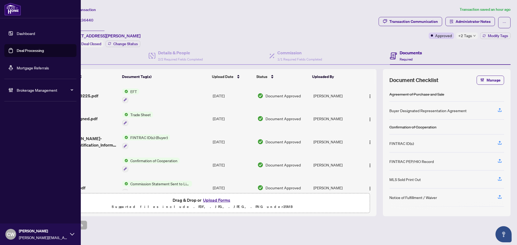
click at [17, 51] on link "Deal Processing" at bounding box center [30, 50] width 27 height 5
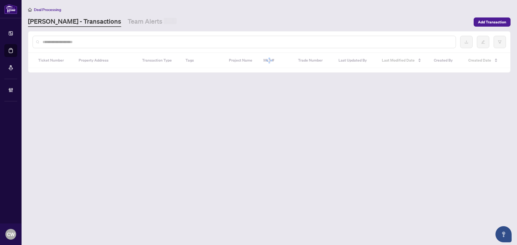
click at [83, 40] on input "text" at bounding box center [247, 42] width 408 height 6
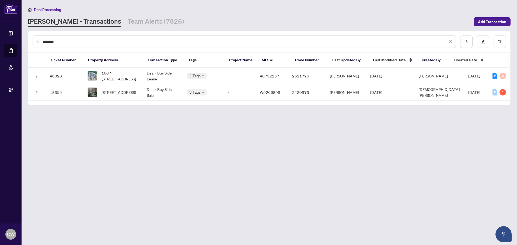
type input "********"
click at [122, 75] on span "1607-50 Grand Avenue, Cambridge, ON N1S 2L8, Canada" at bounding box center [119, 76] width 37 height 12
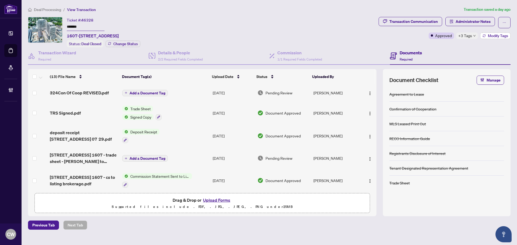
click at [492, 34] on span "Modify Tags" at bounding box center [497, 36] width 20 height 4
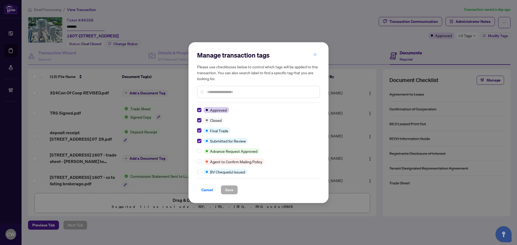
click at [317, 56] on button "button" at bounding box center [314, 54] width 11 height 9
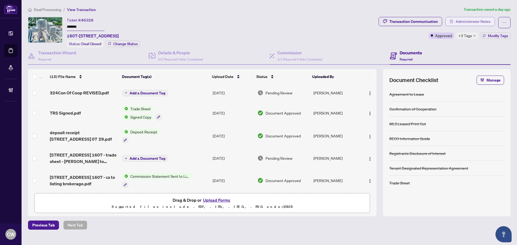
click at [474, 22] on span "Administrator Notes" at bounding box center [472, 21] width 35 height 9
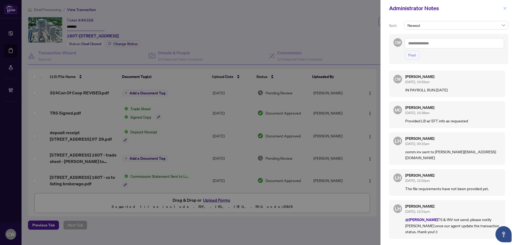
click at [504, 8] on icon "close" at bounding box center [504, 8] width 3 height 3
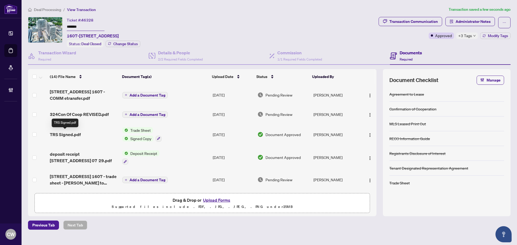
click at [68, 134] on span "TRS Signed.pdf" at bounding box center [65, 134] width 31 height 6
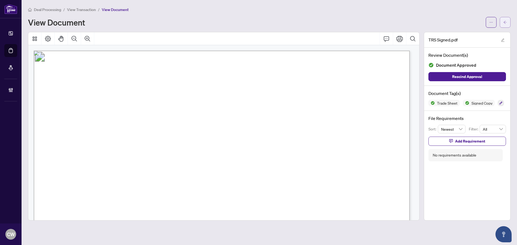
click at [508, 21] on button "button" at bounding box center [504, 22] width 11 height 11
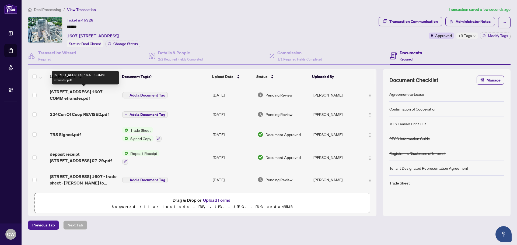
click at [78, 90] on span "50 Grand Ave 1607 - COMM etransfer.pdf" at bounding box center [84, 95] width 68 height 13
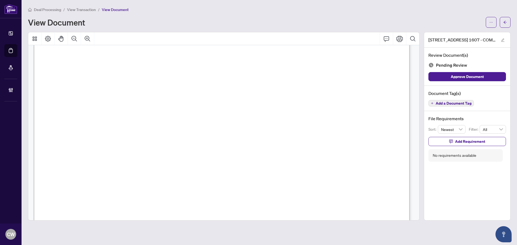
scroll to position [108, 0]
click at [503, 23] on icon "arrow-left" at bounding box center [505, 22] width 4 height 4
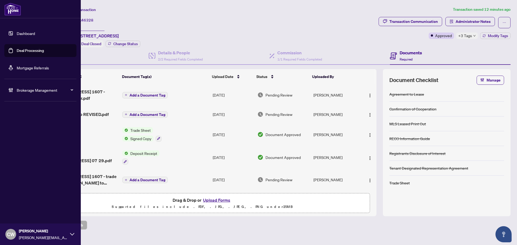
click at [17, 52] on link "Deal Processing" at bounding box center [30, 50] width 27 height 5
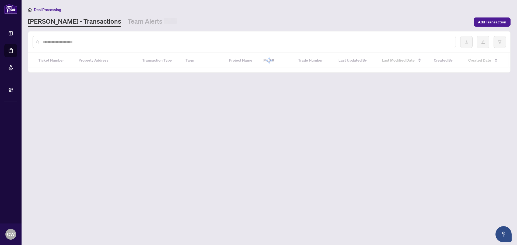
click at [102, 43] on input "text" at bounding box center [247, 42] width 408 height 6
paste input "*******"
type input "*******"
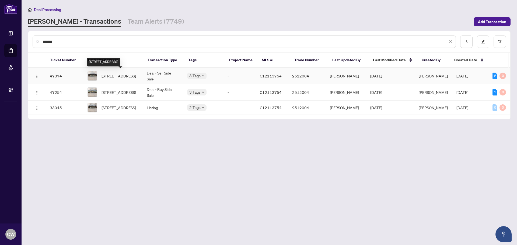
click at [116, 74] on span "1812-77 Harbour Sq, Toronto, Ontario M5J 2S2, Canada" at bounding box center [118, 76] width 34 height 6
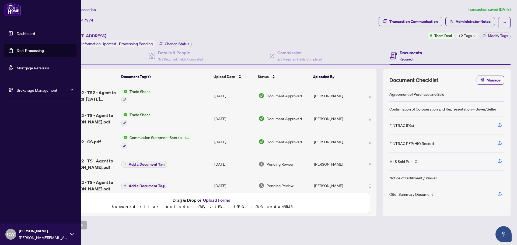
click at [20, 137] on div "Dashboard Deal Processing Mortgage Referrals Brokerage Management CW Cheryl Wu …" at bounding box center [40, 122] width 81 height 245
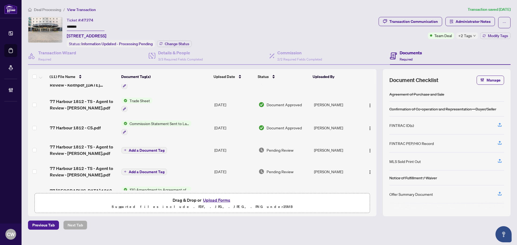
scroll to position [27, 0]
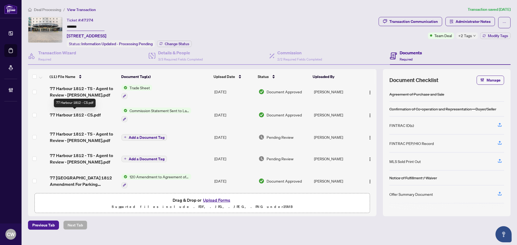
click at [80, 112] on span "77 Harbour 1812 - CS.pdf" at bounding box center [75, 115] width 51 height 6
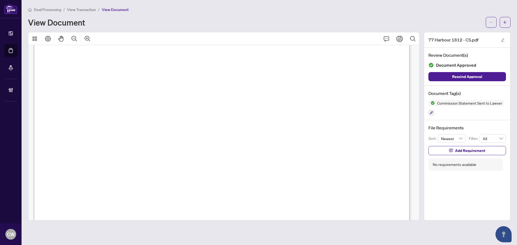
scroll to position [188, 0]
click at [507, 23] on button "button" at bounding box center [504, 22] width 11 height 11
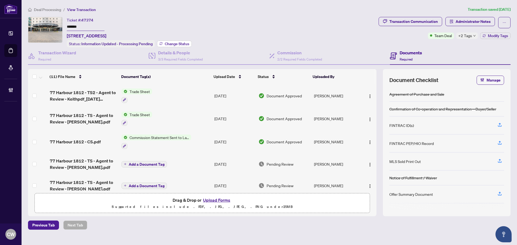
click at [181, 46] on button "Change Status" at bounding box center [174, 44] width 35 height 6
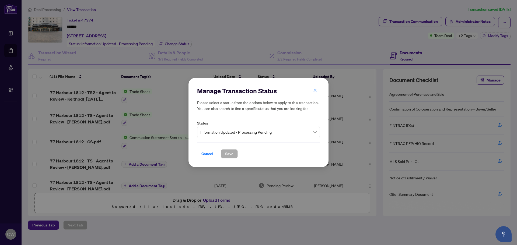
click at [255, 134] on span "Information Updated - Processing Pending" at bounding box center [258, 132] width 116 height 10
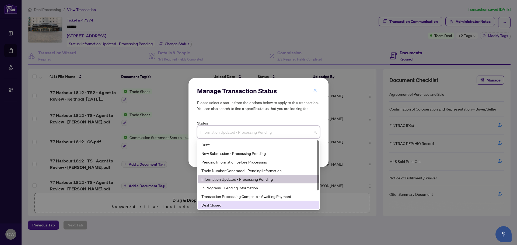
click at [240, 206] on div "Deal Closed" at bounding box center [258, 205] width 114 height 6
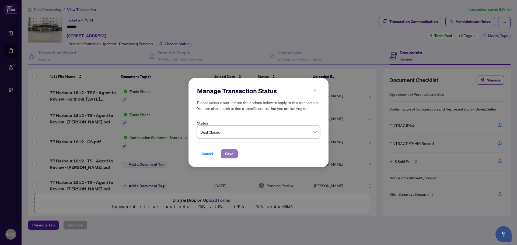
click at [230, 156] on span "Save" at bounding box center [229, 154] width 8 height 9
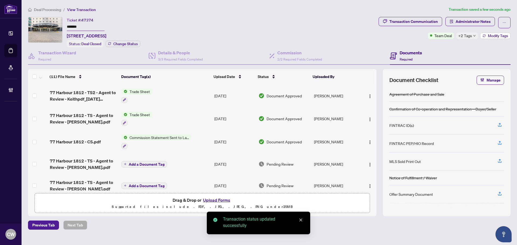
click at [491, 35] on span "Modify Tags" at bounding box center [497, 36] width 20 height 4
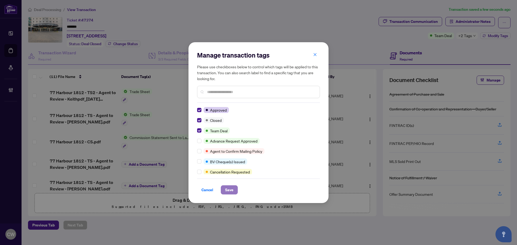
click at [230, 191] on span "Save" at bounding box center [229, 190] width 8 height 9
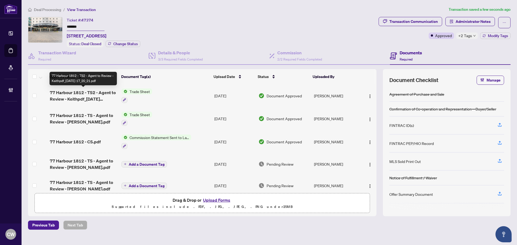
click at [90, 96] on span "77 Harbour 1812 - TS2 - Agent to Review - Keithpdf_2025-08-22 17_20_21.pdf" at bounding box center [83, 95] width 67 height 13
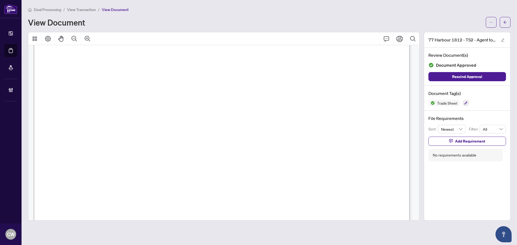
scroll to position [108, 0]
click at [502, 20] on button "button" at bounding box center [504, 22] width 11 height 11
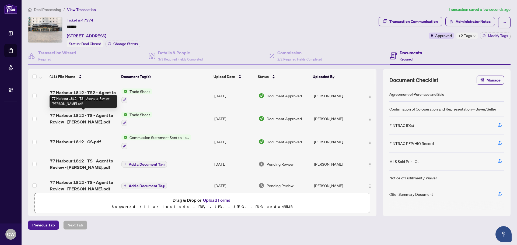
click at [82, 118] on span "77 Harbour 1812 - TS - Agent to Review - Mark.pdf" at bounding box center [83, 118] width 67 height 13
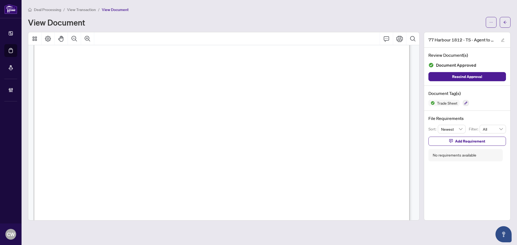
scroll to position [81, 0]
click at [506, 18] on span "button" at bounding box center [505, 22] width 4 height 9
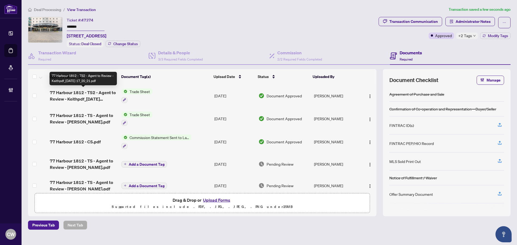
click at [80, 97] on span "77 Harbour 1812 - TS2 - Agent to Review - Keithpdf_2025-08-22 17_20_21.pdf" at bounding box center [83, 95] width 67 height 13
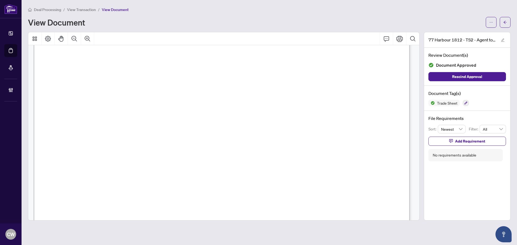
scroll to position [108, 0]
click at [503, 22] on icon "arrow-left" at bounding box center [505, 22] width 4 height 4
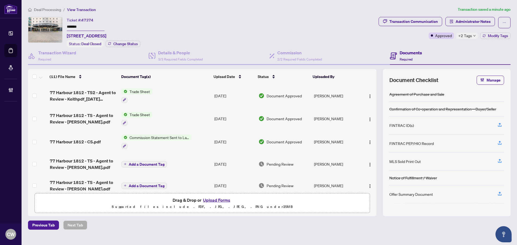
drag, startPoint x: 86, startPoint y: 27, endPoint x: 56, endPoint y: 23, distance: 29.6
click at [56, 23] on div "Ticket #: 47374 ******* 1812-77 Harbour Sq, Toronto, Ontario M5J 2S2, Canada St…" at bounding box center [202, 32] width 348 height 30
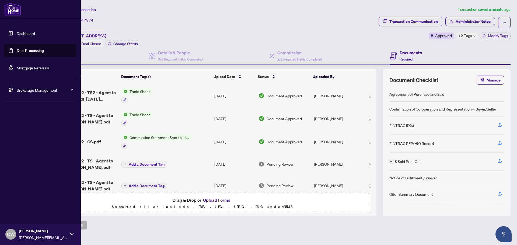
click at [17, 49] on link "Deal Processing" at bounding box center [30, 50] width 27 height 5
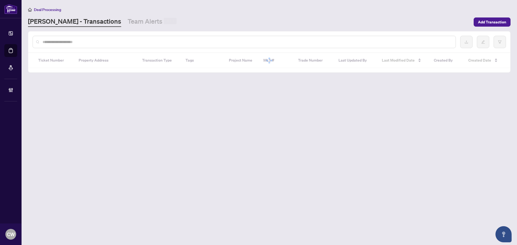
click at [92, 40] on input "text" at bounding box center [247, 42] width 408 height 6
paste input "*******"
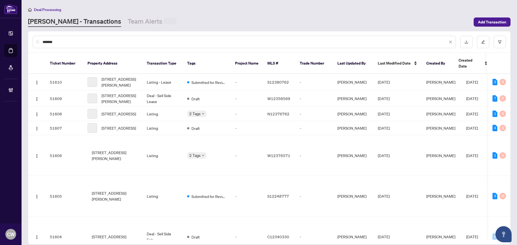
type input "*******"
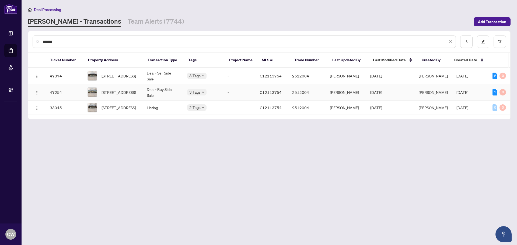
click at [118, 92] on span "1812-77 Harbour Sq, Toronto, Ontario M5J 2S2, Canada" at bounding box center [118, 92] width 34 height 6
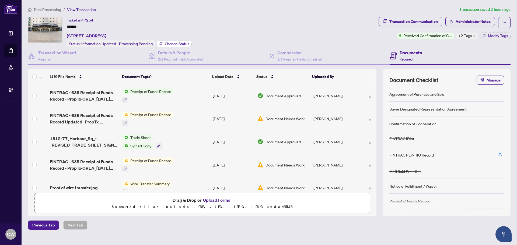
click at [177, 42] on span "Change Status" at bounding box center [177, 44] width 24 height 4
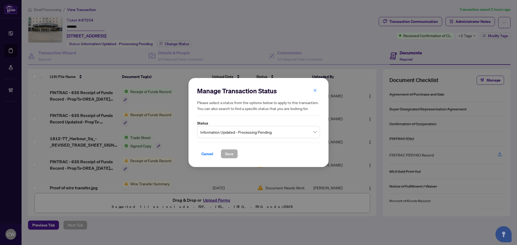
click at [266, 137] on span "Information Updated - Processing Pending" at bounding box center [258, 132] width 116 height 10
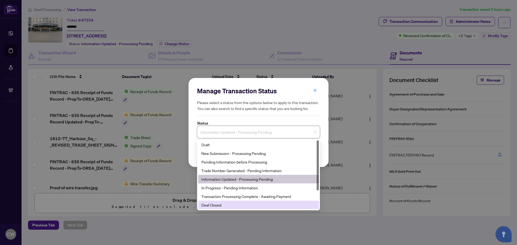
click at [244, 208] on div "Deal Closed" at bounding box center [258, 205] width 114 height 6
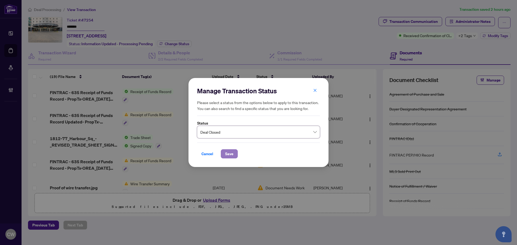
click at [229, 152] on span "Save" at bounding box center [229, 154] width 8 height 9
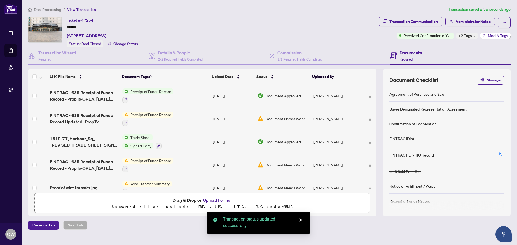
click at [496, 34] on span "Modify Tags" at bounding box center [497, 36] width 20 height 4
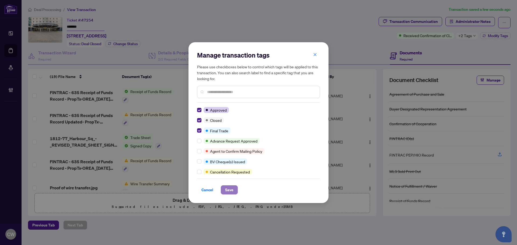
click at [229, 193] on span "Save" at bounding box center [229, 190] width 8 height 9
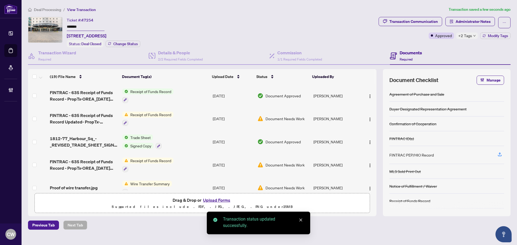
click at [82, 139] on span "1812-77_Harbour_Sq_-_REVISED_TRADE_SHEET_SIGNED_OLIVIA_WILLIAMS.pdf" at bounding box center [84, 141] width 68 height 13
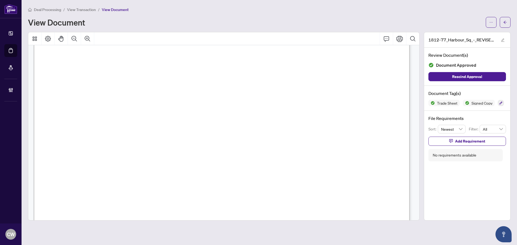
scroll to position [161, 0]
click at [507, 22] on button "button" at bounding box center [504, 22] width 11 height 11
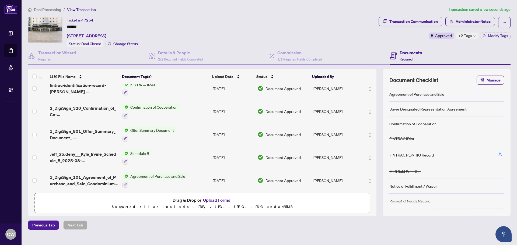
scroll to position [331, 0]
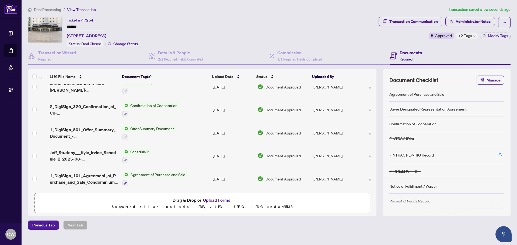
click at [84, 173] on span "1_DigiSign_101_Agreement_of_Purchase_and_Sale_Condominium_Resale_-_PropTx-OREA.…" at bounding box center [84, 178] width 68 height 13
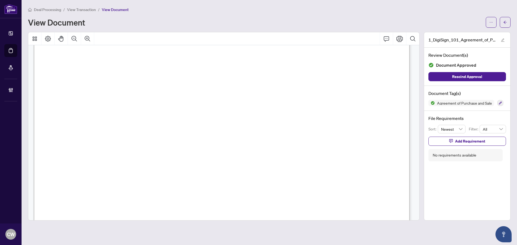
scroll to position [2156, 0]
click at [505, 22] on icon "arrow-left" at bounding box center [504, 22] width 3 height 3
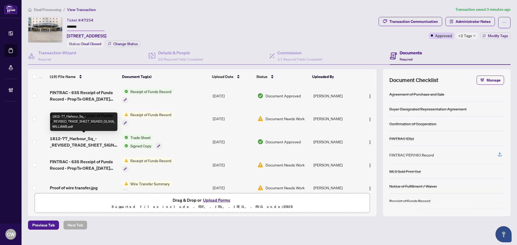
click at [81, 142] on span "1812-77_Harbour_Sq_-_REVISED_TRADE_SHEET_SIGNED_OLIVIA_WILLIAMS.pdf" at bounding box center [84, 141] width 68 height 13
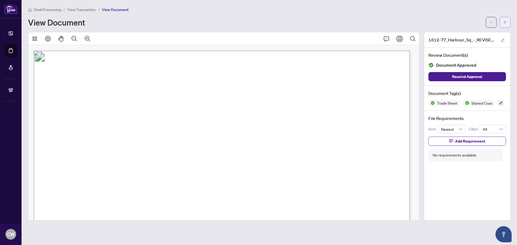
click at [507, 21] on button "button" at bounding box center [504, 22] width 11 height 11
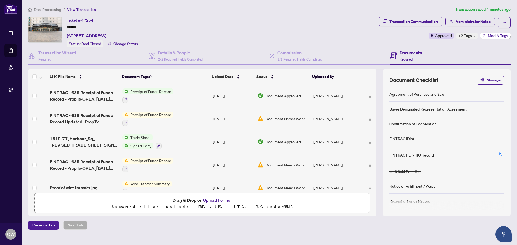
click at [488, 34] on span "Modify Tags" at bounding box center [497, 36] width 20 height 4
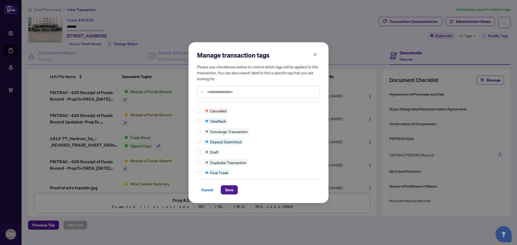
scroll to position [108, 0]
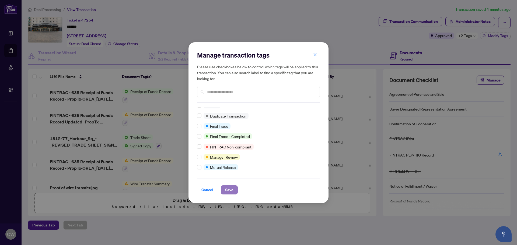
click at [229, 190] on span "Save" at bounding box center [229, 190] width 8 height 9
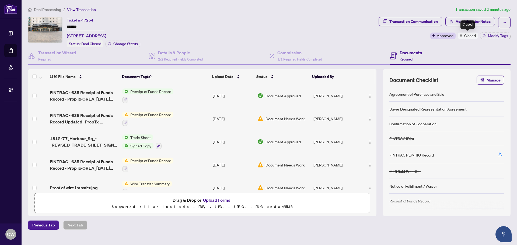
click at [473, 23] on div "Closed" at bounding box center [467, 24] width 14 height 9
click at [478, 20] on span "Administrator Notes" at bounding box center [472, 21] width 35 height 9
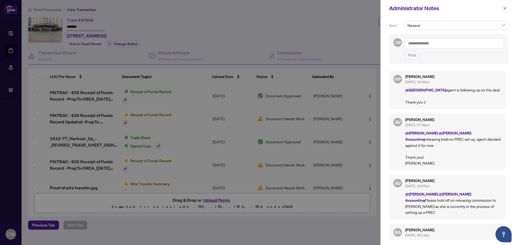
click at [426, 45] on textarea at bounding box center [453, 43] width 99 height 10
paste textarea "**********"
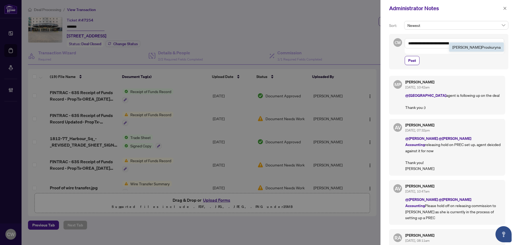
type textarea "**********"
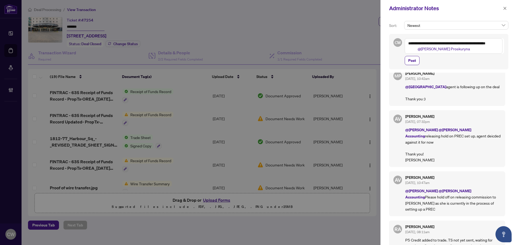
scroll to position [0, 0]
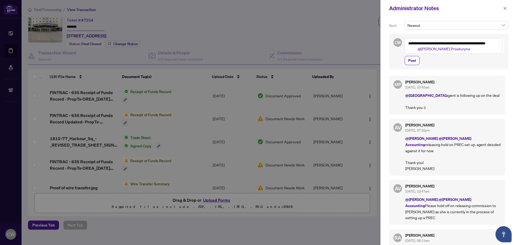
drag, startPoint x: 429, startPoint y: 49, endPoint x: 402, endPoint y: 45, distance: 27.1
click at [402, 45] on div "**********" at bounding box center [448, 52] width 119 height 36
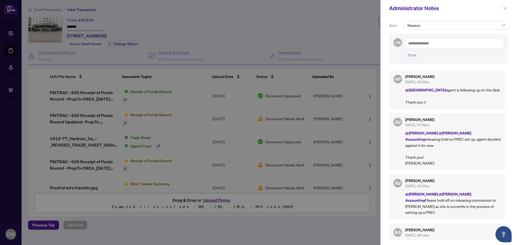
click at [504, 9] on icon "close" at bounding box center [505, 8] width 4 height 4
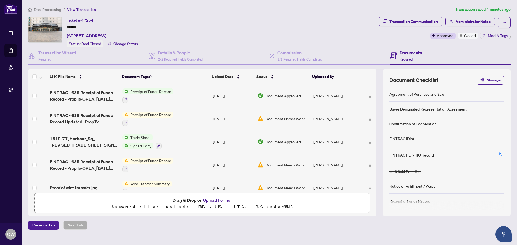
click at [89, 28] on input "*******" at bounding box center [86, 27] width 38 height 8
drag, startPoint x: 86, startPoint y: 26, endPoint x: 54, endPoint y: 26, distance: 31.7
click at [54, 26] on div "Ticket #: 47254 ******* 1812-77 Harbour Sq, Toronto, Ontario M5J 2S2, Canada St…" at bounding box center [202, 32] width 348 height 30
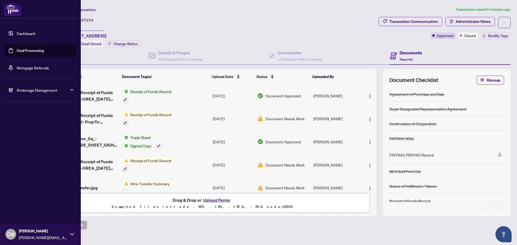
click at [17, 51] on link "Deal Processing" at bounding box center [30, 50] width 27 height 5
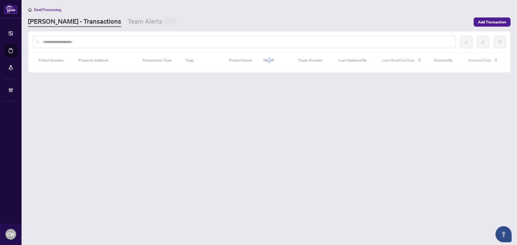
click at [88, 36] on div at bounding box center [244, 42] width 423 height 12
click at [83, 39] on div at bounding box center [244, 42] width 423 height 12
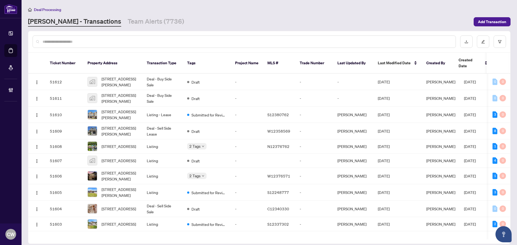
click at [73, 39] on input "text" at bounding box center [247, 42] width 408 height 6
paste input "*******"
type input "*******"
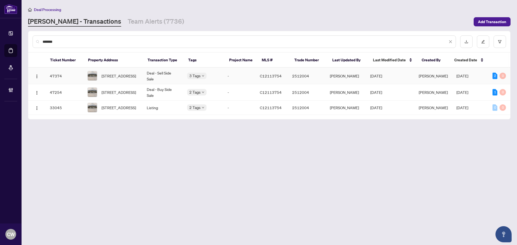
click at [118, 75] on span "1812-77 Harbour Sq, Toronto, Ontario M5J 2S2, Canada" at bounding box center [118, 76] width 34 height 6
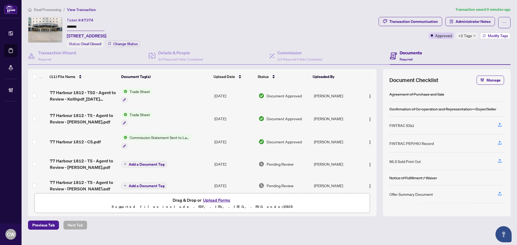
click at [488, 35] on span "Modify Tags" at bounding box center [497, 36] width 20 height 4
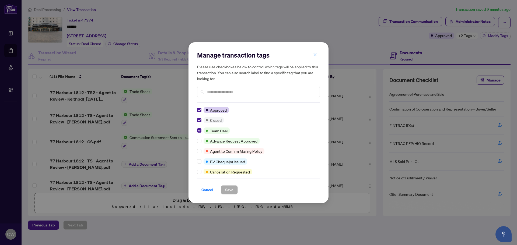
click at [314, 58] on span "button" at bounding box center [315, 55] width 4 height 9
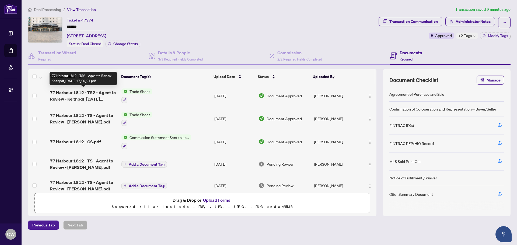
click at [77, 94] on span "77 Harbour 1812 - TS2 - Agent to Review - Keithpdf_2025-08-22 17_20_21.pdf" at bounding box center [83, 95] width 67 height 13
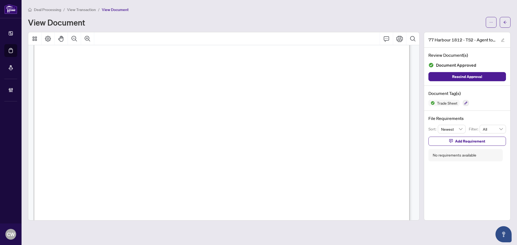
scroll to position [188, 0]
click at [506, 22] on icon "arrow-left" at bounding box center [504, 22] width 3 height 3
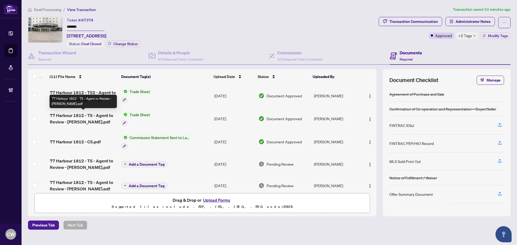
click at [102, 115] on span "77 Harbour 1812 - TS - Agent to Review - Mark.pdf" at bounding box center [83, 118] width 67 height 13
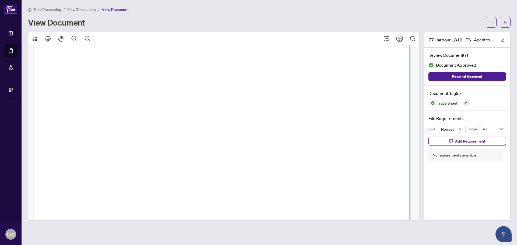
scroll to position [161, 0]
click at [506, 19] on span "button" at bounding box center [505, 22] width 4 height 9
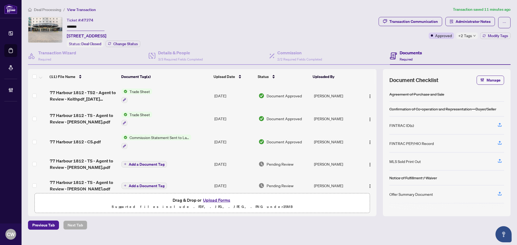
click at [218, 200] on button "Upload Forms" at bounding box center [216, 200] width 30 height 7
click at [294, 156] on td "Pending Review" at bounding box center [283, 164] width 55 height 22
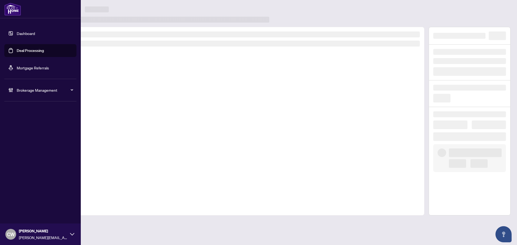
drag, startPoint x: 17, startPoint y: 51, endPoint x: 27, endPoint y: 48, distance: 10.9
click at [17, 51] on link "Deal Processing" at bounding box center [30, 50] width 27 height 5
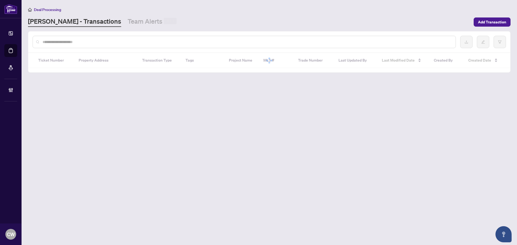
click at [95, 44] on input "text" at bounding box center [247, 42] width 408 height 6
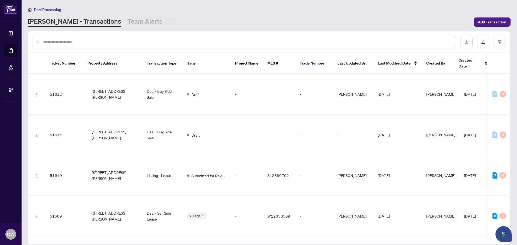
paste input "**********"
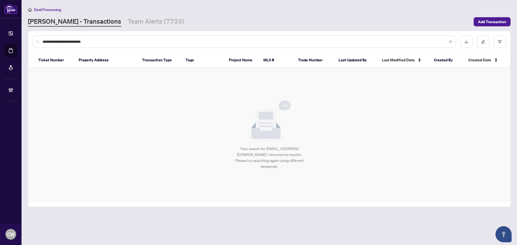
drag, startPoint x: 97, startPoint y: 47, endPoint x: 58, endPoint y: 45, distance: 39.9
click at [58, 45] on div "**********" at bounding box center [244, 42] width 423 height 12
drag, startPoint x: 96, startPoint y: 42, endPoint x: 108, endPoint y: 42, distance: 12.9
click at [96, 42] on input "**********" at bounding box center [245, 42] width 405 height 6
drag, startPoint x: 109, startPoint y: 41, endPoint x: 27, endPoint y: 40, distance: 81.5
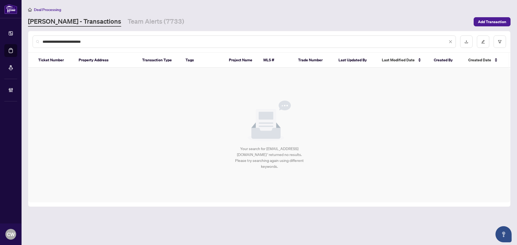
click at [27, 40] on main "**********" at bounding box center [269, 122] width 495 height 245
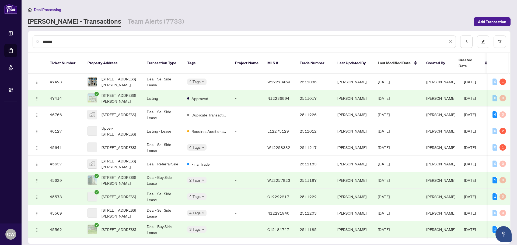
type input "*******"
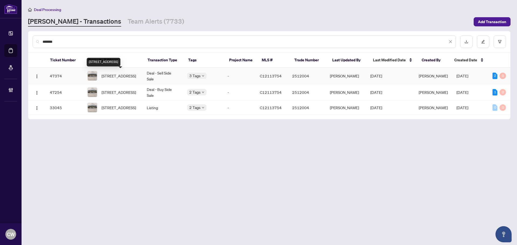
click at [122, 73] on span "1812-77 Harbour Sq, Toronto, Ontario M5J 2S2, Canada" at bounding box center [118, 76] width 34 height 6
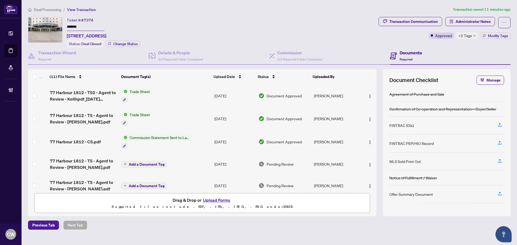
click at [220, 198] on button "Upload Forms" at bounding box center [216, 200] width 30 height 7
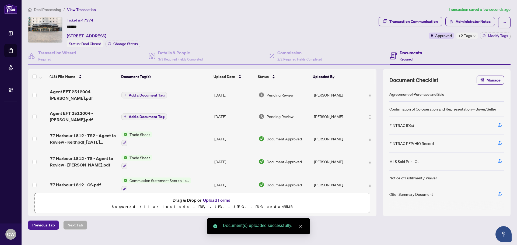
click at [147, 115] on span "Add a Document Tag" at bounding box center [147, 117] width 36 height 4
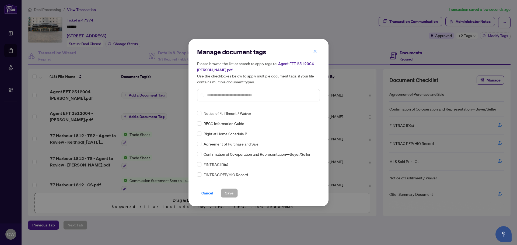
click at [239, 94] on input "text" at bounding box center [261, 95] width 108 height 6
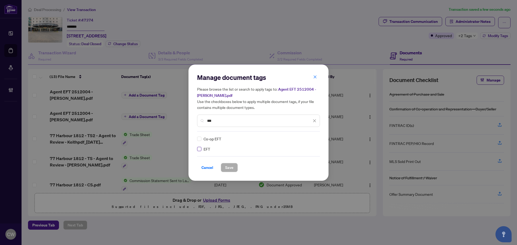
type input "***"
click at [311, 137] on img at bounding box center [308, 138] width 5 height 5
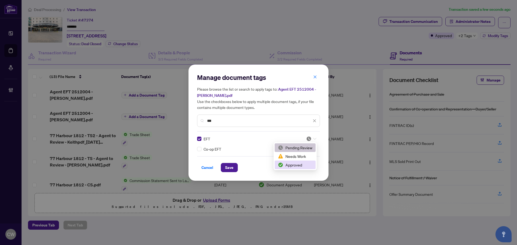
click at [302, 162] on div "Approved" at bounding box center [295, 165] width 34 height 6
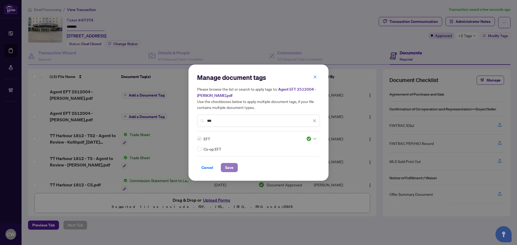
click at [230, 165] on span "Save" at bounding box center [229, 167] width 8 height 9
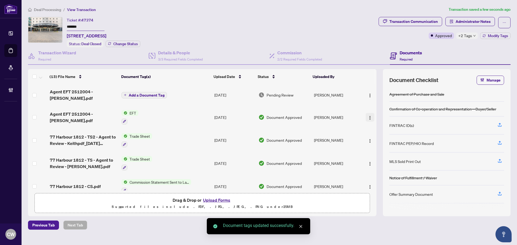
click at [368, 116] on img "button" at bounding box center [369, 118] width 4 height 4
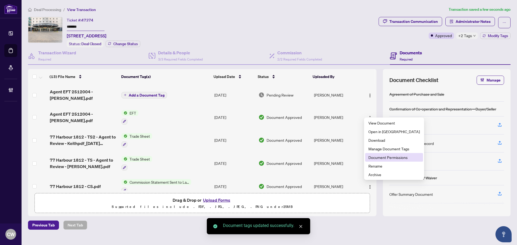
click at [383, 160] on li "Document Permissions" at bounding box center [394, 157] width 58 height 9
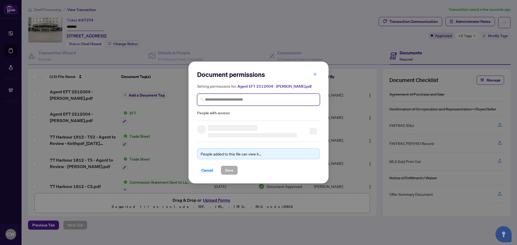
click at [242, 100] on input "search" at bounding box center [260, 100] width 111 height 6
paste input "**********"
type input "**********"
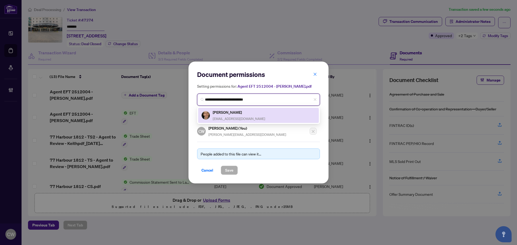
drag, startPoint x: 227, startPoint y: 116, endPoint x: 229, endPoint y: 135, distance: 18.1
click at [227, 116] on div "Mark Stern marksternrealtor@gmail.com" at bounding box center [239, 115] width 52 height 12
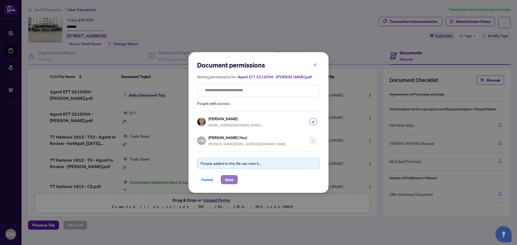
click at [230, 181] on span "Save" at bounding box center [229, 179] width 8 height 9
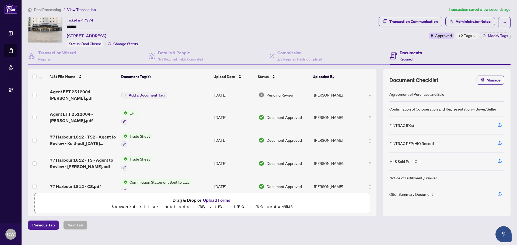
click at [142, 93] on span "Add a Document Tag" at bounding box center [147, 95] width 36 height 4
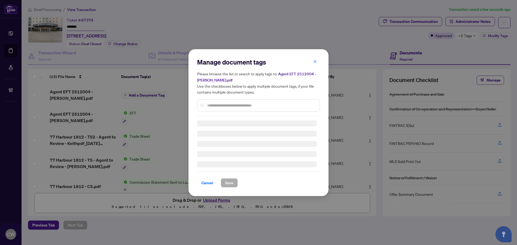
click at [232, 100] on div at bounding box center [258, 105] width 123 height 12
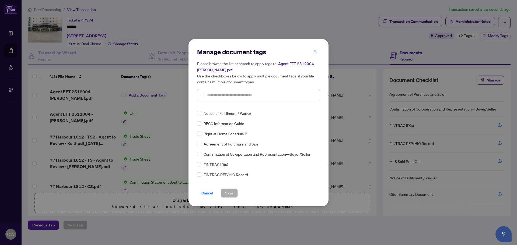
click at [224, 101] on div at bounding box center [258, 95] width 123 height 12
click at [222, 95] on input "text" at bounding box center [261, 95] width 108 height 6
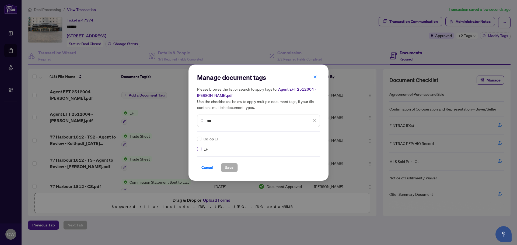
type input "***"
drag, startPoint x: 311, startPoint y: 138, endPoint x: 310, endPoint y: 141, distance: 2.9
click at [311, 138] on div at bounding box center [311, 138] width 10 height 5
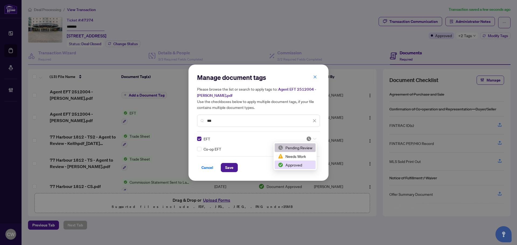
click at [300, 166] on div "Approved" at bounding box center [295, 165] width 34 height 6
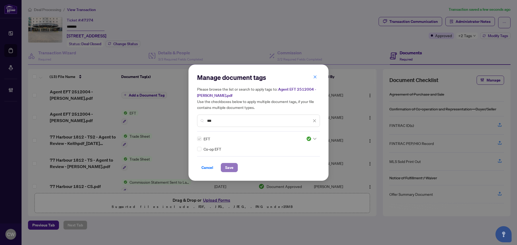
click at [234, 167] on button "Save" at bounding box center [229, 167] width 17 height 9
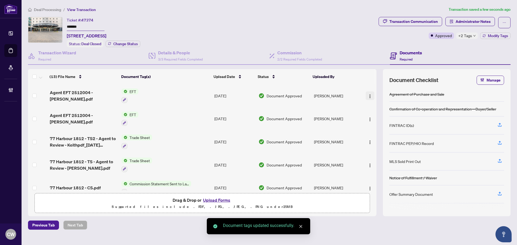
click at [367, 93] on span "button" at bounding box center [369, 96] width 4 height 6
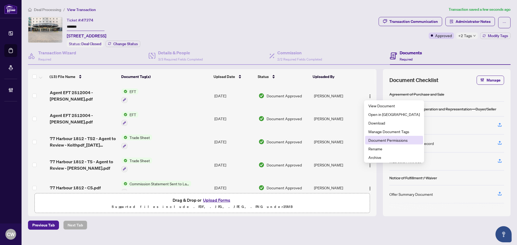
click at [382, 139] on span "Document Permissions" at bounding box center [393, 140] width 51 height 6
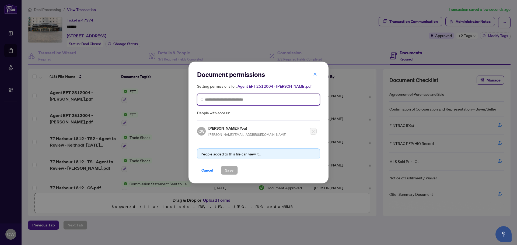
click at [213, 98] on input "search" at bounding box center [260, 100] width 111 height 6
paste input "**********"
type input "**********"
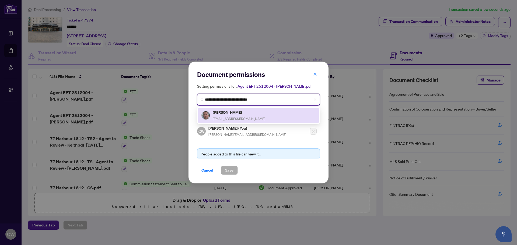
click at [229, 117] on span "keithmyrick123@gmail.com" at bounding box center [239, 119] width 52 height 4
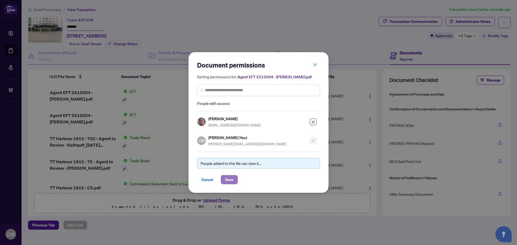
click at [233, 181] on span "Save" at bounding box center [229, 179] width 8 height 9
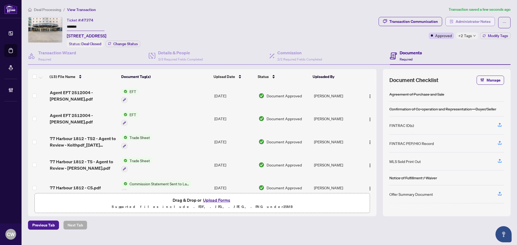
click at [481, 22] on span "Administrator Notes" at bounding box center [472, 21] width 35 height 9
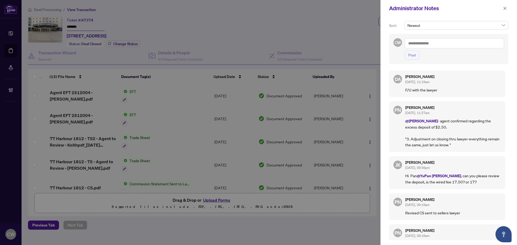
click at [424, 44] on textarea at bounding box center [453, 43] width 99 height 10
paste textarea "**********"
drag, startPoint x: 457, startPoint y: 44, endPoint x: 403, endPoint y: 40, distance: 53.7
click at [403, 40] on div "**********" at bounding box center [448, 49] width 119 height 30
paste textarea "**"
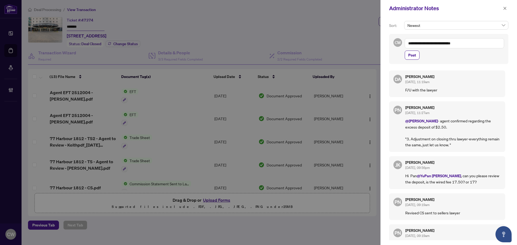
type textarea "**********"
click at [414, 55] on span "Post" at bounding box center [412, 55] width 8 height 9
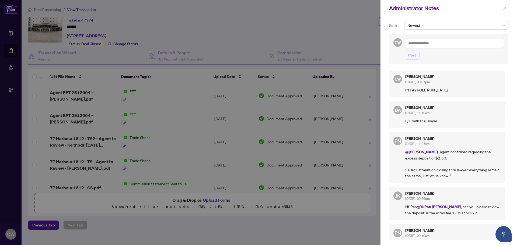
click at [504, 7] on icon "close" at bounding box center [505, 8] width 4 height 4
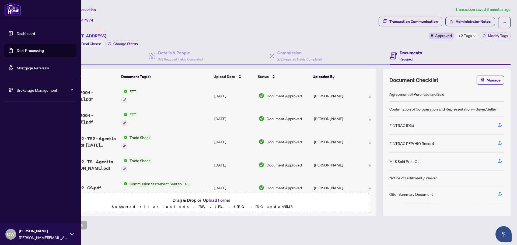
click at [29, 52] on link "Deal Processing" at bounding box center [30, 50] width 27 height 5
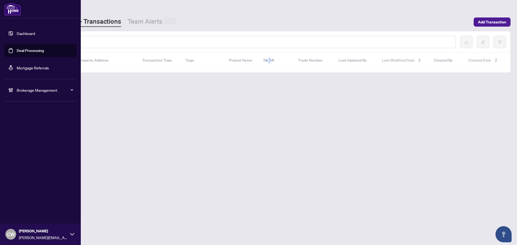
click at [93, 40] on input "text" at bounding box center [247, 42] width 408 height 6
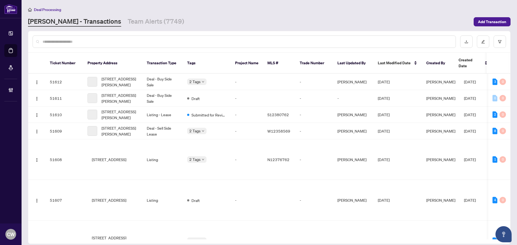
paste input "*******"
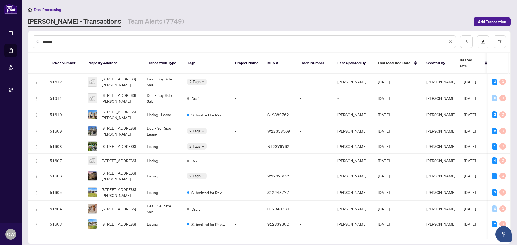
type input "*******"
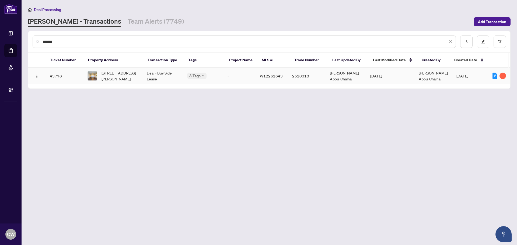
click at [118, 70] on span "1410-350 Webb Dr, Mississauga, Ontario L5B 3W4, Canada" at bounding box center [119, 76] width 37 height 12
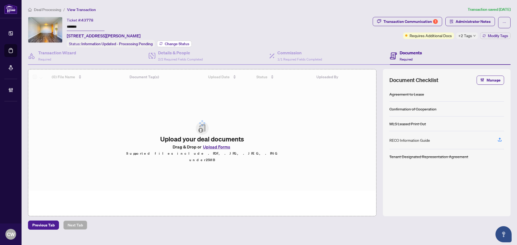
click at [175, 43] on span "Change Status" at bounding box center [177, 44] width 24 height 4
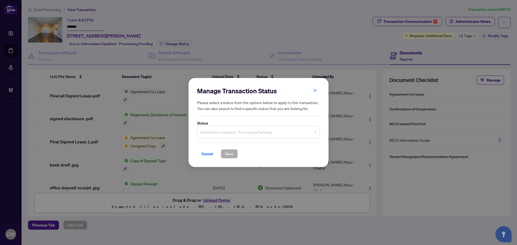
click at [220, 131] on span "Information Updated - Processing Pending" at bounding box center [258, 132] width 116 height 10
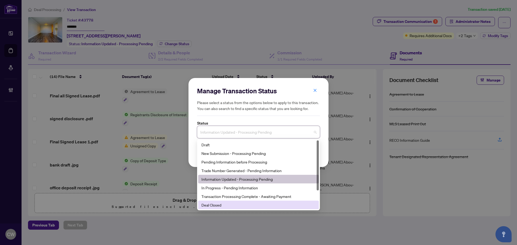
click at [229, 208] on div "Deal Closed" at bounding box center [258, 205] width 114 height 6
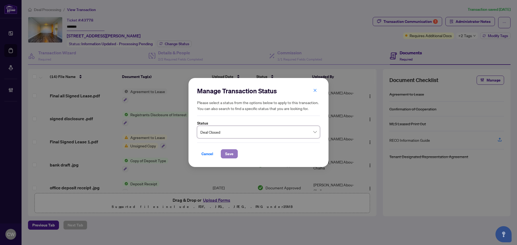
click at [232, 152] on span "Save" at bounding box center [229, 154] width 8 height 9
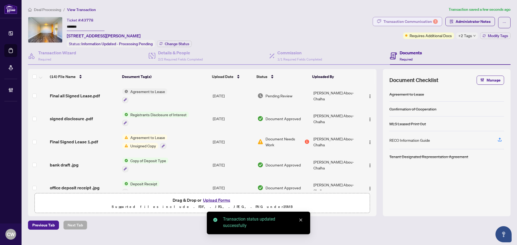
click at [415, 19] on div "Transaction Communication 1" at bounding box center [410, 21] width 54 height 9
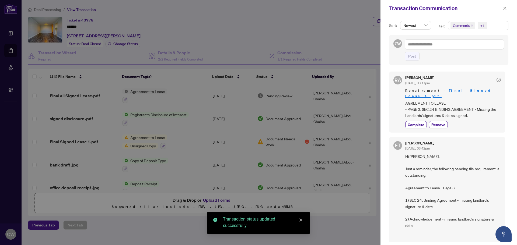
click at [471, 25] on icon "close" at bounding box center [471, 25] width 3 height 3
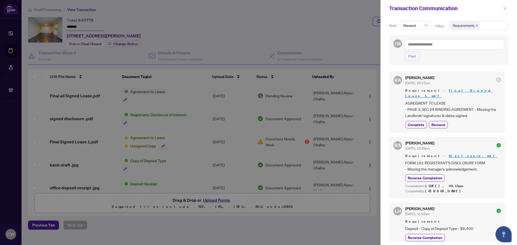
click at [504, 9] on icon "close" at bounding box center [505, 8] width 4 height 4
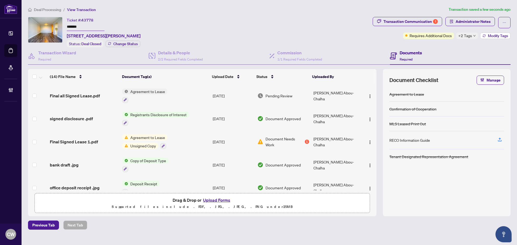
click at [500, 36] on span "Modify Tags" at bounding box center [497, 36] width 20 height 4
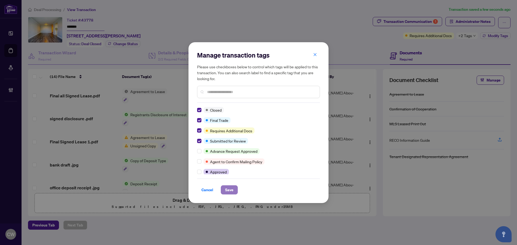
click at [232, 190] on span "Save" at bounding box center [229, 190] width 8 height 9
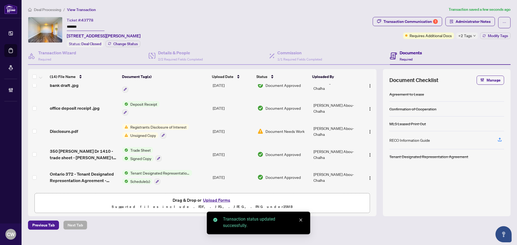
scroll to position [81, 0]
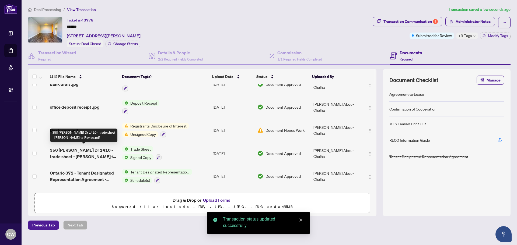
click at [87, 148] on span "350 Webb Dr 1410 - trade sheet - Fadi to Review.pdf" at bounding box center [84, 153] width 68 height 13
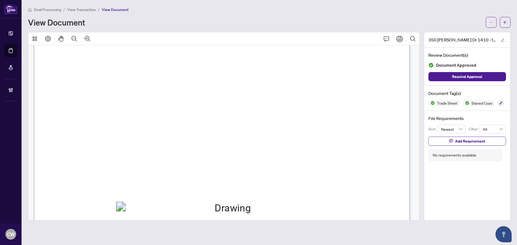
scroll to position [135, 0]
click at [507, 21] on button "button" at bounding box center [504, 22] width 11 height 11
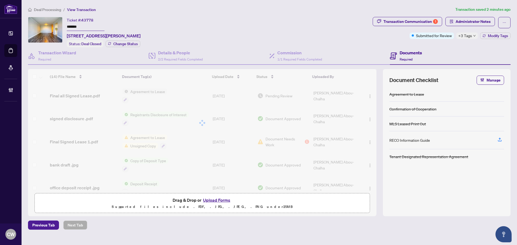
click at [217, 199] on button "Upload Forms" at bounding box center [216, 200] width 30 height 7
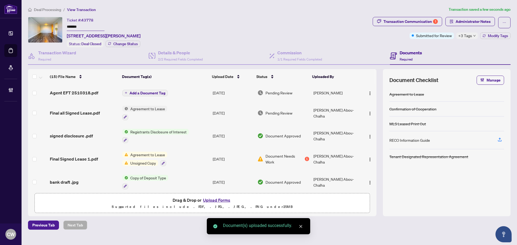
click at [150, 94] on span "Add a Document Tag" at bounding box center [147, 93] width 36 height 4
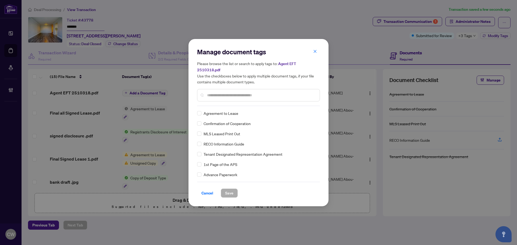
click at [220, 92] on input "text" at bounding box center [261, 95] width 108 height 6
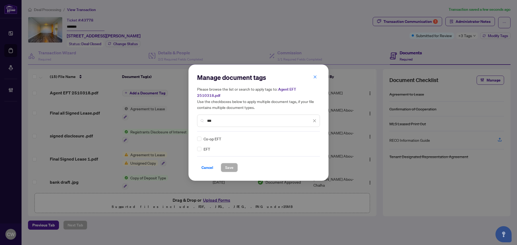
type input "***"
click at [310, 136] on img at bounding box center [308, 138] width 5 height 5
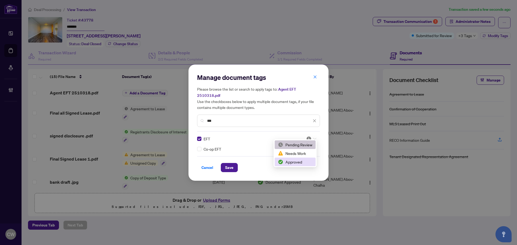
click at [304, 161] on div "Approved" at bounding box center [295, 162] width 34 height 6
click at [225, 163] on span "Save" at bounding box center [229, 167] width 8 height 9
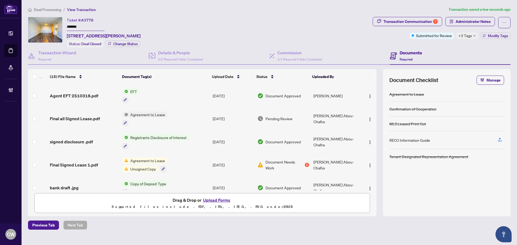
drag, startPoint x: 367, startPoint y: 95, endPoint x: 367, endPoint y: 99, distance: 4.0
click at [367, 95] on img "button" at bounding box center [369, 96] width 4 height 4
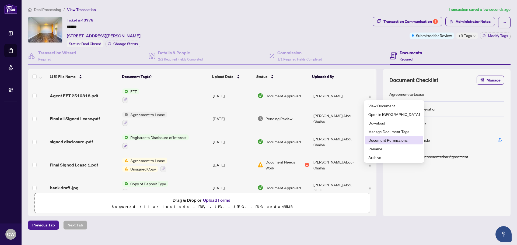
click at [377, 140] on span "Document Permissions" at bounding box center [393, 140] width 51 height 6
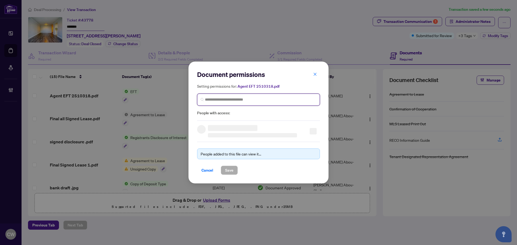
click at [259, 100] on input "search" at bounding box center [260, 100] width 111 height 6
paste input "**********"
type input "**********"
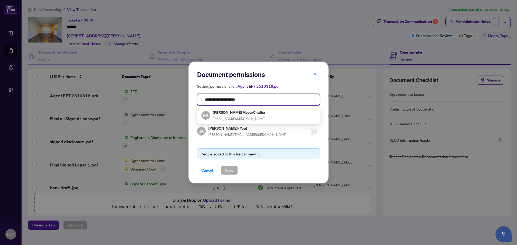
click at [245, 115] on div "FA Fadi Abou-Chalha fadyac@gmail.com" at bounding box center [258, 115] width 114 height 12
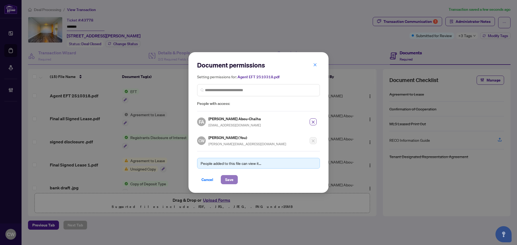
click at [228, 177] on span "Save" at bounding box center [229, 179] width 8 height 9
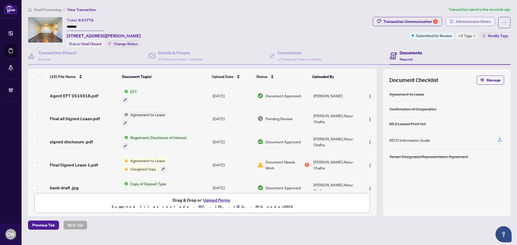
click at [469, 17] on div "Deal Processing / View Transaction Transaction saved a few seconds ago Ticket #…" at bounding box center [269, 117] width 486 height 223
click at [474, 19] on span "Administrator Notes" at bounding box center [472, 21] width 35 height 9
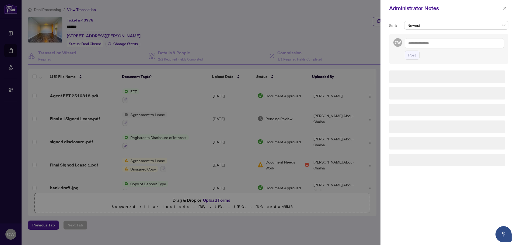
click at [444, 41] on textarea at bounding box center [453, 43] width 99 height 10
paste textarea "**********"
type textarea "**********"
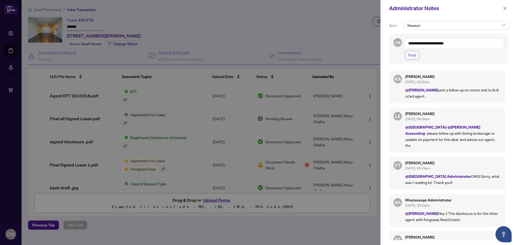
click at [415, 56] on span "Post" at bounding box center [412, 55] width 8 height 9
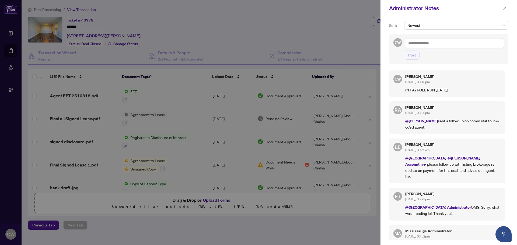
drag, startPoint x: 460, startPoint y: 88, endPoint x: 402, endPoint y: 90, distance: 58.1
click at [402, 90] on div "CW Cheryl Wu Sep/04/2025, 03:13pm IN PAYROLL RUN Sep 5, 2025" at bounding box center [447, 83] width 116 height 27
copy p "IN PAYROLL RUN [DATE]"
click at [426, 43] on textarea at bounding box center [453, 43] width 99 height 10
paste textarea "**********"
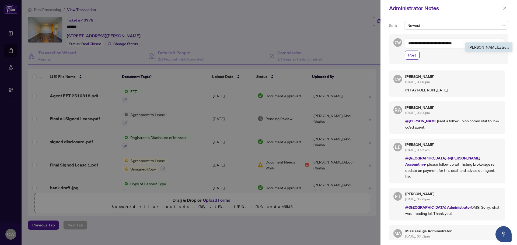
click at [483, 47] on span "Lina Estrela" at bounding box center [488, 47] width 41 height 5
type textarea "**********"
click at [410, 54] on span "Post" at bounding box center [412, 55] width 8 height 9
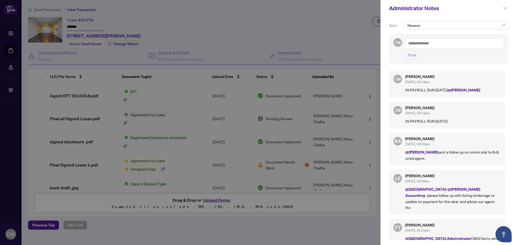
click at [505, 6] on icon "close" at bounding box center [505, 8] width 4 height 4
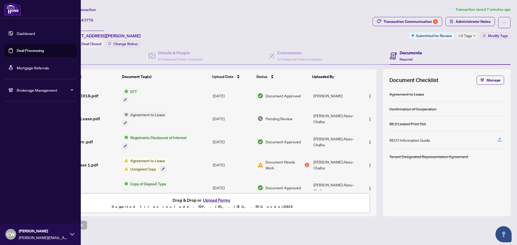
drag, startPoint x: 18, startPoint y: 50, endPoint x: 80, endPoint y: 52, distance: 61.9
click at [18, 50] on link "Deal Processing" at bounding box center [30, 50] width 27 height 5
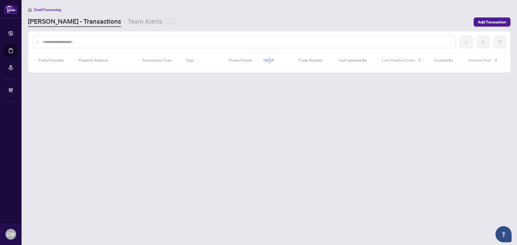
click at [102, 39] on input "text" at bounding box center [247, 42] width 408 height 6
paste input "**********"
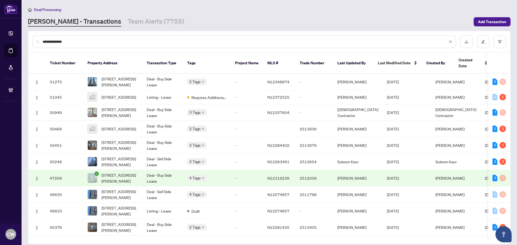
click at [75, 44] on input "**********" at bounding box center [245, 42] width 405 height 6
drag, startPoint x: 75, startPoint y: 44, endPoint x: 42, endPoint y: 39, distance: 32.8
click at [42, 39] on div "**********" at bounding box center [244, 42] width 423 height 12
type input "*******"
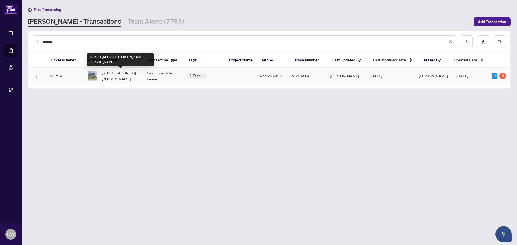
click at [112, 76] on span "1 Hurst Ave, Vaughan, Ontario L6A 4X6, Canada" at bounding box center [119, 76] width 37 height 12
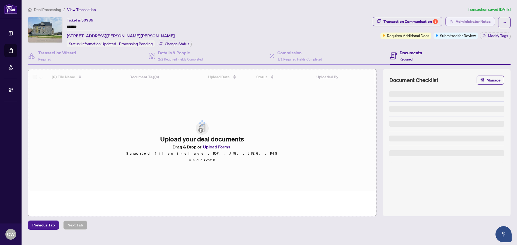
click at [475, 21] on span "Administrator Notes" at bounding box center [472, 21] width 35 height 9
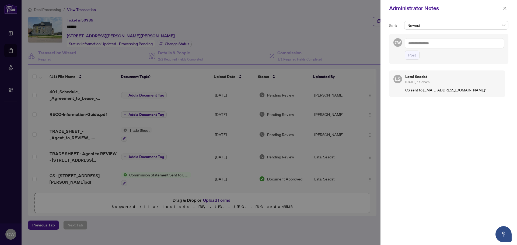
click at [450, 47] on textarea at bounding box center [453, 43] width 99 height 10
click at [450, 45] on textarea at bounding box center [453, 43] width 99 height 10
paste textarea "**********"
type textarea "**********"
drag, startPoint x: 463, startPoint y: 43, endPoint x: 482, endPoint y: 61, distance: 26.6
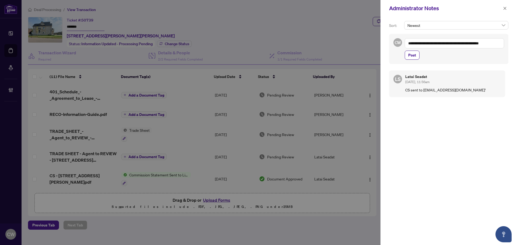
click at [482, 61] on div "**********" at bounding box center [448, 49] width 119 height 30
click at [411, 58] on span "Post" at bounding box center [412, 55] width 8 height 9
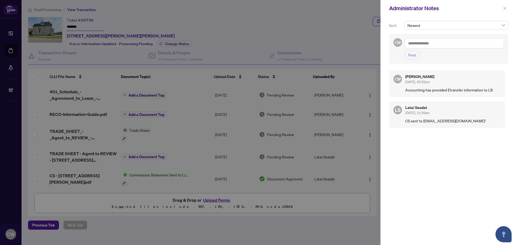
click at [505, 8] on icon "close" at bounding box center [504, 8] width 3 height 3
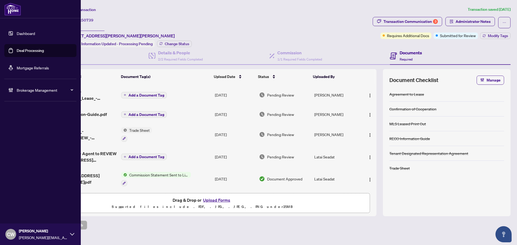
click at [19, 51] on link "Deal Processing" at bounding box center [30, 50] width 27 height 5
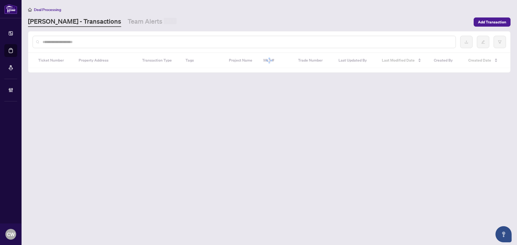
click at [90, 42] on input "text" at bounding box center [247, 42] width 408 height 6
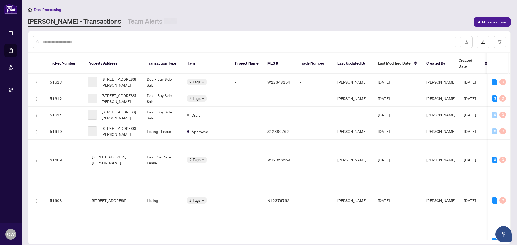
paste input "*******"
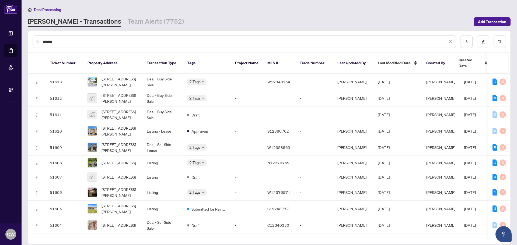
type input "*******"
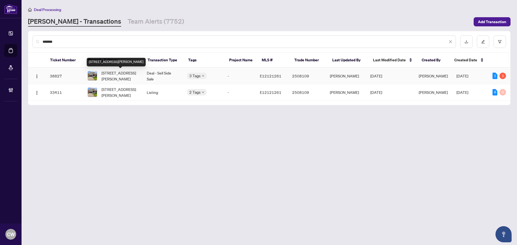
click at [123, 75] on span "1946 Rosebank Rd, Pickering, Ontario L1V 1P8, Canada" at bounding box center [119, 76] width 37 height 12
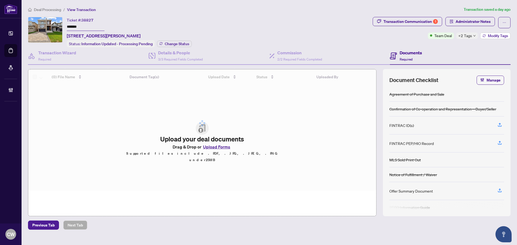
click at [493, 36] on span "Modify Tags" at bounding box center [497, 36] width 20 height 4
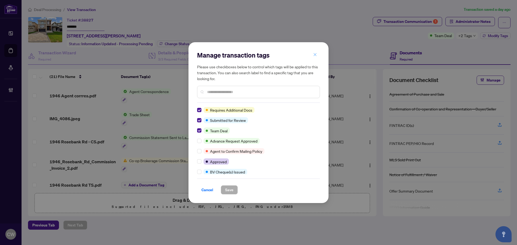
click at [313, 56] on icon "close" at bounding box center [315, 55] width 4 height 4
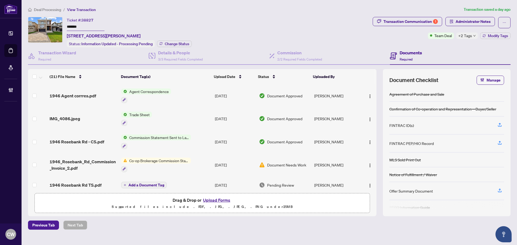
click at [85, 96] on span "1946 Agent corrres.pdf" at bounding box center [72, 96] width 47 height 6
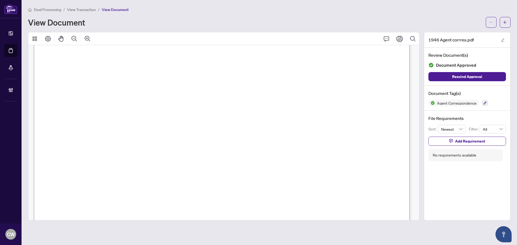
scroll to position [296, 0]
click at [505, 24] on span "button" at bounding box center [505, 22] width 4 height 9
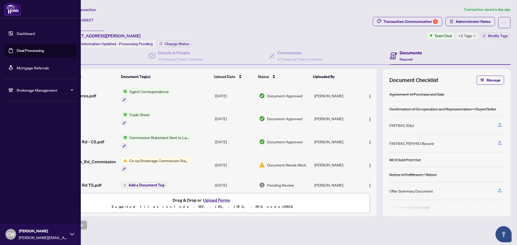
drag, startPoint x: 16, startPoint y: 53, endPoint x: 75, endPoint y: 43, distance: 59.0
click at [17, 53] on link "Deal Processing" at bounding box center [30, 50] width 27 height 5
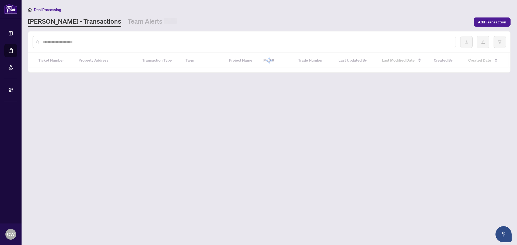
click at [83, 37] on div at bounding box center [244, 42] width 423 height 12
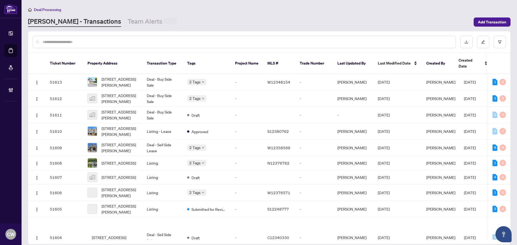
click at [75, 39] on input "text" at bounding box center [247, 42] width 408 height 6
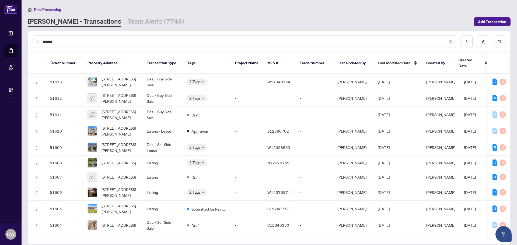
type input "*******"
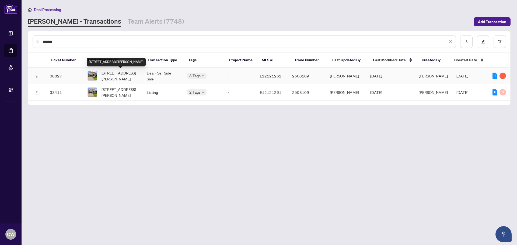
click at [126, 73] on span "1946 Rosebank Rd, Pickering, Ontario L1V 1P8, Canada" at bounding box center [119, 76] width 37 height 12
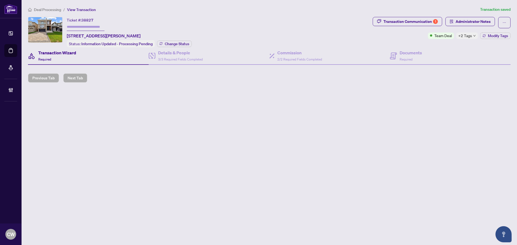
type input "*******"
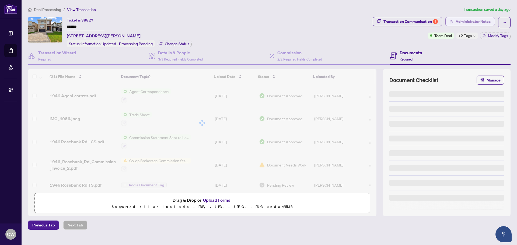
click at [472, 22] on span "Administrator Notes" at bounding box center [472, 21] width 35 height 9
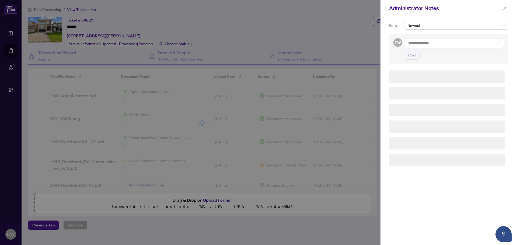
click at [440, 42] on textarea at bounding box center [453, 43] width 99 height 10
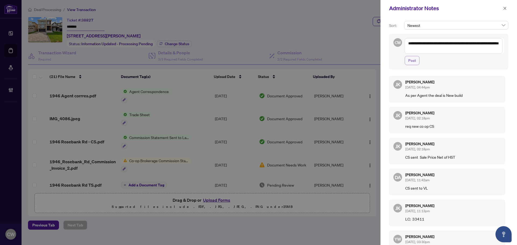
type textarea "**********"
click at [413, 62] on span "Post" at bounding box center [412, 60] width 8 height 9
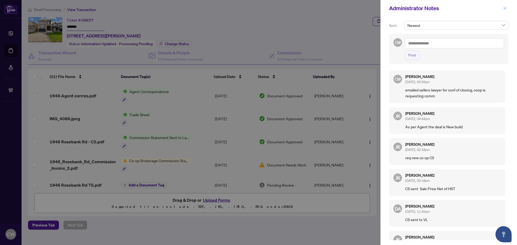
click at [503, 9] on icon "close" at bounding box center [505, 8] width 4 height 4
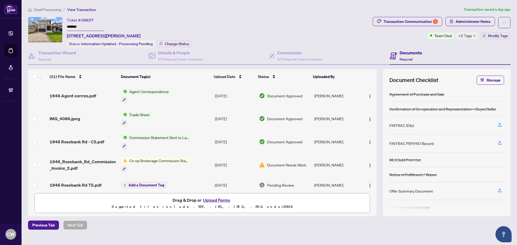
click at [21, 50] on div "Dashboard Deal Processing Mortgage Referrals Brokerage Management CW Cheryl Wu …" at bounding box center [258, 122] width 517 height 245
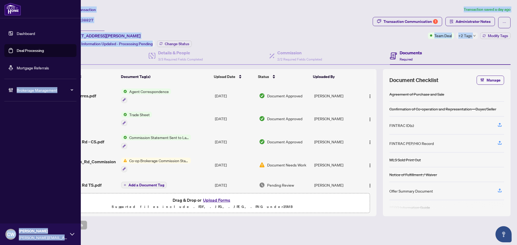
drag, startPoint x: 21, startPoint y: 50, endPoint x: 35, endPoint y: 48, distance: 14.5
click at [20, 50] on link "Deal Processing" at bounding box center [30, 50] width 27 height 5
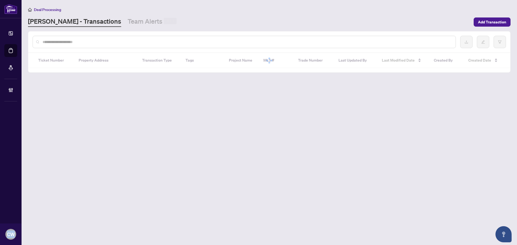
click at [108, 39] on input "text" at bounding box center [247, 42] width 408 height 6
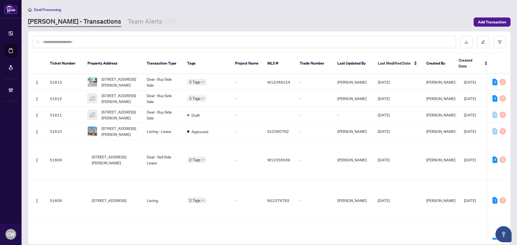
paste input "*******"
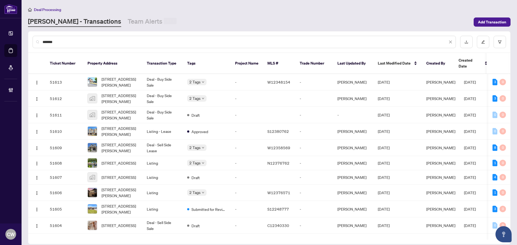
type input "*******"
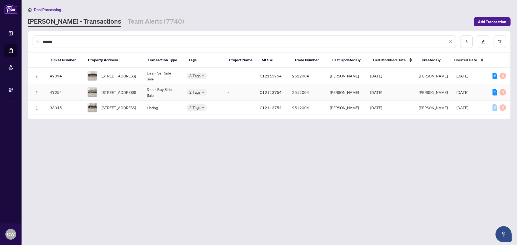
click at [121, 89] on span "1812-77 Harbour Sq, Toronto, Ontario M5J 2S2, Canada" at bounding box center [118, 92] width 34 height 6
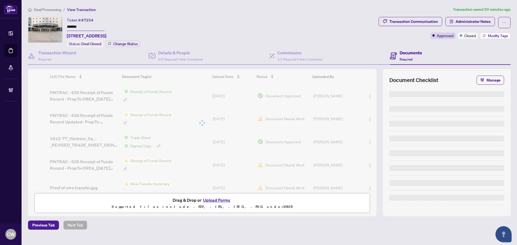
click at [491, 34] on span "Modify Tags" at bounding box center [497, 36] width 20 height 4
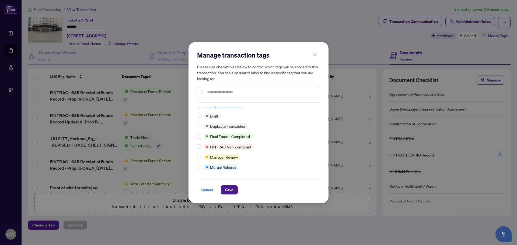
scroll to position [5, 0]
click at [232, 191] on span "Save" at bounding box center [229, 190] width 8 height 9
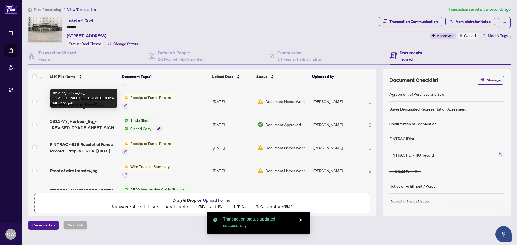
scroll to position [27, 0]
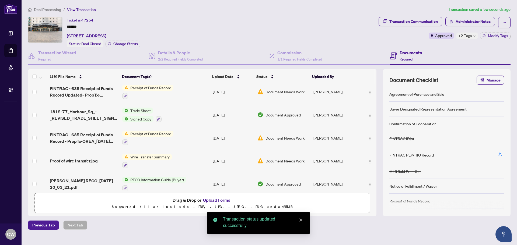
click at [82, 110] on span "1812-77_Harbour_Sq_-_REVISED_TRADE_SHEET_SIGNED_OLIVIA_WILLIAMS.pdf" at bounding box center [84, 114] width 68 height 13
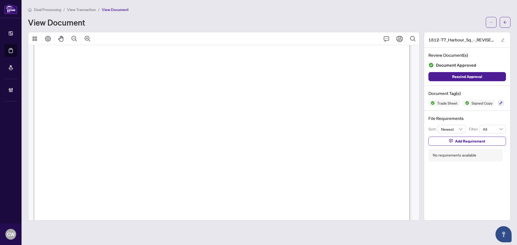
scroll to position [188, 0]
click at [503, 24] on icon "arrow-left" at bounding box center [505, 22] width 4 height 4
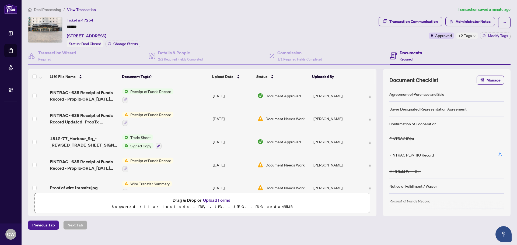
click at [222, 199] on button "Upload Forms" at bounding box center [216, 200] width 30 height 7
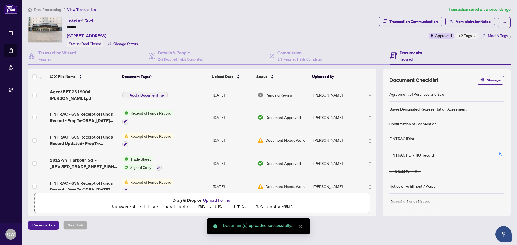
click at [155, 93] on span "Add a Document Tag" at bounding box center [147, 95] width 36 height 4
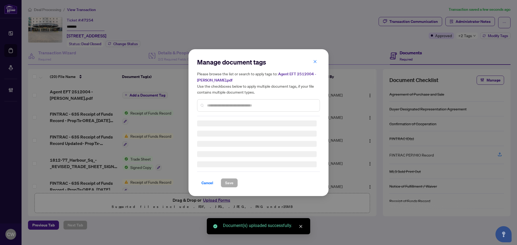
click at [225, 102] on div "Manage document tags Please browse the list or search to apply tags to: Agent E…" at bounding box center [258, 87] width 123 height 58
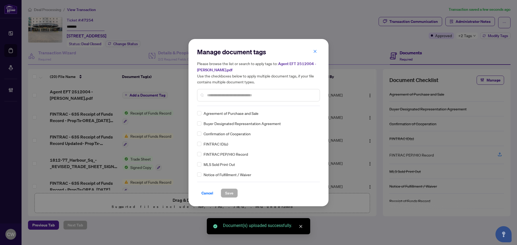
click at [217, 96] on input "text" at bounding box center [261, 95] width 108 height 6
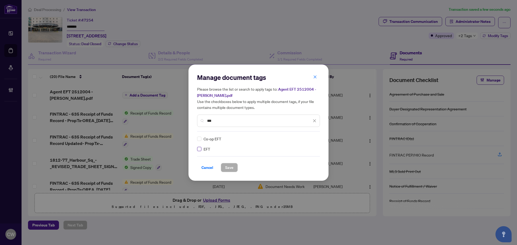
type input "***"
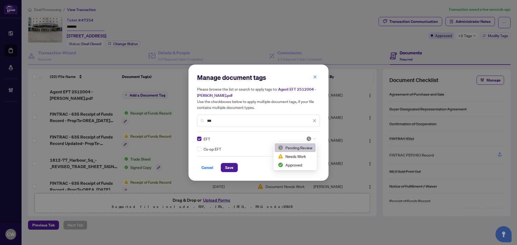
click at [316, 138] on icon at bounding box center [314, 139] width 3 height 2
click at [304, 162] on div "Approved" at bounding box center [294, 165] width 41 height 9
click at [231, 164] on span "Save" at bounding box center [229, 167] width 8 height 9
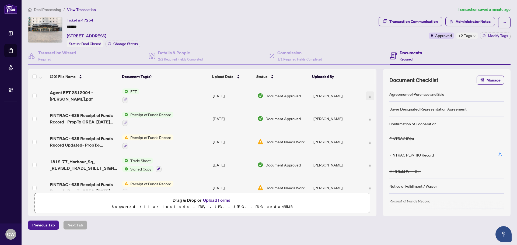
click at [367, 95] on img "button" at bounding box center [369, 96] width 4 height 4
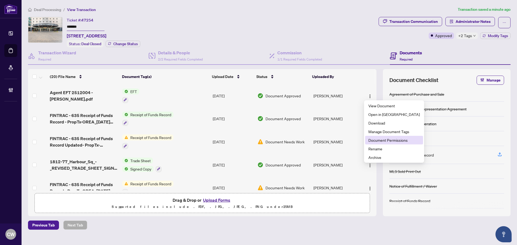
click at [380, 138] on span "Document Permissions" at bounding box center [393, 140] width 51 height 6
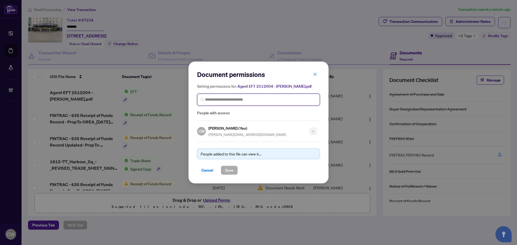
click at [219, 100] on input "search" at bounding box center [260, 100] width 111 height 6
paste input "**********"
type input "**********"
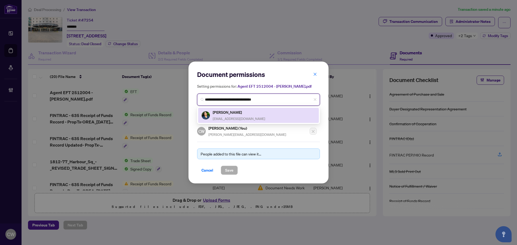
click at [224, 114] on h5 "Olivia Williams" at bounding box center [239, 112] width 52 height 6
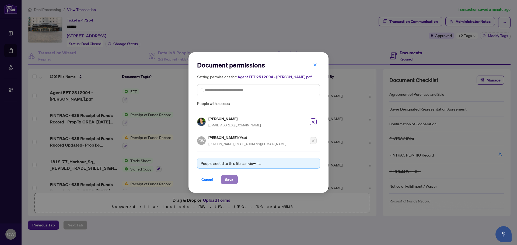
click at [229, 180] on span "Save" at bounding box center [229, 179] width 8 height 9
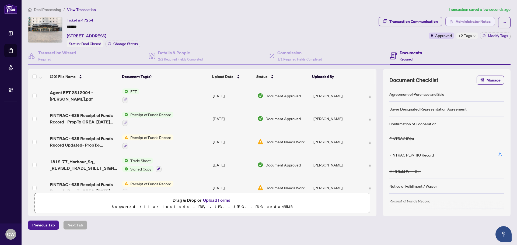
click at [475, 23] on span "Administrator Notes" at bounding box center [472, 21] width 35 height 9
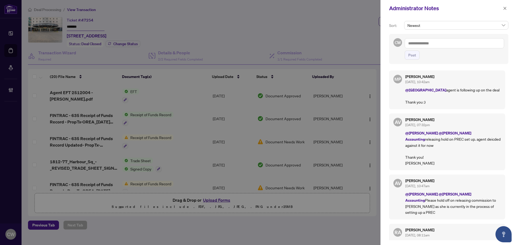
click at [441, 41] on textarea at bounding box center [453, 43] width 99 height 10
paste textarea "**********"
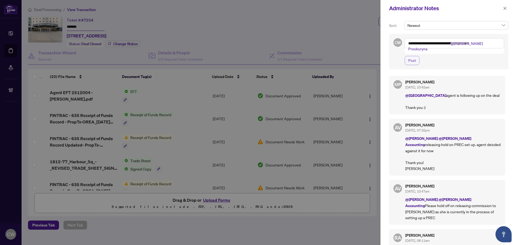
type textarea "**********"
click at [417, 56] on button "Post" at bounding box center [411, 60] width 15 height 9
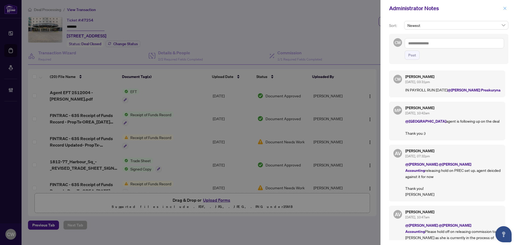
click at [504, 9] on icon "close" at bounding box center [505, 8] width 4 height 4
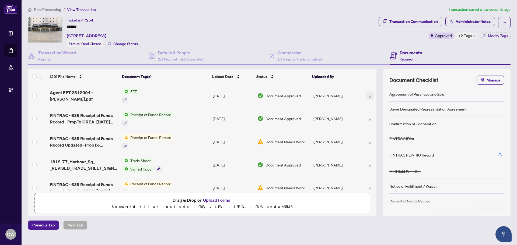
click at [369, 96] on img "button" at bounding box center [369, 96] width 4 height 4
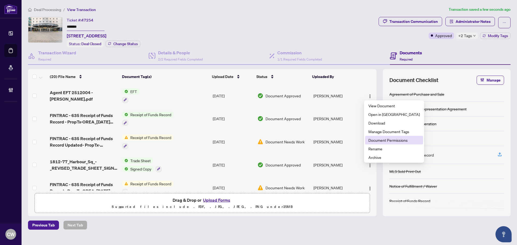
click at [377, 138] on span "Document Permissions" at bounding box center [393, 140] width 51 height 6
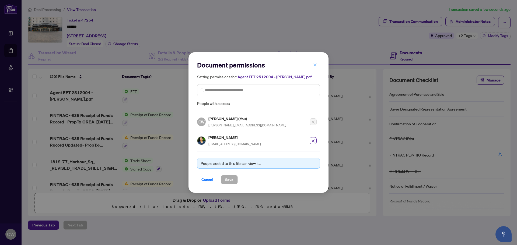
click at [313, 65] on icon "close" at bounding box center [315, 65] width 4 height 4
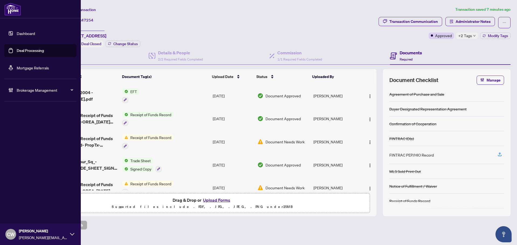
click at [20, 49] on link "Deal Processing" at bounding box center [30, 50] width 27 height 5
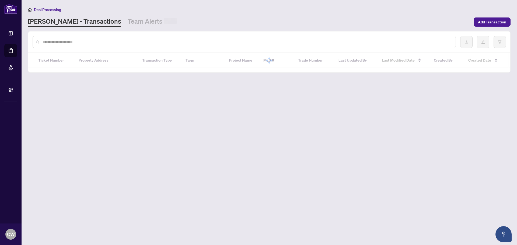
click at [91, 43] on input "text" at bounding box center [247, 42] width 408 height 6
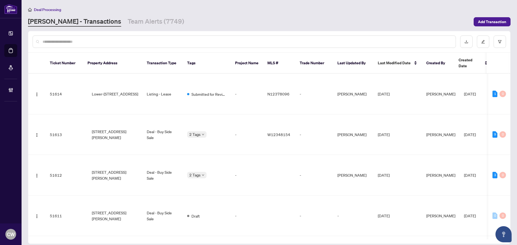
paste input "*******"
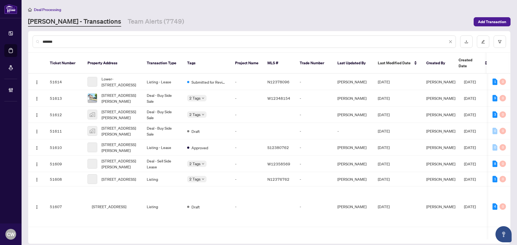
type input "*******"
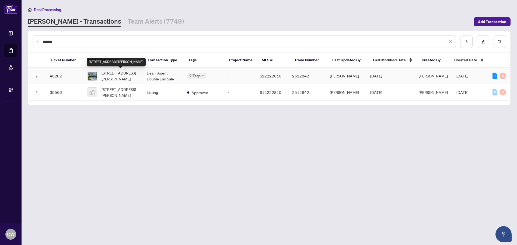
click at [107, 76] on span "507-94 Dean Ave, Barrie, Ontario L4N 0M3, Canada" at bounding box center [119, 76] width 37 height 12
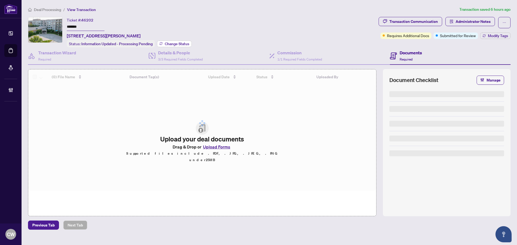
click at [177, 44] on span "Change Status" at bounding box center [177, 44] width 24 height 4
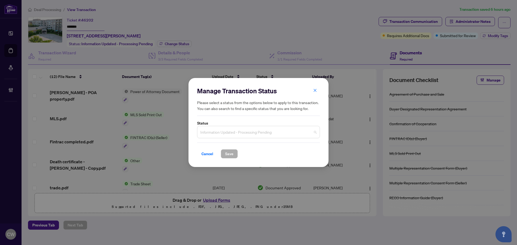
click at [233, 133] on span "Information Updated - Processing Pending" at bounding box center [258, 132] width 116 height 10
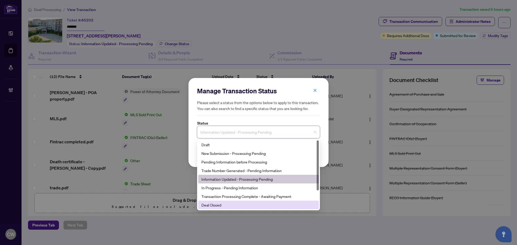
click at [227, 205] on div "Deal Closed" at bounding box center [258, 205] width 114 height 6
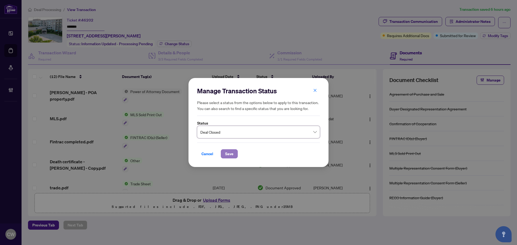
click at [227, 152] on span "Save" at bounding box center [229, 154] width 8 height 9
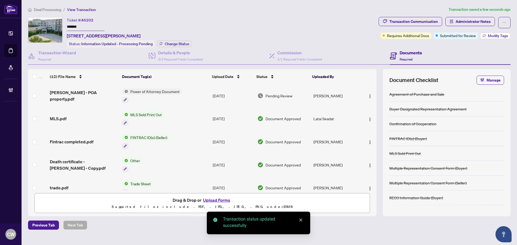
click at [496, 37] on span "Modify Tags" at bounding box center [497, 36] width 20 height 4
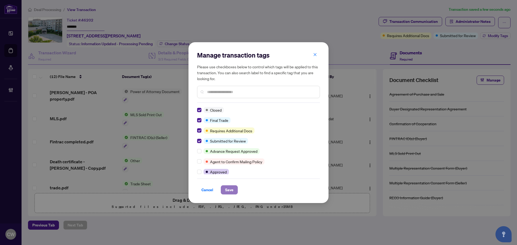
click at [228, 192] on span "Save" at bounding box center [229, 190] width 8 height 9
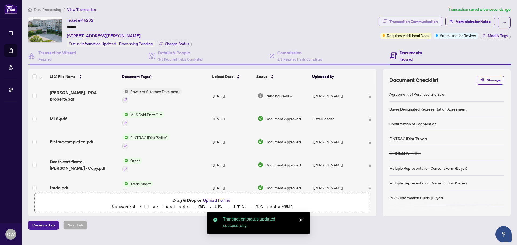
click at [420, 20] on div "Transaction Communication" at bounding box center [413, 21] width 48 height 9
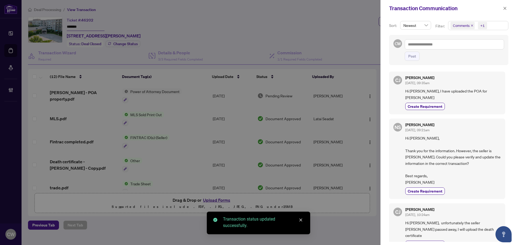
click at [472, 26] on icon "close" at bounding box center [471, 25] width 3 height 3
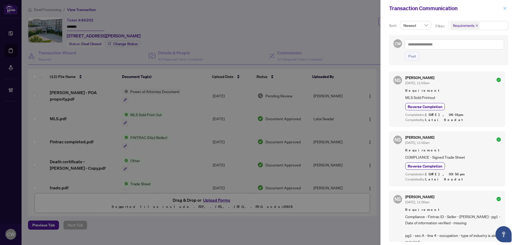
click at [503, 9] on icon "close" at bounding box center [505, 8] width 4 height 4
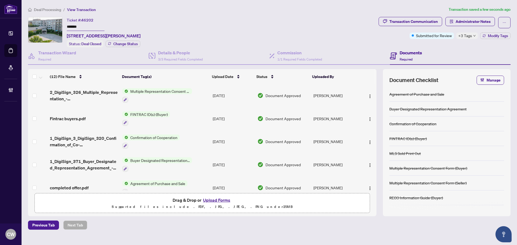
scroll to position [171, 0]
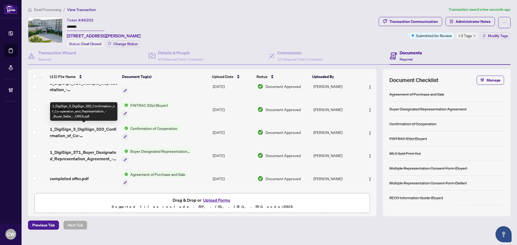
click at [99, 128] on span "1_DigiSign_3_DigiSign_320_Confirmation_of_Co-operation_and_Representation_-_Buy…" at bounding box center [84, 132] width 68 height 13
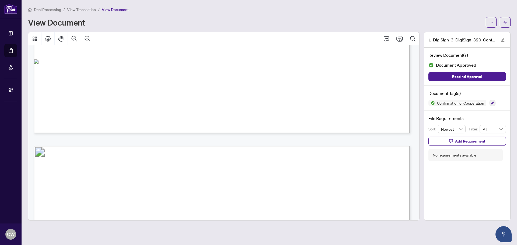
scroll to position [565, 0]
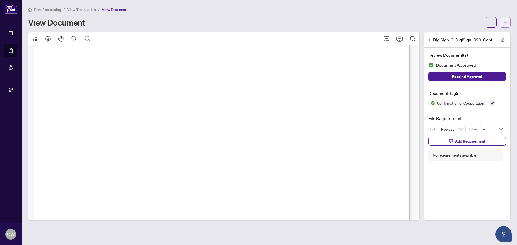
click at [505, 23] on icon "arrow-left" at bounding box center [505, 22] width 4 height 4
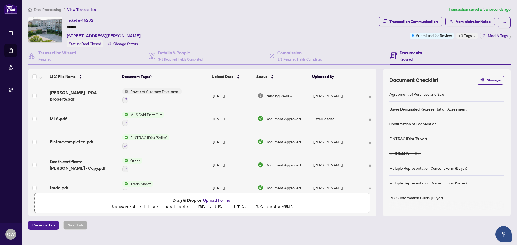
click at [56, 185] on span "trade.pdf" at bounding box center [59, 188] width 19 height 6
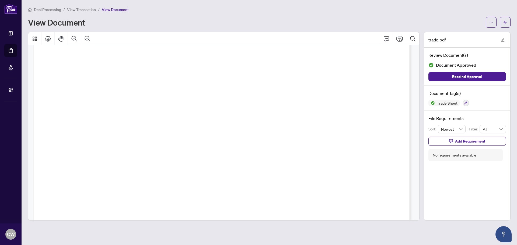
scroll to position [161, 0]
drag, startPoint x: 503, startPoint y: 23, endPoint x: 10, endPoint y: 48, distance: 494.2
click at [503, 23] on icon "arrow-left" at bounding box center [505, 22] width 4 height 4
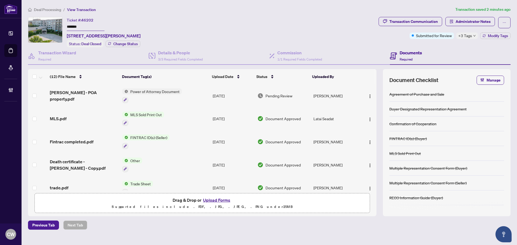
click at [220, 198] on button "Upload Forms" at bounding box center [216, 200] width 30 height 7
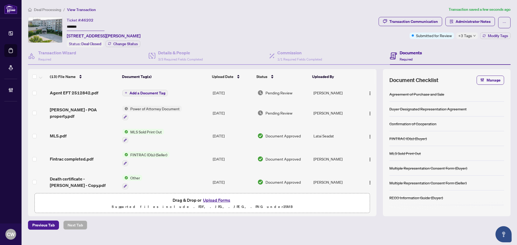
click at [154, 93] on span "Add a Document Tag" at bounding box center [147, 93] width 36 height 4
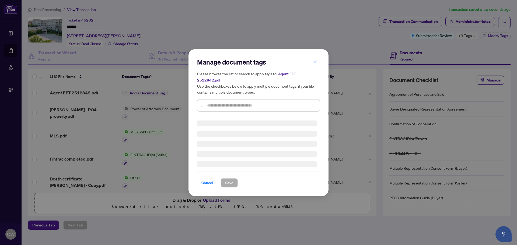
click at [229, 102] on input "text" at bounding box center [261, 105] width 108 height 6
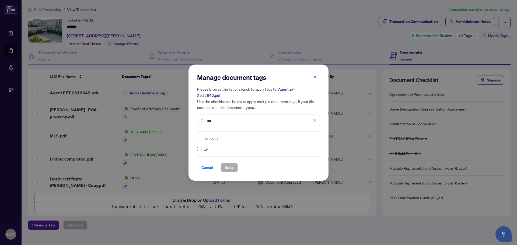
type input "***"
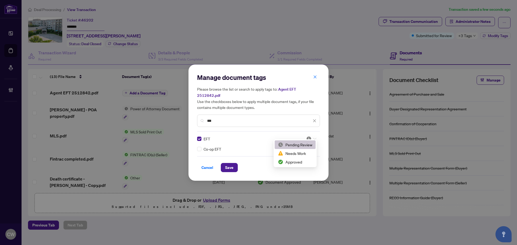
click at [313, 136] on div at bounding box center [311, 138] width 10 height 5
click at [297, 159] on div "Approved" at bounding box center [295, 162] width 34 height 6
click at [224, 163] on button "Save" at bounding box center [229, 167] width 17 height 9
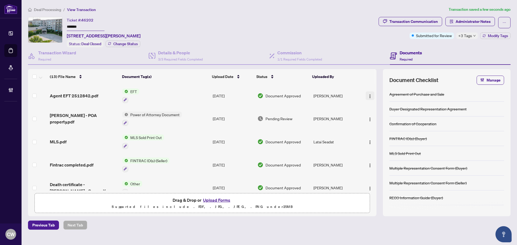
click at [367, 93] on span "button" at bounding box center [369, 96] width 4 height 6
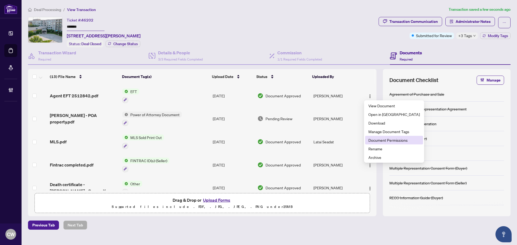
click at [381, 139] on span "Document Permissions" at bounding box center [393, 140] width 51 height 6
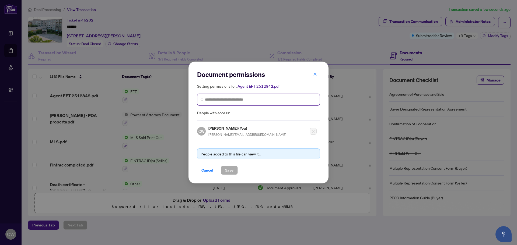
click at [244, 103] on span at bounding box center [258, 100] width 123 height 12
paste input "**********"
type input "**********"
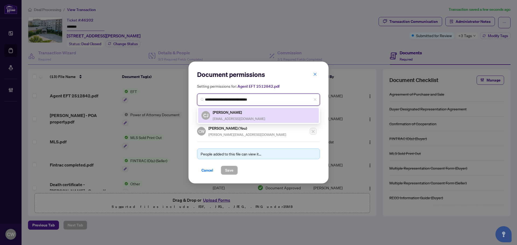
click at [234, 113] on h5 "Cindy Jones" at bounding box center [239, 112] width 52 height 6
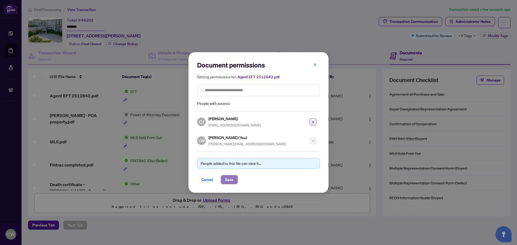
click at [231, 178] on span "Save" at bounding box center [229, 179] width 8 height 9
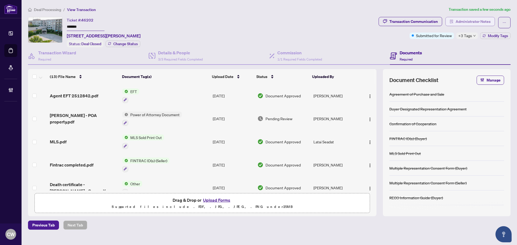
click at [481, 18] on span "Administrator Notes" at bounding box center [472, 21] width 35 height 9
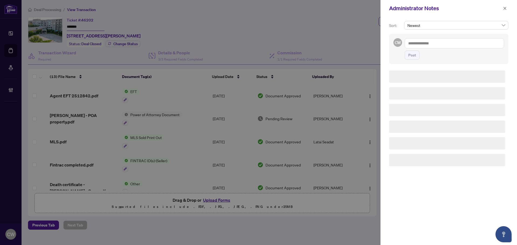
click at [433, 44] on textarea at bounding box center [453, 43] width 99 height 10
paste textarea "**********"
type textarea "**********"
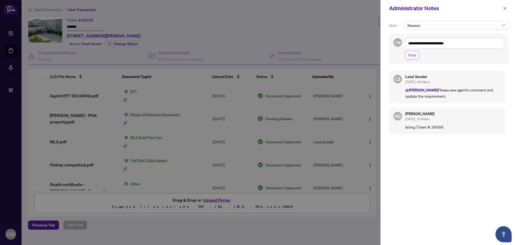
click at [414, 56] on span "Post" at bounding box center [412, 55] width 8 height 9
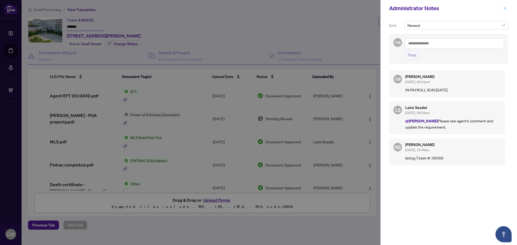
click at [504, 8] on icon "close" at bounding box center [504, 8] width 3 height 3
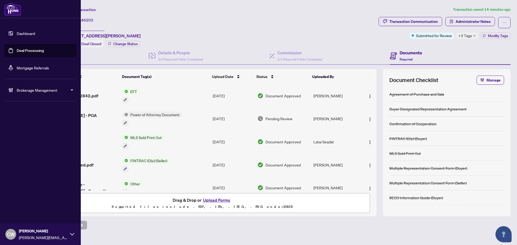
click at [17, 48] on link "Deal Processing" at bounding box center [30, 50] width 27 height 5
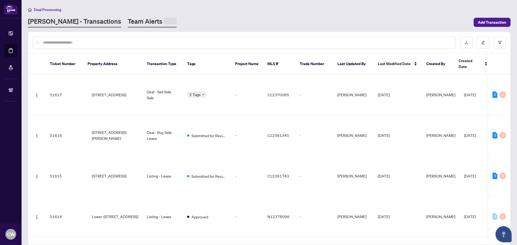
click at [128, 23] on link "Team Alerts" at bounding box center [152, 22] width 49 height 10
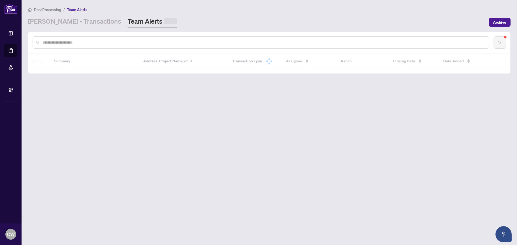
click at [78, 44] on input "text" at bounding box center [264, 43] width 442 height 6
paste input "**********"
click at [44, 40] on input "**********" at bounding box center [262, 42] width 438 height 6
type input "**********"
click at [70, 43] on input "**********" at bounding box center [262, 42] width 438 height 6
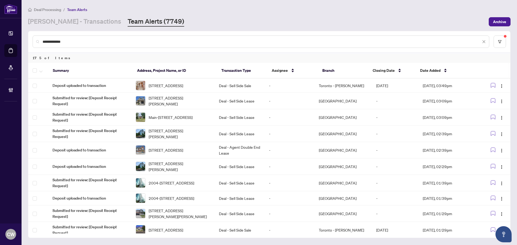
click at [83, 41] on input "**********" at bounding box center [262, 42] width 438 height 6
click at [70, 41] on input "**********" at bounding box center [262, 42] width 438 height 6
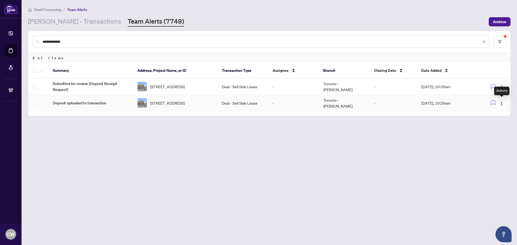
click at [503, 87] on div "Actions" at bounding box center [501, 91] width 15 height 9
click at [501, 84] on span "button" at bounding box center [501, 87] width 4 height 6
click at [500, 116] on span "Complete Item" at bounding box center [488, 114] width 25 height 6
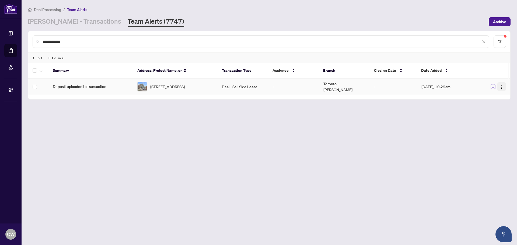
click at [501, 85] on img "button" at bounding box center [501, 87] width 4 height 4
click at [502, 114] on li "Complete Item" at bounding box center [488, 114] width 31 height 9
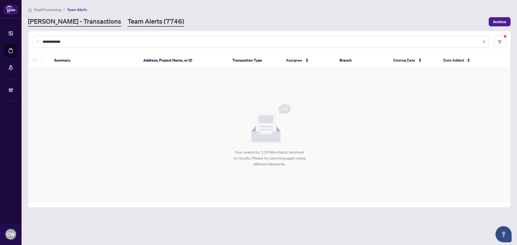
click at [67, 20] on link "[PERSON_NAME] - Transactions" at bounding box center [74, 22] width 93 height 10
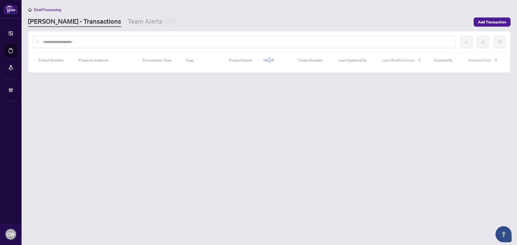
click at [60, 41] on input "text" at bounding box center [247, 42] width 408 height 6
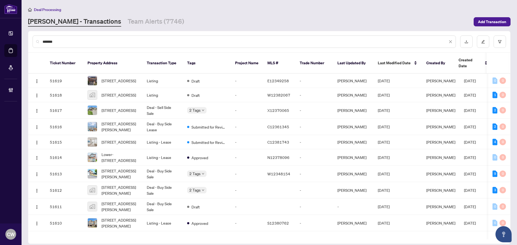
type input "*******"
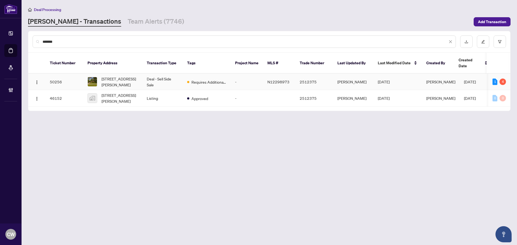
click at [110, 77] on span "102 Murray Dr, Aurora, Ontario L4G 2C5, Canada" at bounding box center [119, 82] width 37 height 12
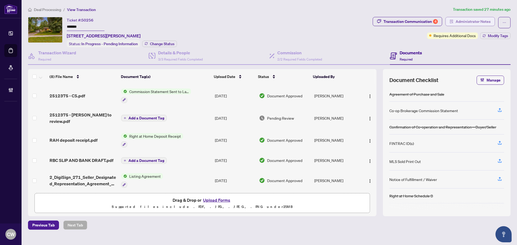
click at [473, 22] on span "Administrator Notes" at bounding box center [472, 21] width 35 height 9
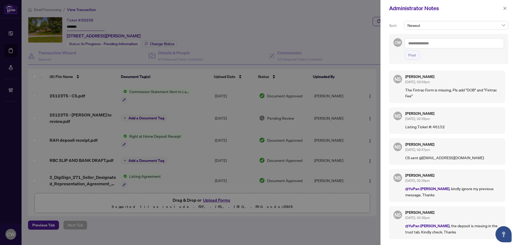
click at [418, 44] on textarea at bounding box center [453, 43] width 99 height 10
paste textarea "**********"
type textarea "**********"
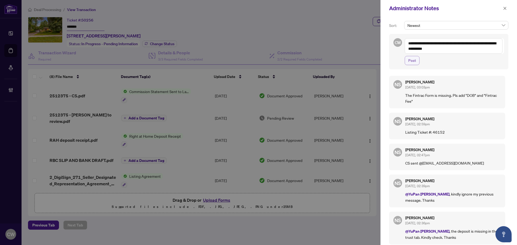
drag, startPoint x: 413, startPoint y: 58, endPoint x: 446, endPoint y: 48, distance: 33.6
click at [413, 58] on span "Post" at bounding box center [412, 60] width 8 height 9
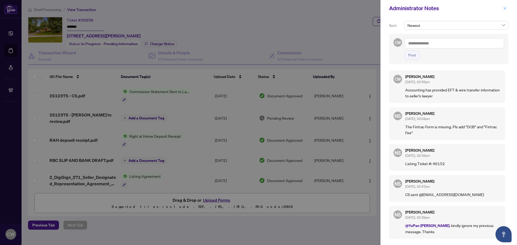
click at [504, 10] on icon "close" at bounding box center [505, 8] width 4 height 4
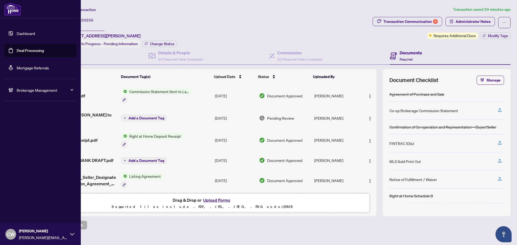
click at [17, 49] on link "Deal Processing" at bounding box center [30, 50] width 27 height 5
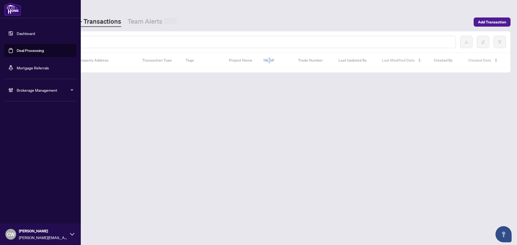
click at [83, 42] on input "text" at bounding box center [247, 42] width 408 height 6
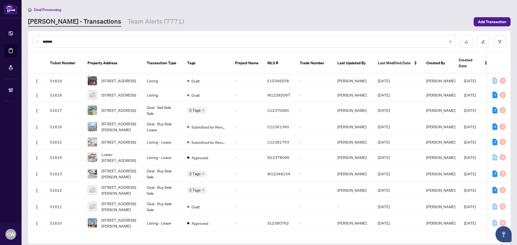
type input "*******"
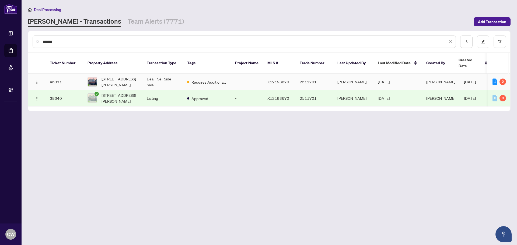
click at [123, 76] on span "27 Blackburn St, Cambridge, Ontario N1S 0E1, Canada" at bounding box center [119, 82] width 37 height 12
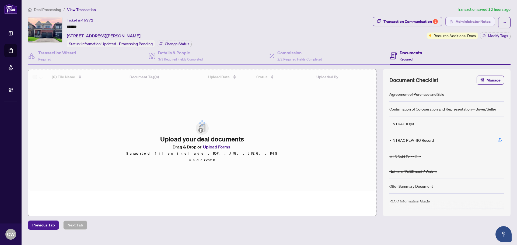
click at [470, 22] on span "Administrator Notes" at bounding box center [472, 21] width 35 height 9
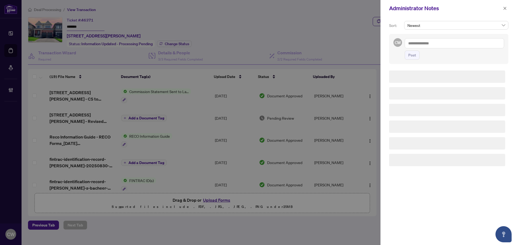
click at [444, 46] on textarea at bounding box center [453, 43] width 99 height 10
paste textarea "**********"
type textarea "**********"
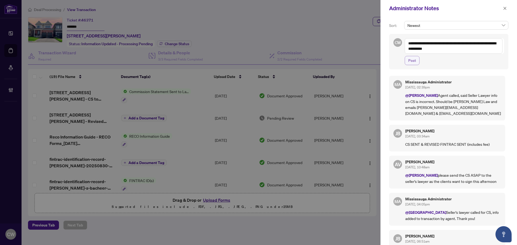
click at [413, 59] on span "Post" at bounding box center [412, 60] width 8 height 9
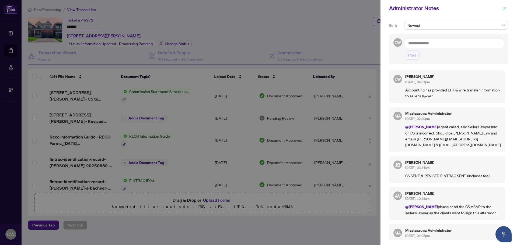
click at [506, 7] on icon "close" at bounding box center [504, 8] width 3 height 3
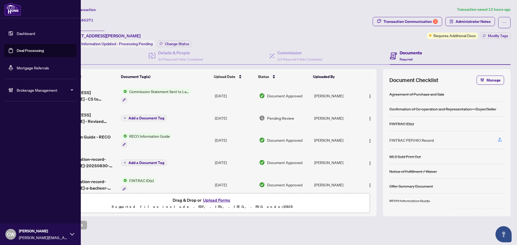
click at [17, 51] on link "Deal Processing" at bounding box center [30, 50] width 27 height 5
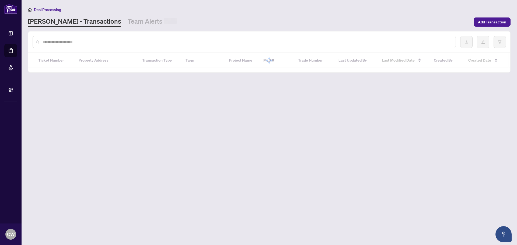
click at [96, 41] on input "text" at bounding box center [247, 42] width 408 height 6
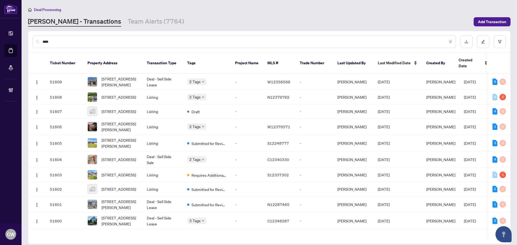
drag, startPoint x: 71, startPoint y: 40, endPoint x: 33, endPoint y: 38, distance: 38.0
click at [33, 38] on div "****" at bounding box center [244, 42] width 423 height 12
paste input "*******"
type input "**********"
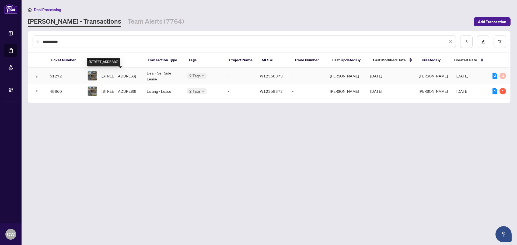
click at [115, 75] on span "5160 Ravine Cres, Burlington, Ontario L7L 6N3, Canada" at bounding box center [118, 76] width 34 height 6
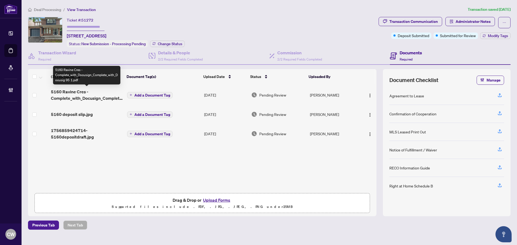
click at [79, 96] on span "5160 Ravine Cres - Complete_with_Docusign_Complete_with_Docusig 95 1.pdf" at bounding box center [87, 95] width 72 height 13
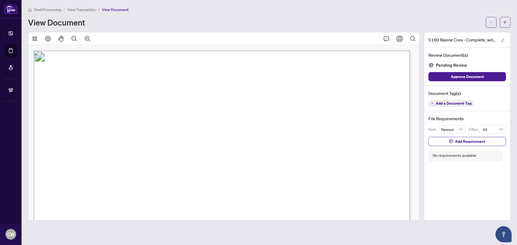
scroll to position [108, 0]
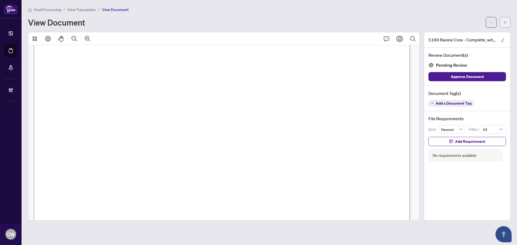
click at [505, 22] on icon "arrow-left" at bounding box center [505, 22] width 4 height 4
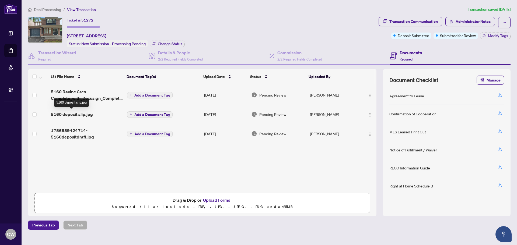
click at [68, 115] on span "5160 deposit slip.jpg" at bounding box center [72, 114] width 42 height 6
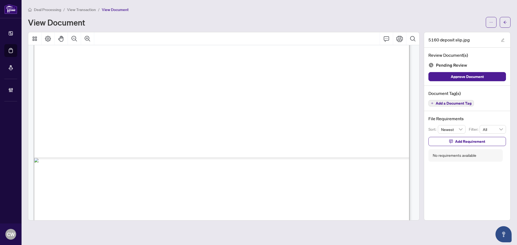
scroll to position [350, 0]
click at [491, 22] on icon "ellipsis" at bounding box center [490, 22] width 3 height 1
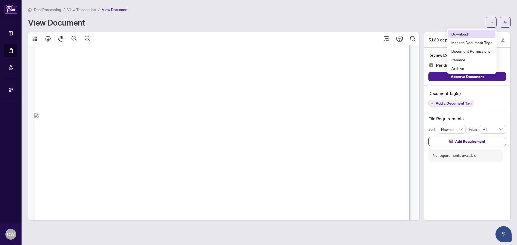
click at [469, 36] on span "Download" at bounding box center [471, 34] width 41 height 6
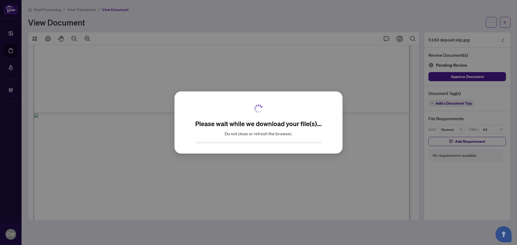
click at [505, 21] on div "Please wait while we download your file(s)... Do not close or refresh the brows…" at bounding box center [258, 122] width 517 height 245
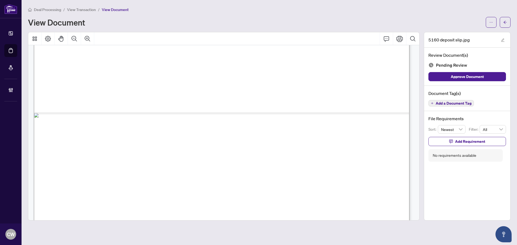
click at [505, 21] on div "Please wait while we download your file(s)... Do not close or refresh the brows…" at bounding box center [258, 122] width 517 height 245
click at [505, 23] on icon "arrow-left" at bounding box center [504, 22] width 3 height 3
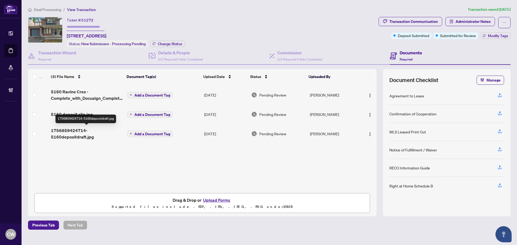
click at [76, 135] on span "1756859424714-5160depositdraft.jpg" at bounding box center [87, 133] width 72 height 13
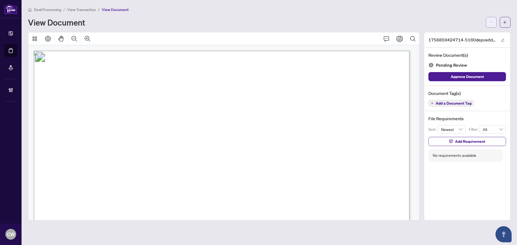
click at [492, 23] on icon "ellipsis" at bounding box center [491, 22] width 4 height 4
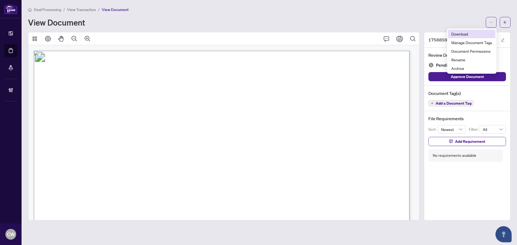
click at [466, 35] on span "Download" at bounding box center [471, 34] width 41 height 6
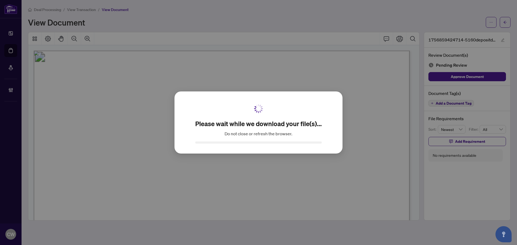
click at [505, 23] on div "Please wait while we download your file(s)... Do not close or refresh the brows…" at bounding box center [258, 122] width 517 height 245
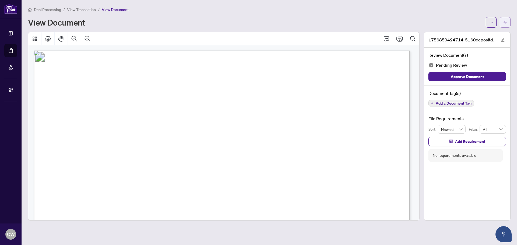
click at [508, 22] on button "button" at bounding box center [504, 22] width 11 height 11
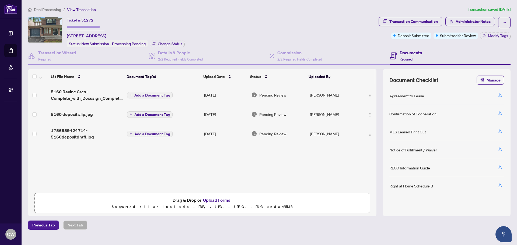
click at [89, 97] on span "5160 Ravine Cres - Complete_with_Docusign_Complete_with_Docusig 95 1.pdf" at bounding box center [87, 95] width 72 height 13
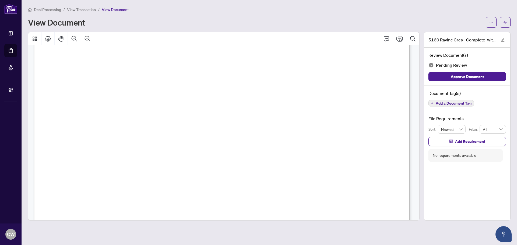
scroll to position [61, 0]
click at [507, 22] on button "button" at bounding box center [504, 22] width 11 height 11
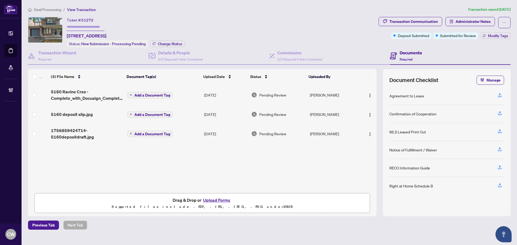
click at [217, 199] on button "Upload Forms" at bounding box center [216, 200] width 30 height 7
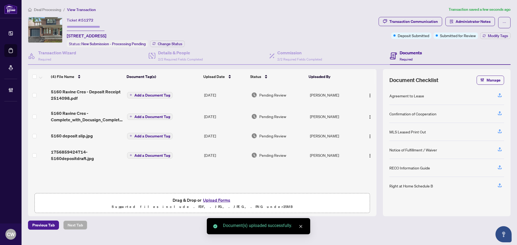
click at [168, 95] on span "Add a Document Tag" at bounding box center [152, 95] width 36 height 4
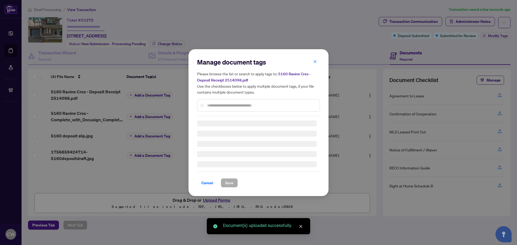
click at [234, 104] on div "Manage document tags Please browse the list or search to apply tags to: 5160 Ra…" at bounding box center [258, 87] width 123 height 58
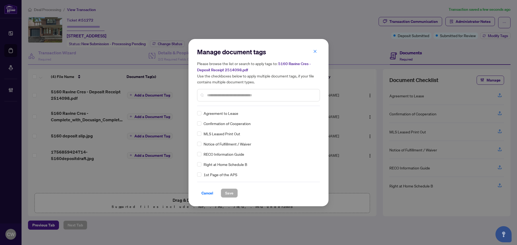
click at [229, 95] on input "text" at bounding box center [261, 95] width 108 height 6
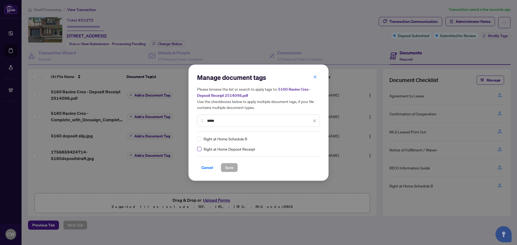
type input "*****"
click at [311, 139] on img at bounding box center [308, 138] width 5 height 5
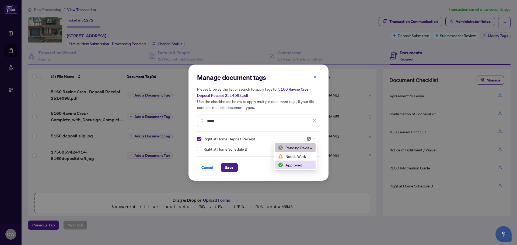
click at [305, 165] on div "Approved" at bounding box center [295, 165] width 34 height 6
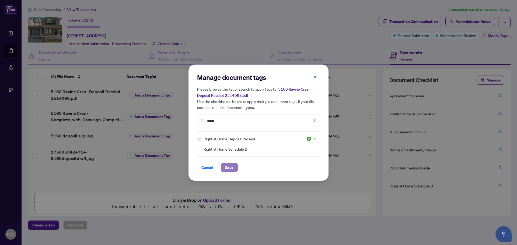
click at [228, 168] on span "Save" at bounding box center [229, 167] width 8 height 9
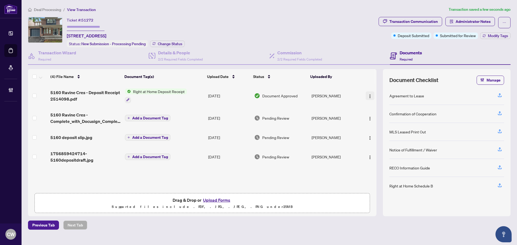
click at [370, 94] on img "button" at bounding box center [369, 96] width 4 height 4
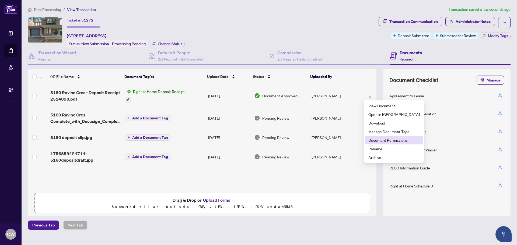
click at [377, 140] on span "Document Permissions" at bounding box center [393, 140] width 51 height 6
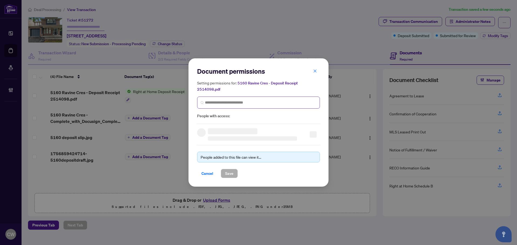
click at [257, 99] on span at bounding box center [258, 103] width 123 height 12
paste input "**********"
type input "**********"
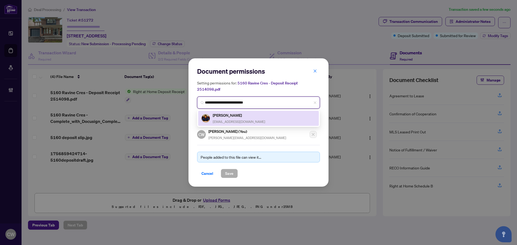
click at [236, 117] on h5 "Mohit Lathi" at bounding box center [239, 115] width 52 height 6
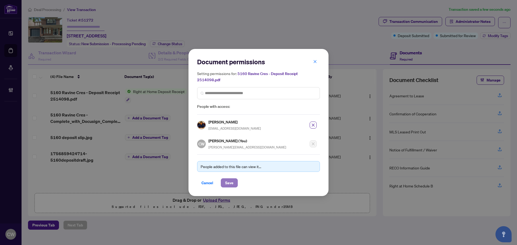
click at [231, 185] on span "Save" at bounding box center [229, 183] width 8 height 9
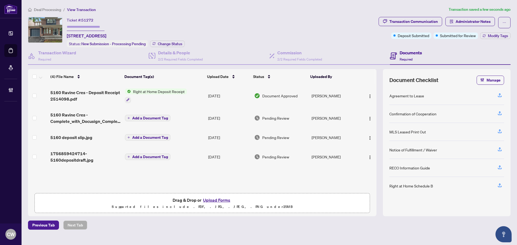
click at [137, 136] on span "Add a Document Tag" at bounding box center [150, 138] width 36 height 4
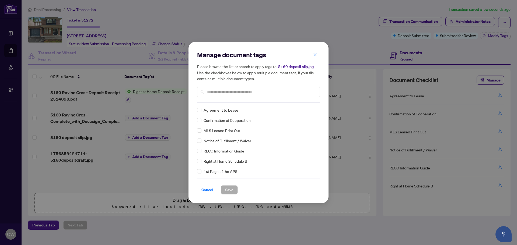
click at [229, 90] on input "text" at bounding box center [261, 92] width 108 height 6
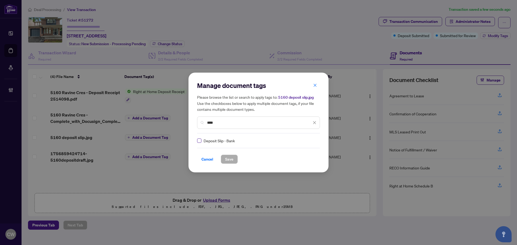
type input "****"
drag, startPoint x: 307, startPoint y: 140, endPoint x: 299, endPoint y: 157, distance: 18.4
click at [307, 141] on img at bounding box center [308, 140] width 5 height 5
click at [295, 164] on div "Approved" at bounding box center [293, 167] width 41 height 9
click at [229, 159] on span "Save" at bounding box center [229, 159] width 8 height 9
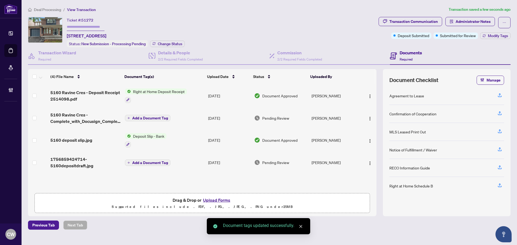
click at [147, 161] on span "Add a Document Tag" at bounding box center [150, 163] width 36 height 4
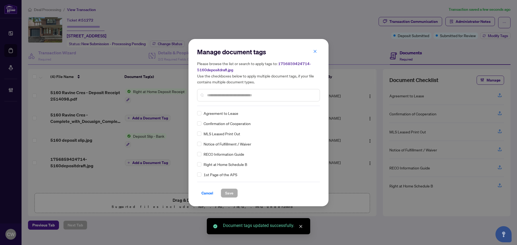
click at [214, 97] on input "text" at bounding box center [261, 95] width 108 height 6
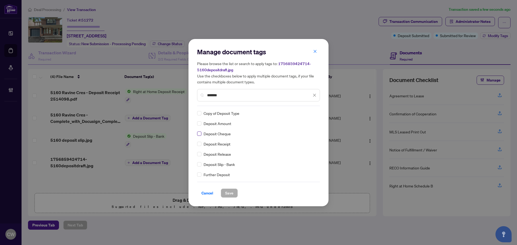
type input "*******"
click at [311, 111] on div at bounding box center [311, 113] width 10 height 5
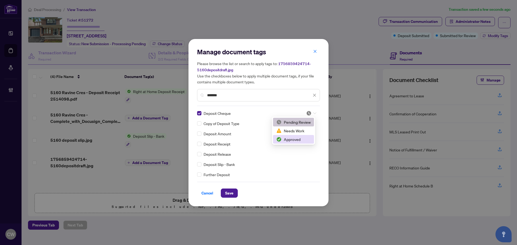
click at [305, 138] on div "Approved" at bounding box center [293, 139] width 34 height 6
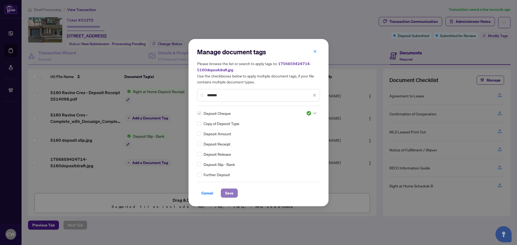
click at [232, 189] on button "Save" at bounding box center [229, 193] width 17 height 9
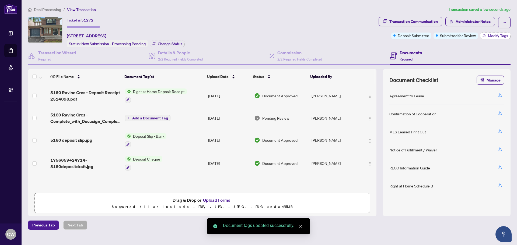
click at [497, 34] on span "Modify Tags" at bounding box center [497, 36] width 20 height 4
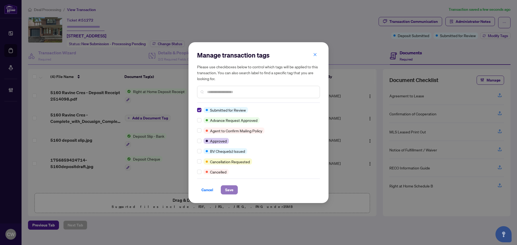
click at [230, 190] on span "Save" at bounding box center [229, 190] width 8 height 9
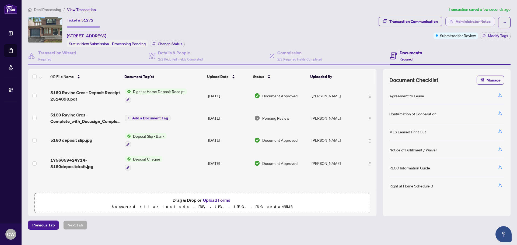
click at [464, 22] on span "Administrator Notes" at bounding box center [472, 21] width 35 height 9
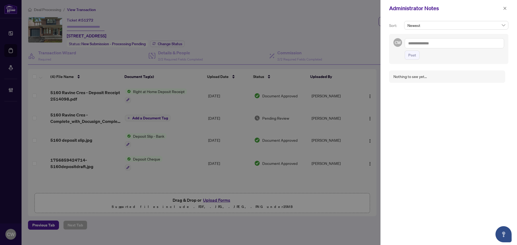
click at [430, 44] on textarea at bounding box center [453, 43] width 99 height 10
paste textarea "**********"
type textarea "**********"
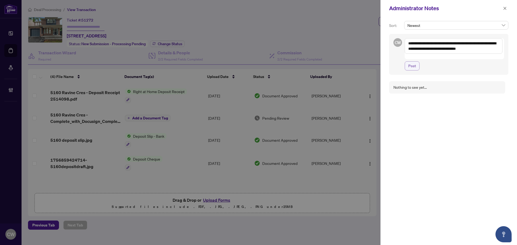
click at [412, 62] on span "Post" at bounding box center [412, 66] width 8 height 9
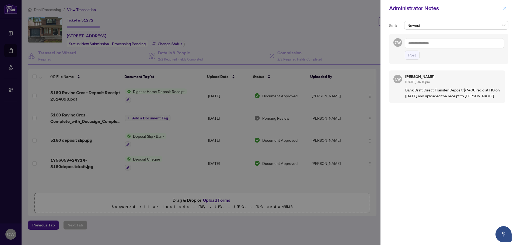
click at [506, 9] on icon "close" at bounding box center [505, 8] width 4 height 4
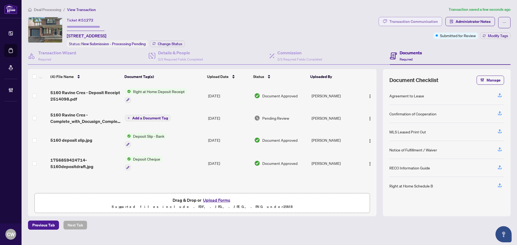
click at [432, 20] on div "Transaction Communication" at bounding box center [413, 21] width 48 height 9
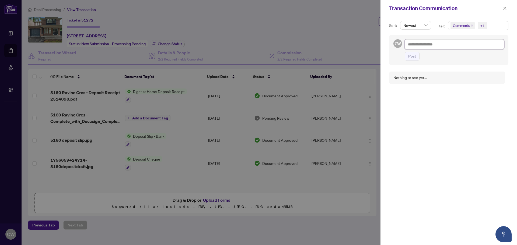
click at [429, 42] on textarea at bounding box center [453, 44] width 99 height 10
paste textarea "**********"
type textarea "**********"
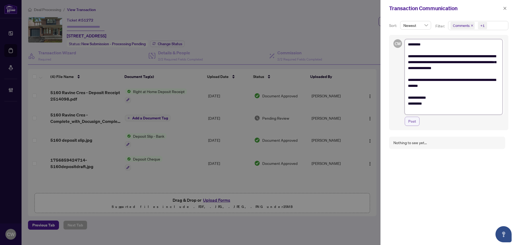
type textarea "**********"
click at [415, 123] on span "Post" at bounding box center [412, 121] width 8 height 9
type textarea "**********"
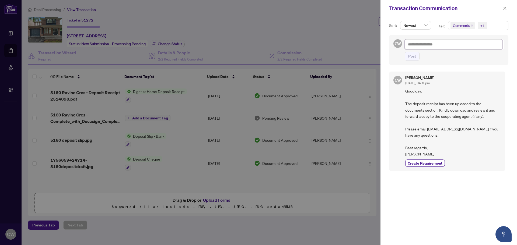
click at [427, 44] on textarea at bounding box center [453, 44] width 98 height 10
paste textarea "**********"
type textarea "**********"
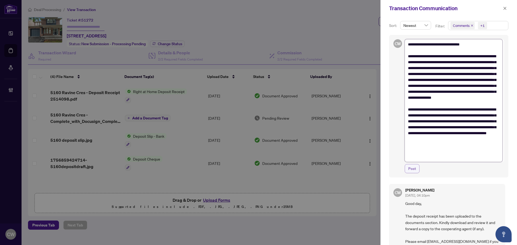
type textarea "**********"
click at [414, 167] on span "Post" at bounding box center [412, 168] width 8 height 9
type textarea "**********"
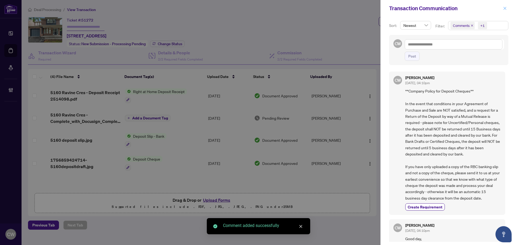
click at [505, 9] on icon "close" at bounding box center [504, 8] width 3 height 3
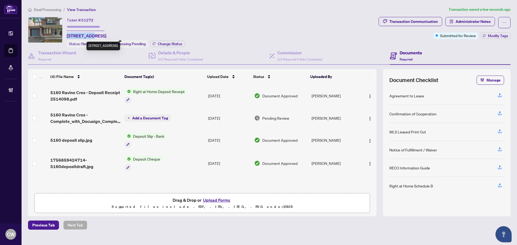
drag, startPoint x: 91, startPoint y: 36, endPoint x: 67, endPoint y: 36, distance: 24.2
click at [67, 36] on span "5160 Ravine Cres, Burlington, Ontario L7L 6N3, Canada" at bounding box center [87, 36] width 40 height 6
copy span "5160 Ravine"
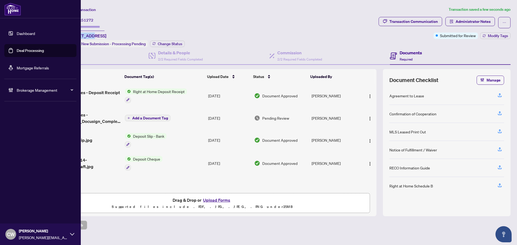
click at [18, 48] on link "Deal Processing" at bounding box center [30, 50] width 27 height 5
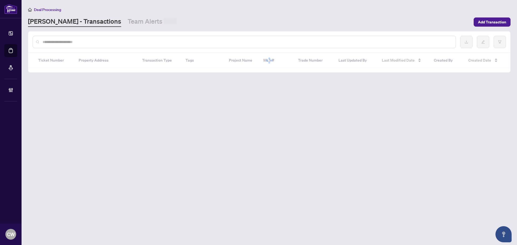
click at [110, 40] on input "text" at bounding box center [247, 42] width 408 height 6
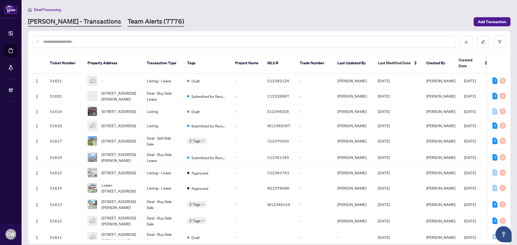
click at [128, 21] on link "Team Alerts (7776)" at bounding box center [156, 22] width 56 height 10
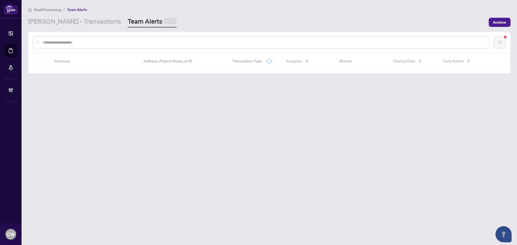
click at [77, 46] on div at bounding box center [261, 42] width 456 height 12
click at [77, 43] on input "text" at bounding box center [264, 42] width 442 height 6
paste input "**********"
type input "**********"
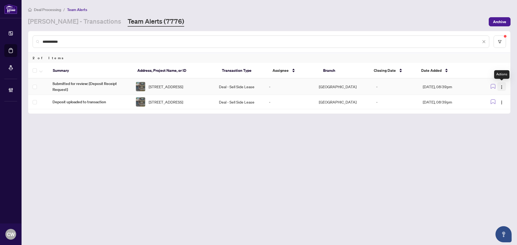
click at [502, 87] on img "button" at bounding box center [501, 87] width 4 height 4
click at [497, 115] on span "Complete Item" at bounding box center [488, 114] width 25 height 6
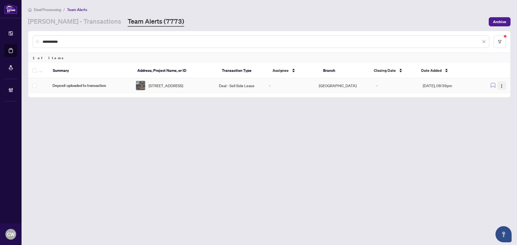
click at [500, 86] on img "button" at bounding box center [501, 86] width 4 height 4
click at [500, 114] on span "Complete Item" at bounding box center [488, 114] width 25 height 6
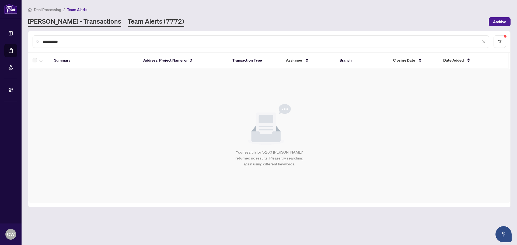
click at [71, 23] on link "[PERSON_NAME] - Transactions" at bounding box center [74, 22] width 93 height 10
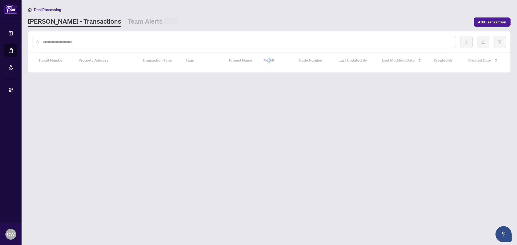
click at [66, 41] on input "text" at bounding box center [247, 42] width 408 height 6
paste input "*******"
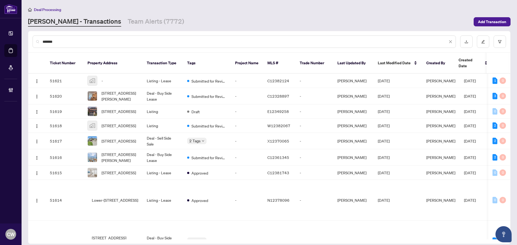
type input "*******"
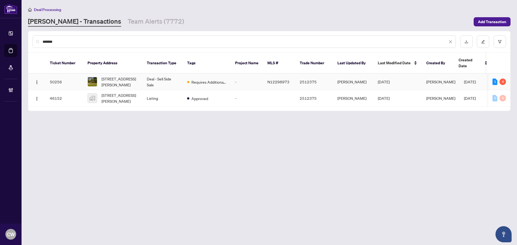
click at [114, 77] on span "102 Murray Dr, Aurora, Ontario L4G 2C5, Canada" at bounding box center [119, 82] width 37 height 12
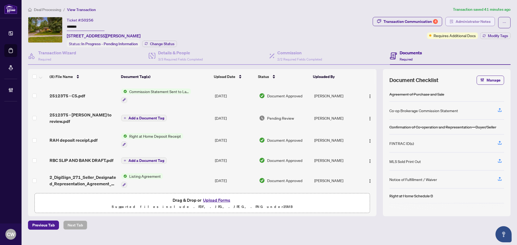
click at [473, 20] on span "Administrator Notes" at bounding box center [472, 21] width 35 height 9
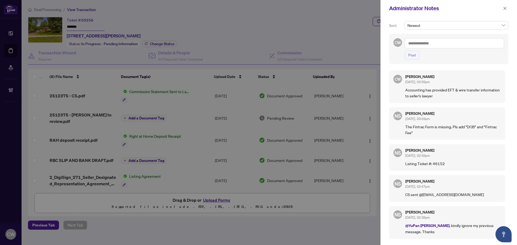
click at [447, 43] on textarea at bounding box center [453, 43] width 99 height 10
paste textarea "**********"
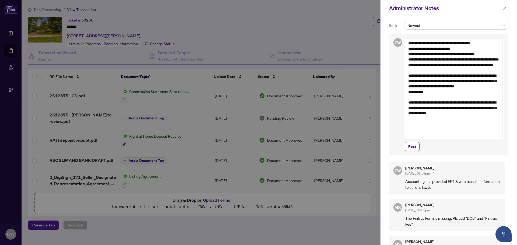
drag, startPoint x: 427, startPoint y: 103, endPoint x: 400, endPoint y: 87, distance: 31.0
click at [400, 87] on div "CW From: Caihong Wang <caihongwanglaw@gmail.com> Sent: September 4, 2025 4:08 P…" at bounding box center [448, 95] width 119 height 122
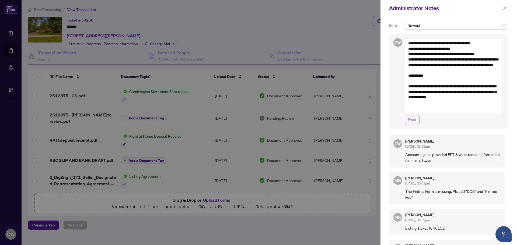
type textarea "**********"
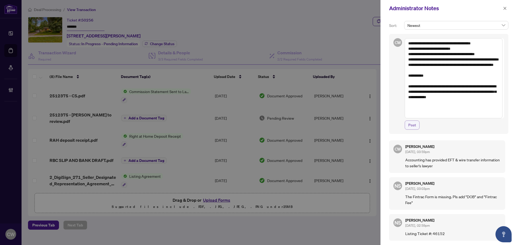
click at [415, 125] on span "Post" at bounding box center [412, 125] width 8 height 9
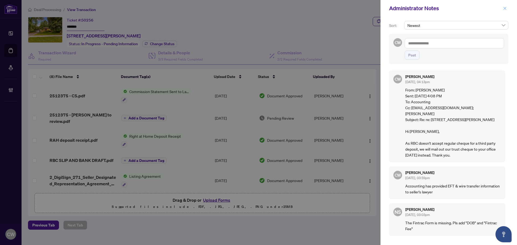
click at [507, 10] on button "button" at bounding box center [504, 8] width 7 height 6
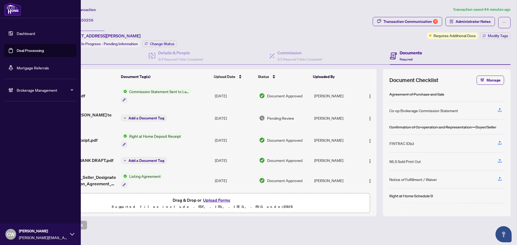
click at [17, 49] on link "Deal Processing" at bounding box center [30, 50] width 27 height 5
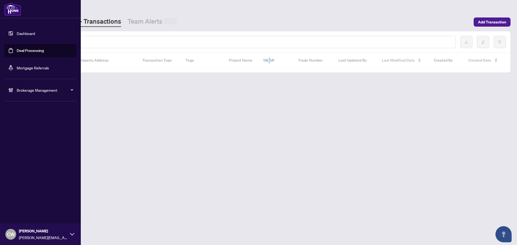
click at [89, 44] on input "text" at bounding box center [247, 42] width 408 height 6
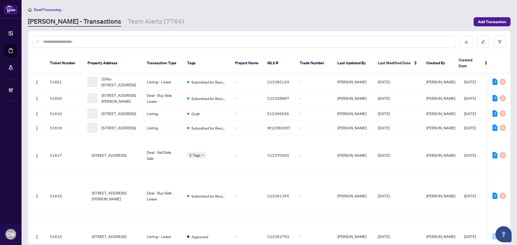
paste input "*******"
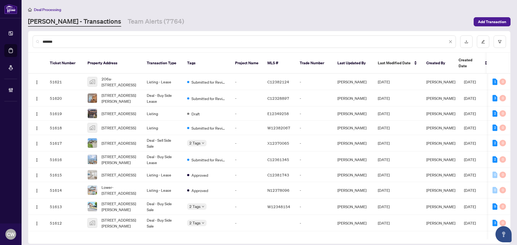
type input "*******"
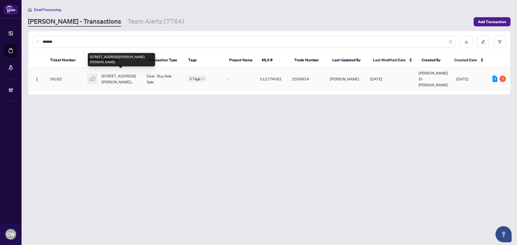
click at [112, 77] on span "3830 Schnupp Road, Bourget, ON, Canada" at bounding box center [119, 79] width 37 height 12
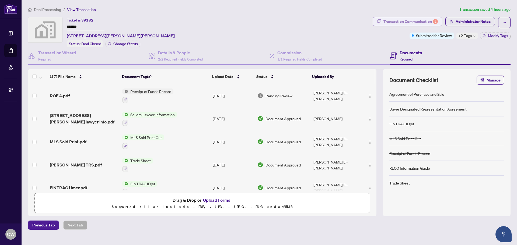
click at [418, 19] on div "Transaction Communication 2" at bounding box center [410, 21] width 54 height 9
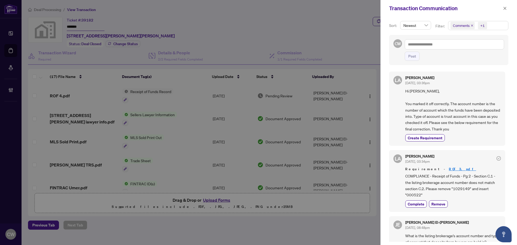
click at [472, 26] on icon "close" at bounding box center [471, 25] width 3 height 3
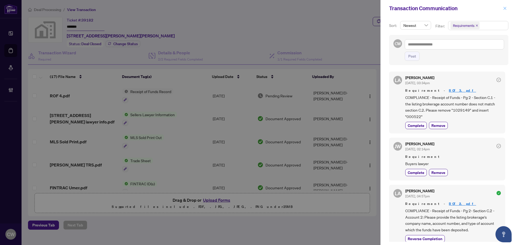
click at [505, 8] on icon "close" at bounding box center [505, 8] width 4 height 4
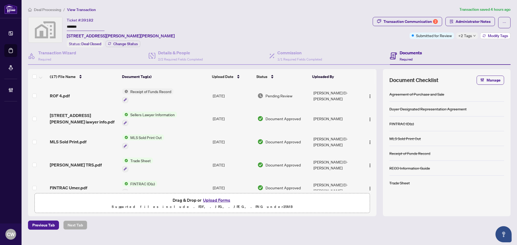
click at [492, 37] on span "Modify Tags" at bounding box center [497, 36] width 20 height 4
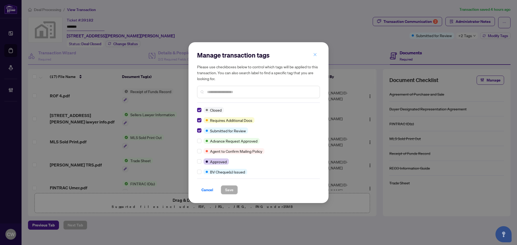
click at [316, 55] on icon "close" at bounding box center [315, 55] width 4 height 4
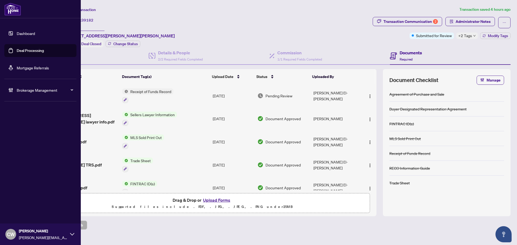
drag, startPoint x: 15, startPoint y: 51, endPoint x: 49, endPoint y: 49, distance: 33.4
click at [17, 51] on link "Deal Processing" at bounding box center [30, 50] width 27 height 5
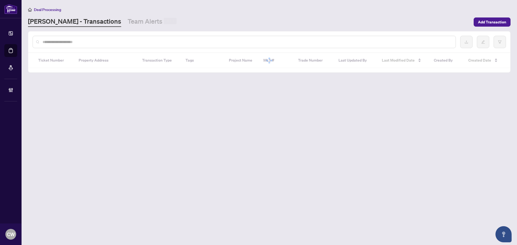
click at [100, 44] on input "text" at bounding box center [247, 42] width 408 height 6
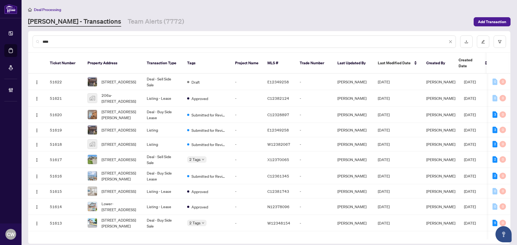
paste input "**********"
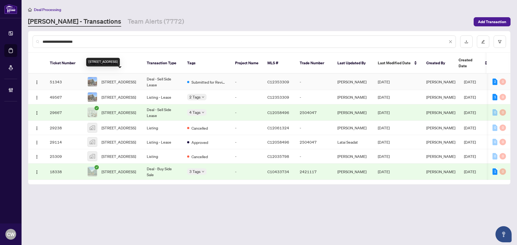
type input "**********"
click at [119, 79] on span "819-118 Merchants Wharf, Toronto, Ontario M5A 0L3, Canada" at bounding box center [118, 82] width 34 height 6
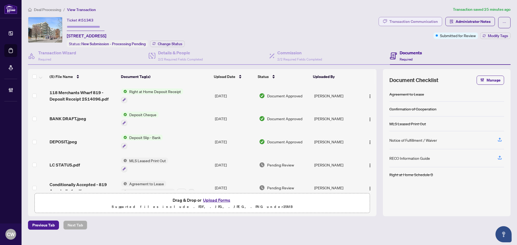
click at [424, 23] on div "Transaction Communication" at bounding box center [413, 21] width 48 height 9
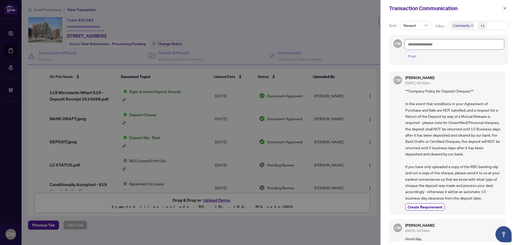
click at [421, 46] on textarea at bounding box center [453, 44] width 99 height 10
drag, startPoint x: 505, startPoint y: 8, endPoint x: 459, endPoint y: 14, distance: 45.8
click at [505, 8] on icon "close" at bounding box center [504, 8] width 3 height 3
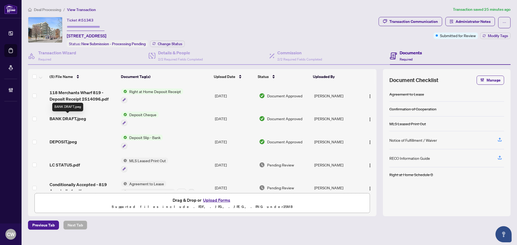
click at [66, 118] on span "BANK DRAFT.jpeg" at bounding box center [67, 118] width 37 height 6
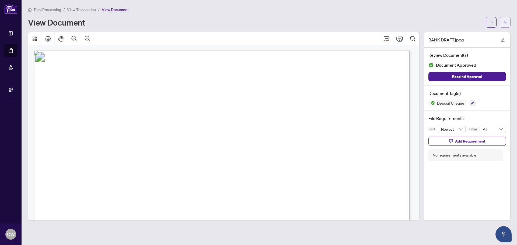
click at [508, 19] on button "button" at bounding box center [504, 22] width 11 height 11
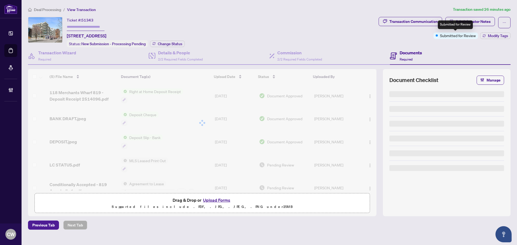
click at [466, 22] on div "Submitted for Review" at bounding box center [454, 24] width 35 height 9
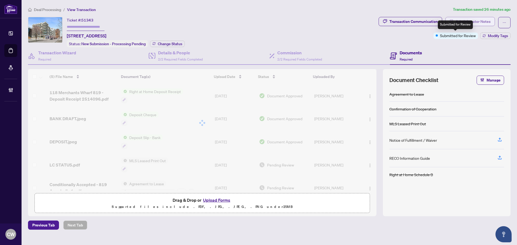
click at [475, 21] on span "Administrator Notes" at bounding box center [472, 21] width 35 height 9
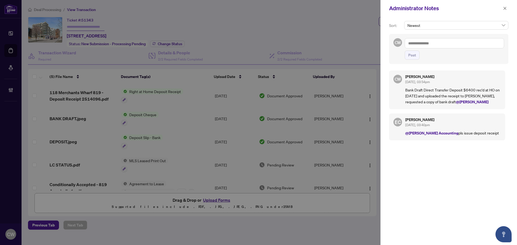
click at [416, 44] on textarea at bounding box center [453, 43] width 99 height 10
paste textarea "**********"
type textarea "**********"
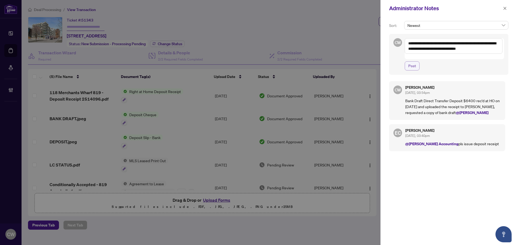
click at [413, 62] on span "Post" at bounding box center [412, 66] width 8 height 9
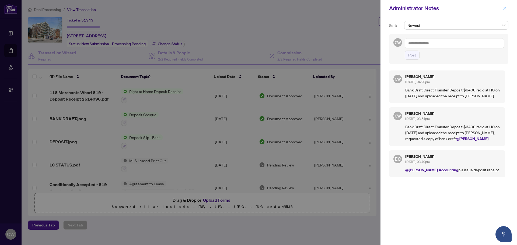
click at [505, 9] on icon "close" at bounding box center [505, 8] width 4 height 4
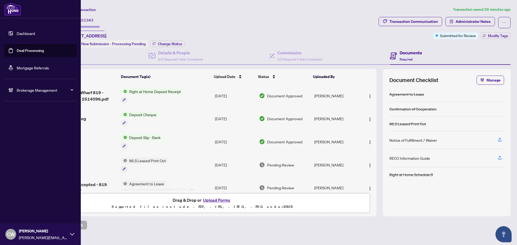
click at [17, 50] on link "Deal Processing" at bounding box center [30, 50] width 27 height 5
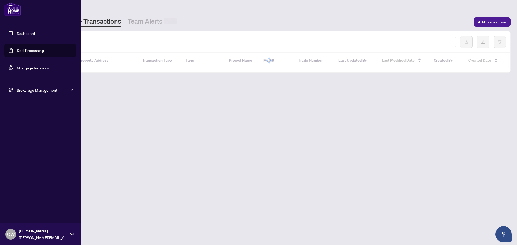
click at [94, 42] on input "text" at bounding box center [247, 42] width 408 height 6
paste input "*******"
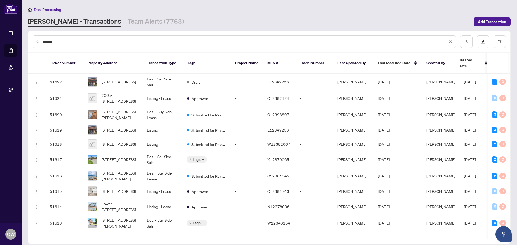
type input "*******"
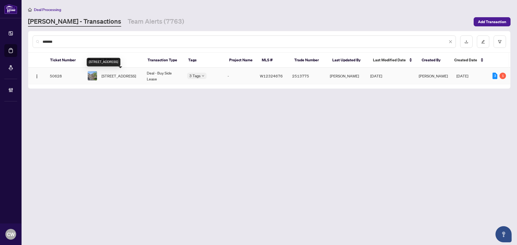
click at [114, 79] on span "33 Cedarvalley Blvd, Brampton, Ontario L7A 2C2, Canada" at bounding box center [118, 76] width 34 height 6
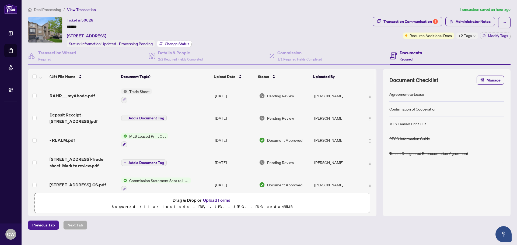
click at [175, 43] on span "Change Status" at bounding box center [177, 44] width 24 height 4
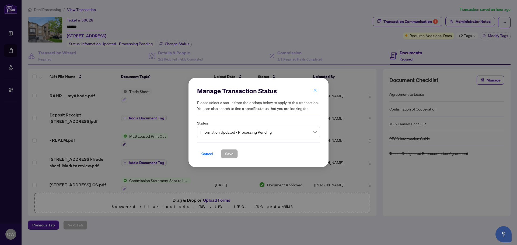
click at [270, 132] on span "Information Updated - Processing Pending" at bounding box center [258, 132] width 116 height 10
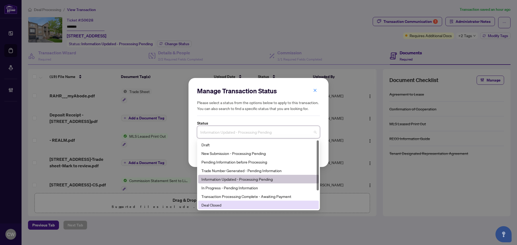
click at [229, 203] on div "Deal Closed" at bounding box center [258, 205] width 114 height 6
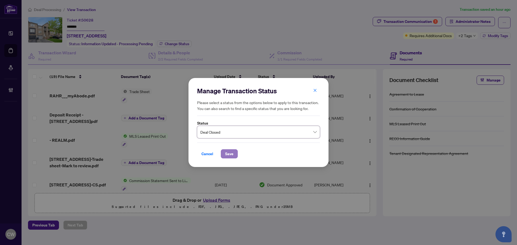
click at [227, 153] on span "Save" at bounding box center [229, 154] width 8 height 9
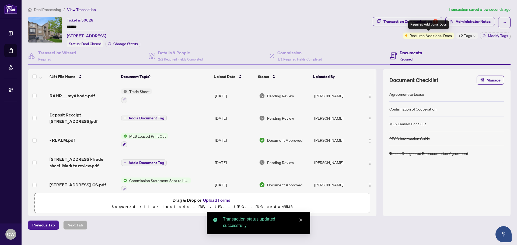
click at [418, 23] on div "Requires Additional Docs" at bounding box center [428, 24] width 41 height 9
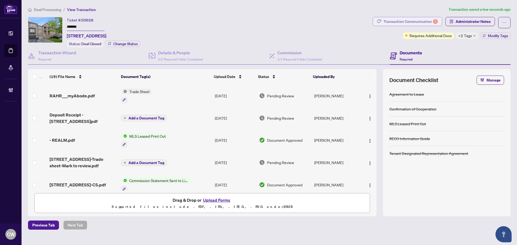
click at [391, 21] on div "Transaction Communication 1" at bounding box center [410, 21] width 54 height 9
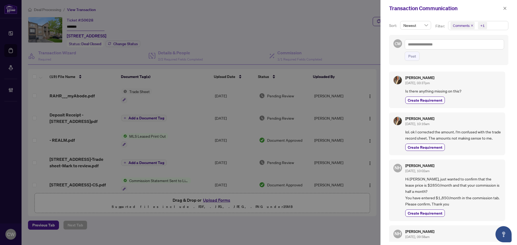
click at [470, 25] on icon "close" at bounding box center [471, 25] width 3 height 3
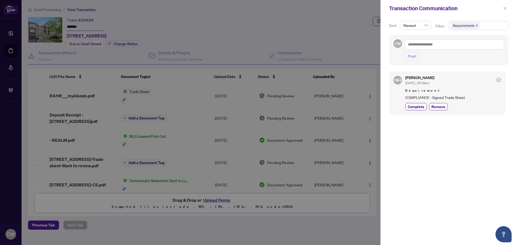
click at [503, 8] on icon "close" at bounding box center [505, 8] width 4 height 4
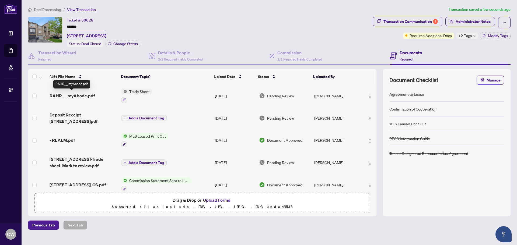
click at [82, 93] on span "RAHR___myAbode.pdf" at bounding box center [71, 96] width 45 height 6
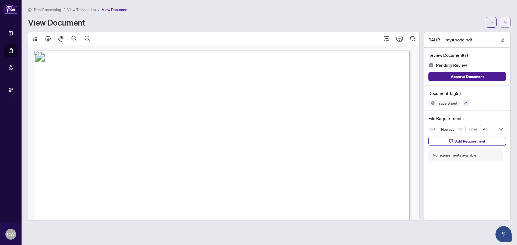
click at [505, 23] on icon "arrow-left" at bounding box center [505, 22] width 4 height 4
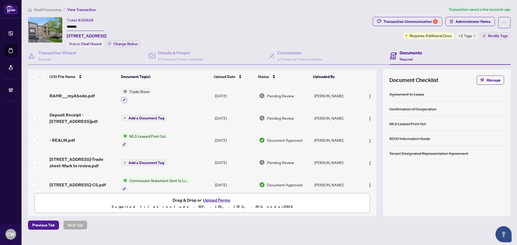
click at [125, 97] on button "button" at bounding box center [124, 100] width 6 height 6
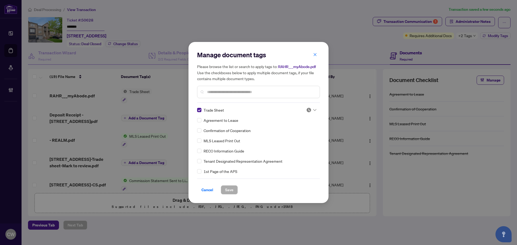
click at [306, 109] on img at bounding box center [308, 109] width 5 height 5
click at [297, 136] on div "Approved" at bounding box center [293, 136] width 34 height 6
click at [229, 191] on span "Save" at bounding box center [229, 190] width 8 height 9
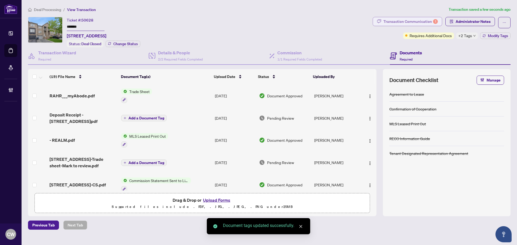
click at [416, 23] on div "Transaction Communication 1" at bounding box center [410, 21] width 54 height 9
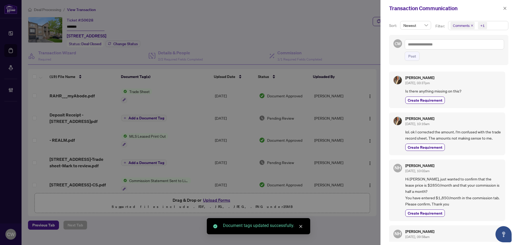
click at [471, 24] on icon "close" at bounding box center [471, 25] width 3 height 3
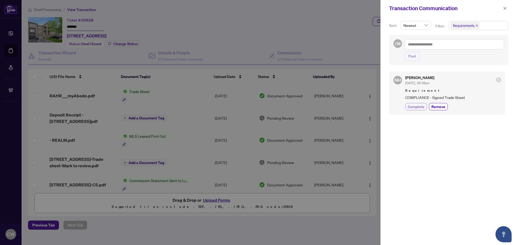
click at [422, 107] on span "Complete" at bounding box center [415, 107] width 17 height 6
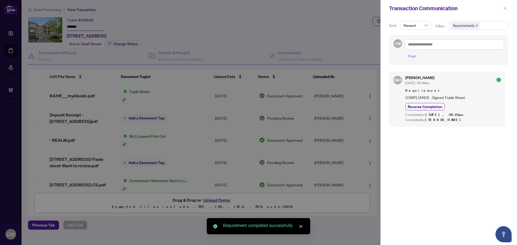
click at [505, 8] on icon "close" at bounding box center [505, 8] width 4 height 4
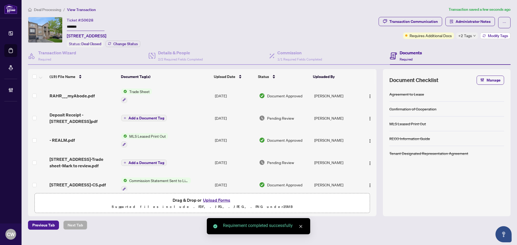
click at [498, 36] on span "Modify Tags" at bounding box center [497, 36] width 20 height 4
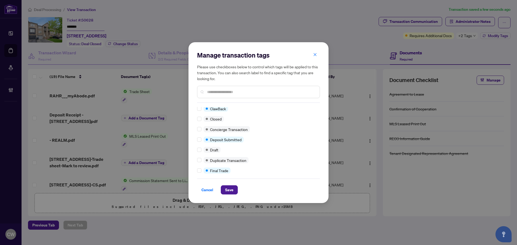
scroll to position [54, 0]
click at [202, 128] on div at bounding box center [200, 128] width 6 height 6
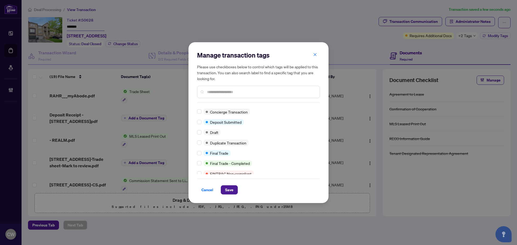
scroll to position [0, 0]
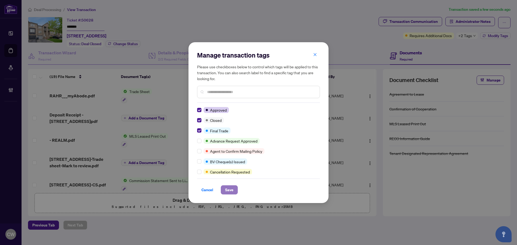
click at [231, 188] on span "Save" at bounding box center [229, 190] width 8 height 9
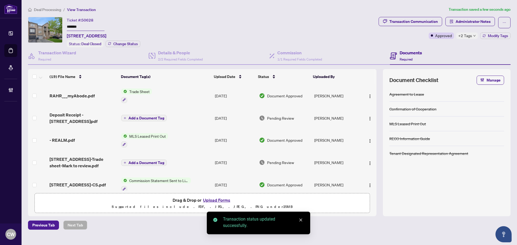
click at [80, 95] on span "RAHR___myAbode.pdf" at bounding box center [71, 96] width 45 height 6
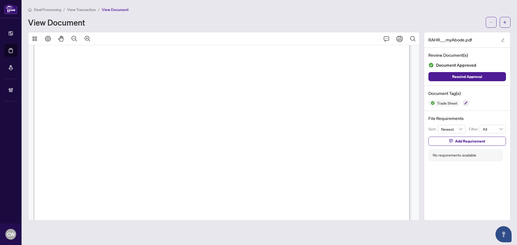
scroll to position [161, 0]
click at [503, 21] on icon "arrow-left" at bounding box center [505, 22] width 4 height 4
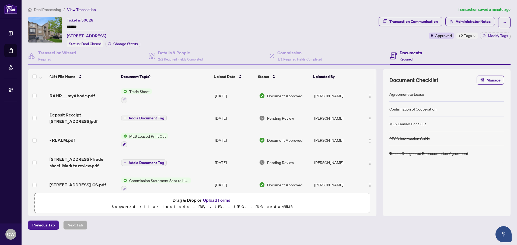
click at [219, 199] on button "Upload Forms" at bounding box center [216, 200] width 30 height 7
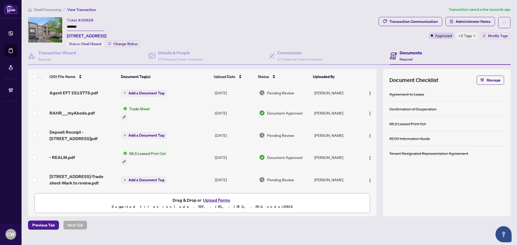
click at [134, 91] on span "Add a Document Tag" at bounding box center [146, 93] width 36 height 4
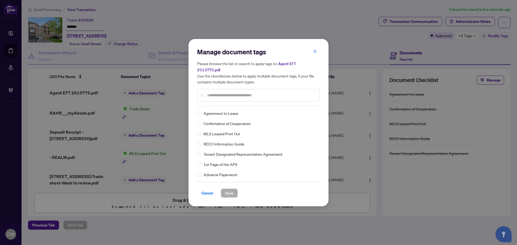
click at [220, 92] on input "text" at bounding box center [261, 95] width 108 height 6
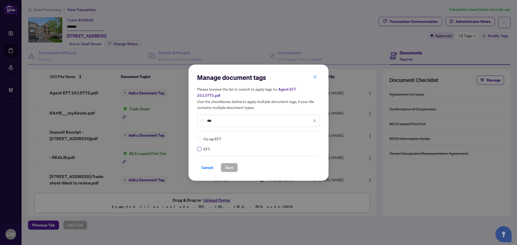
type input "***"
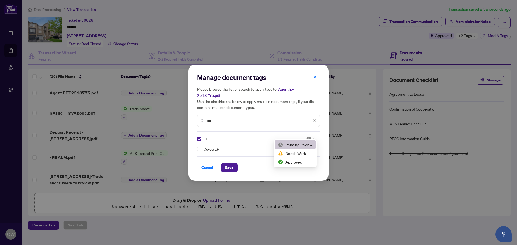
drag, startPoint x: 309, startPoint y: 134, endPoint x: 307, endPoint y: 150, distance: 16.8
click at [310, 136] on img at bounding box center [308, 138] width 5 height 5
click at [304, 161] on div "Approved" at bounding box center [295, 162] width 34 height 6
click at [225, 164] on span "Save" at bounding box center [229, 167] width 8 height 9
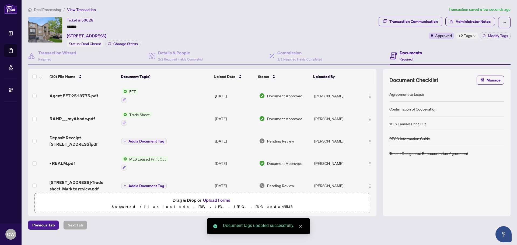
click at [368, 93] on span "button" at bounding box center [369, 96] width 4 height 6
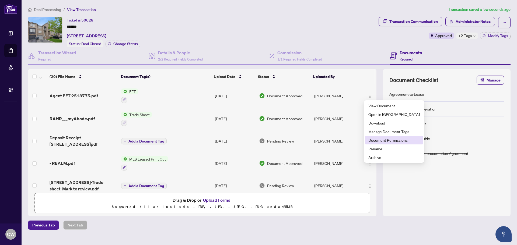
click at [391, 136] on li "Document Permissions" at bounding box center [394, 140] width 58 height 9
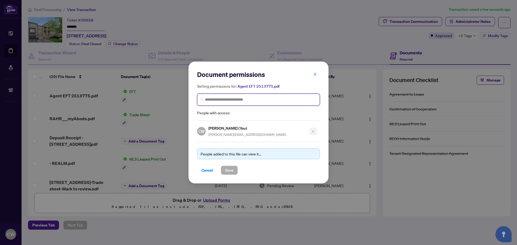
click at [261, 97] on input "search" at bounding box center [260, 100] width 111 height 6
paste input "**********"
type input "**********"
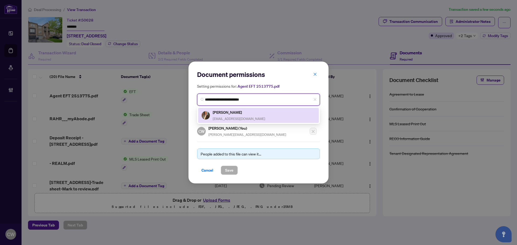
click at [225, 118] on span "mark@propertymark.ca" at bounding box center [239, 119] width 52 height 4
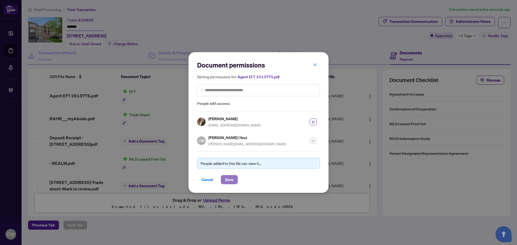
click at [228, 175] on span "Save" at bounding box center [229, 179] width 8 height 9
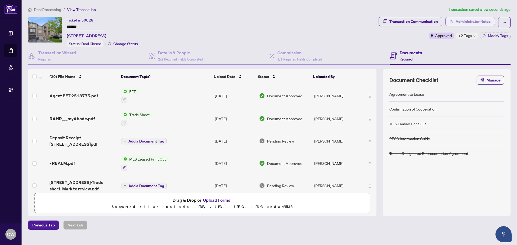
click at [478, 22] on span "Administrator Notes" at bounding box center [472, 21] width 35 height 9
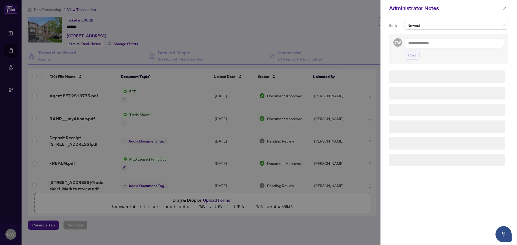
click at [430, 43] on textarea at bounding box center [453, 43] width 99 height 10
paste textarea "**********"
type textarea "**********"
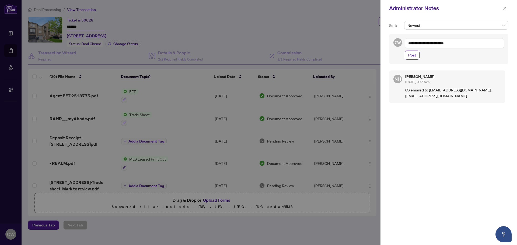
drag, startPoint x: 411, startPoint y: 58, endPoint x: 470, endPoint y: 43, distance: 61.1
click at [411, 58] on span "Post" at bounding box center [412, 55] width 8 height 9
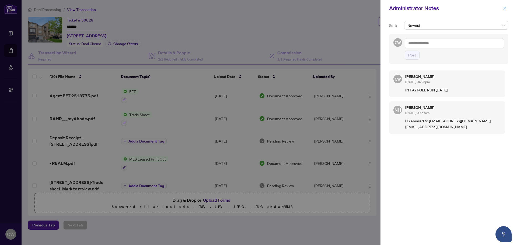
click at [503, 10] on icon "close" at bounding box center [504, 8] width 3 height 3
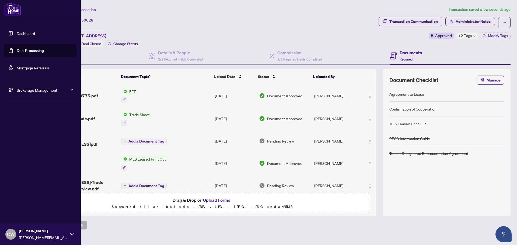
drag, startPoint x: 15, startPoint y: 52, endPoint x: 43, endPoint y: 50, distance: 27.8
click at [17, 52] on link "Deal Processing" at bounding box center [30, 50] width 27 height 5
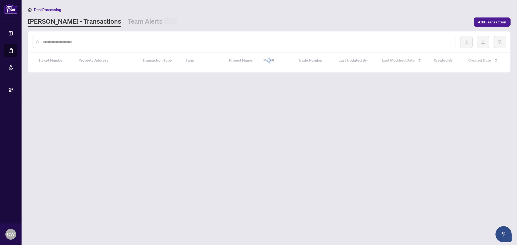
click at [94, 41] on input "text" at bounding box center [247, 42] width 408 height 6
paste input "*******"
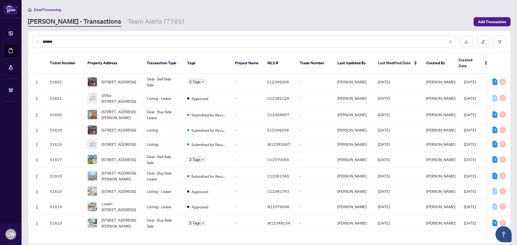
type input "*******"
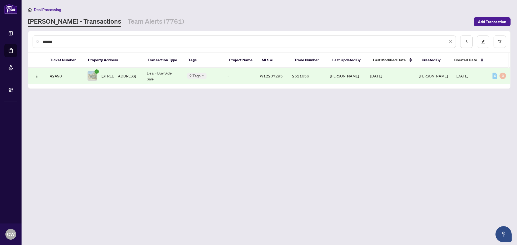
click at [115, 74] on span "197 Sussexvale Dr, Brampton, Ontario L6R 3R1, Canada" at bounding box center [118, 76] width 34 height 6
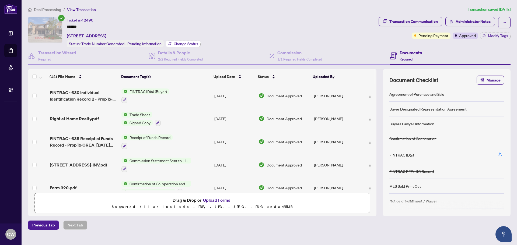
click at [181, 43] on span "Change Status" at bounding box center [186, 44] width 24 height 4
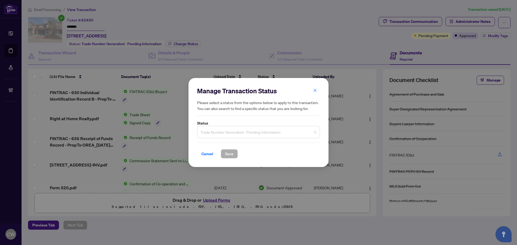
click at [254, 137] on span "Trade Number Generated - Pending Information" at bounding box center [258, 132] width 116 height 10
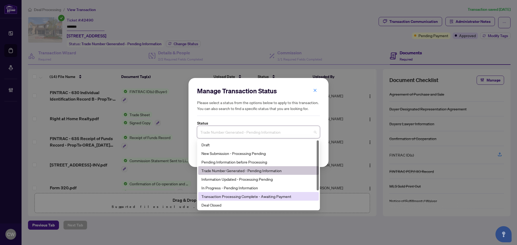
click at [234, 199] on div "Transaction Processing Complete - Awaiting Payment" at bounding box center [258, 196] width 114 height 6
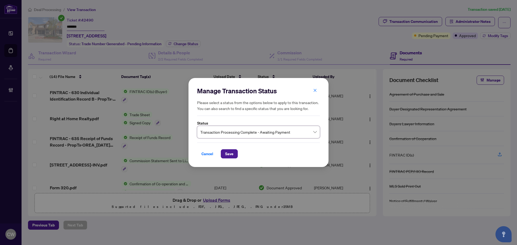
click at [248, 132] on span "Transaction Processing Complete - Awaiting Payment" at bounding box center [258, 132] width 116 height 10
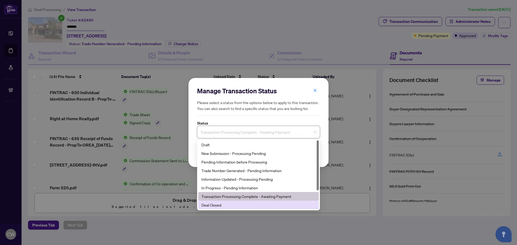
click at [219, 204] on div "Deal Closed" at bounding box center [258, 205] width 114 height 6
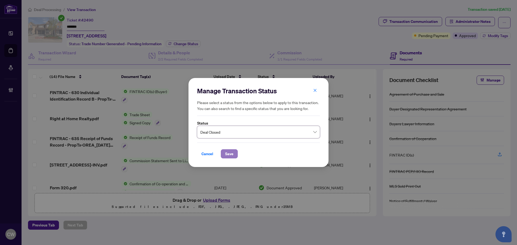
click at [231, 154] on span "Save" at bounding box center [229, 154] width 8 height 9
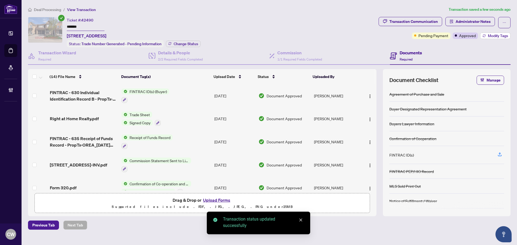
drag, startPoint x: 493, startPoint y: 31, endPoint x: 497, endPoint y: 34, distance: 4.9
click at [493, 31] on div "Transaction Communication Administrator Notes Pending Payment Approved Modify T…" at bounding box center [444, 28] width 132 height 22
click at [497, 35] on span "Modify Tags" at bounding box center [497, 36] width 20 height 4
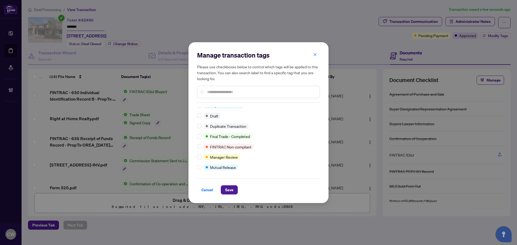
scroll to position [5, 0]
click at [229, 187] on span "Save" at bounding box center [229, 190] width 8 height 9
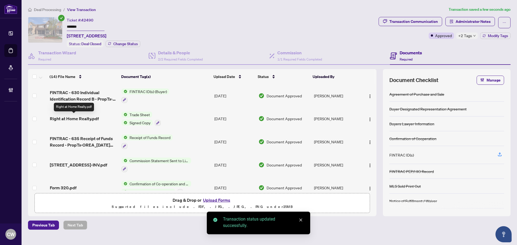
click at [76, 119] on span "Right at Home Realty.pdf" at bounding box center [74, 118] width 49 height 6
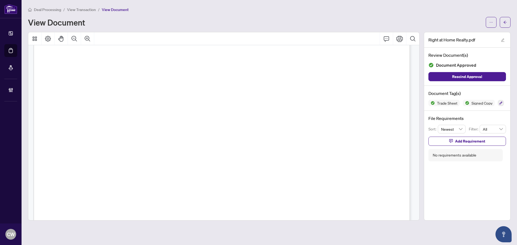
scroll to position [135, 0]
click at [89, 38] on icon "Zoom In" at bounding box center [87, 39] width 6 height 6
click at [505, 21] on icon "arrow-left" at bounding box center [505, 22] width 4 height 4
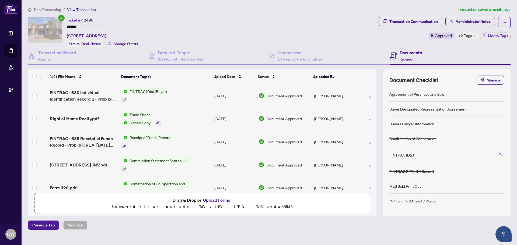
click at [222, 198] on button "Upload Forms" at bounding box center [216, 200] width 30 height 7
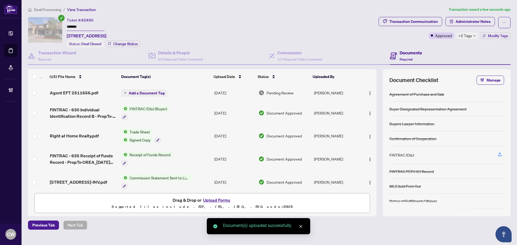
click at [146, 92] on span "Add a Document Tag" at bounding box center [147, 93] width 36 height 4
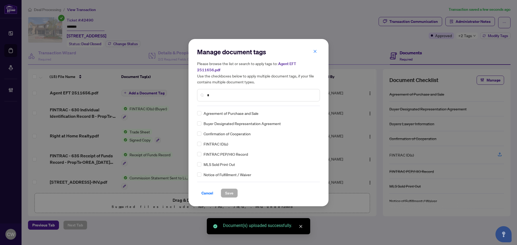
click at [225, 92] on input "*" at bounding box center [261, 95] width 108 height 6
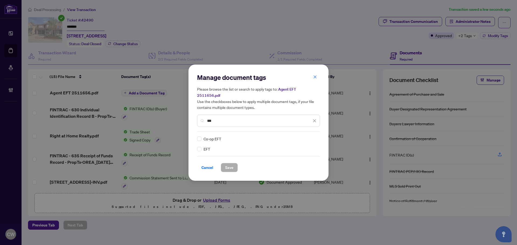
type input "***"
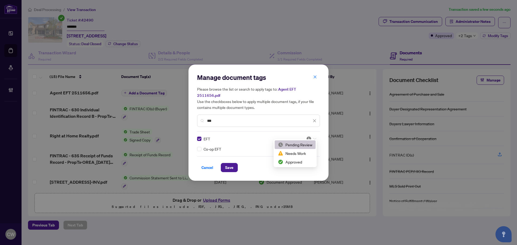
click at [309, 136] on img at bounding box center [308, 138] width 5 height 5
click at [303, 160] on div "Approved" at bounding box center [295, 162] width 34 height 6
click at [229, 165] on span "Save" at bounding box center [229, 167] width 8 height 9
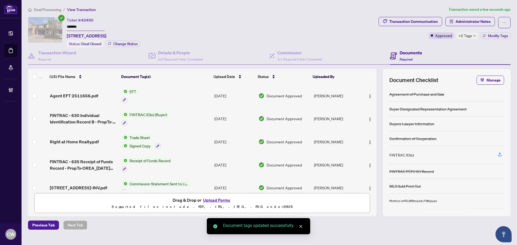
click at [368, 91] on button "button" at bounding box center [369, 95] width 9 height 9
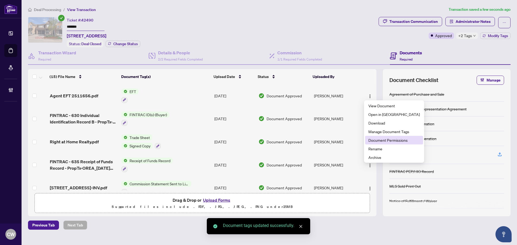
click at [378, 139] on span "Document Permissions" at bounding box center [393, 140] width 51 height 6
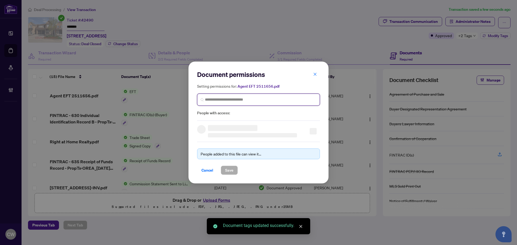
click at [246, 99] on input "search" at bounding box center [260, 100] width 111 height 6
paste input "**********"
type input "**********"
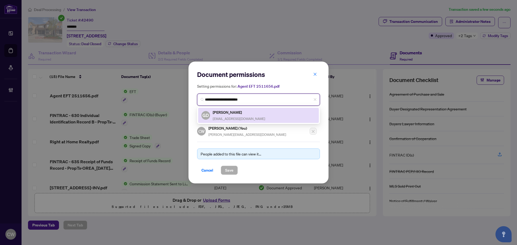
click at [218, 111] on h5 "Gurmeet Dhillon" at bounding box center [239, 112] width 52 height 6
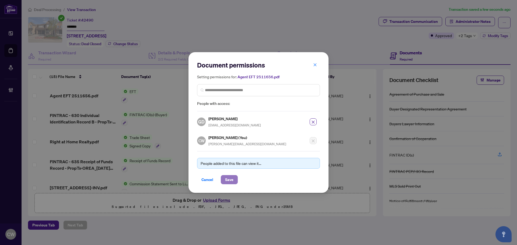
click at [229, 179] on span "Save" at bounding box center [229, 179] width 8 height 9
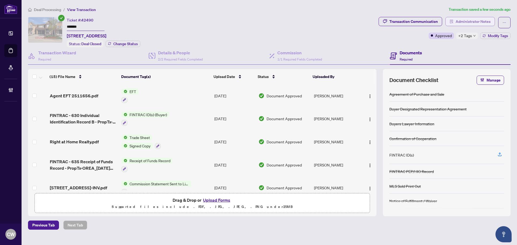
click at [469, 22] on span "Administrator Notes" at bounding box center [472, 21] width 35 height 9
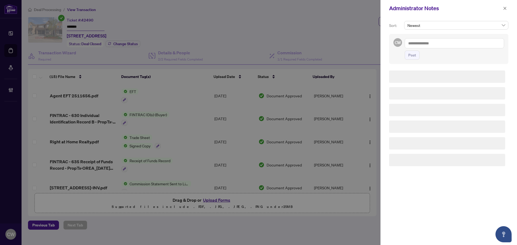
click at [441, 44] on textarea at bounding box center [453, 43] width 99 height 10
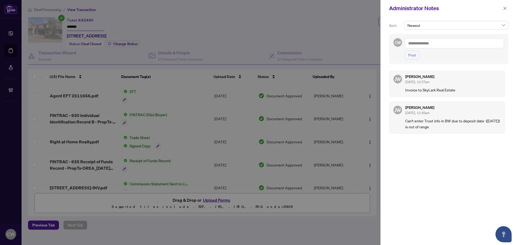
paste textarea "**********"
type textarea "**********"
click at [408, 57] on button "Post" at bounding box center [411, 55] width 15 height 9
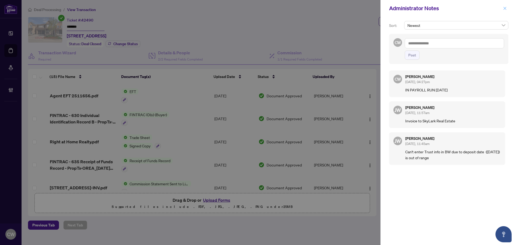
click at [506, 6] on span "button" at bounding box center [505, 8] width 4 height 9
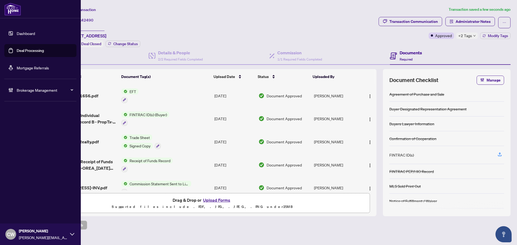
drag, startPoint x: 14, startPoint y: 51, endPoint x: 37, endPoint y: 51, distance: 22.3
click at [17, 51] on link "Deal Processing" at bounding box center [30, 50] width 27 height 5
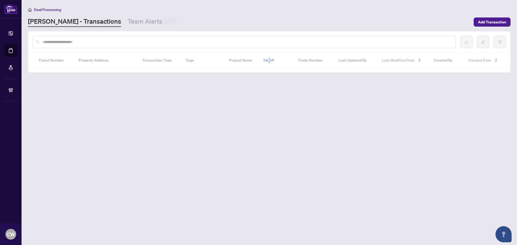
click at [105, 40] on input "text" at bounding box center [247, 42] width 408 height 6
paste input "*******"
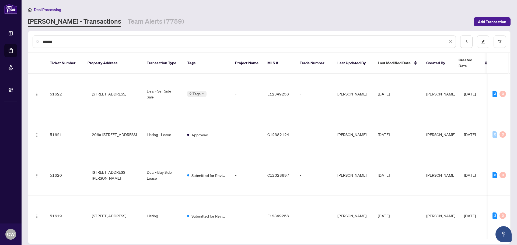
type input "*******"
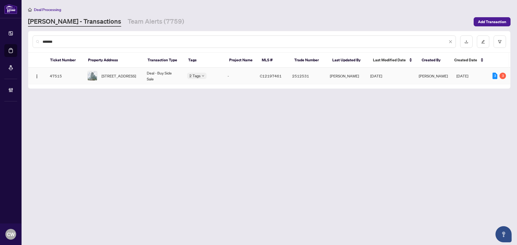
click at [122, 73] on span "3602-361 Front St, Toronto, Ontario M5V 3R5, Canada" at bounding box center [118, 76] width 34 height 6
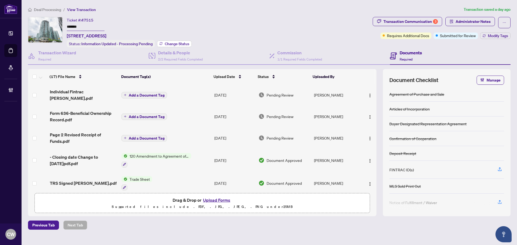
click at [182, 45] on span "Change Status" at bounding box center [177, 44] width 24 height 4
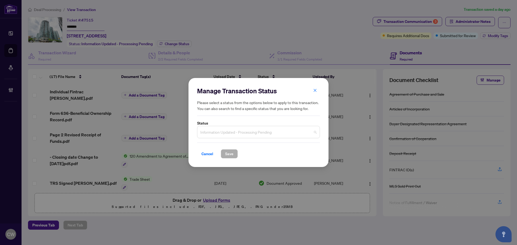
click at [253, 131] on span "Information Updated - Processing Pending" at bounding box center [258, 132] width 116 height 10
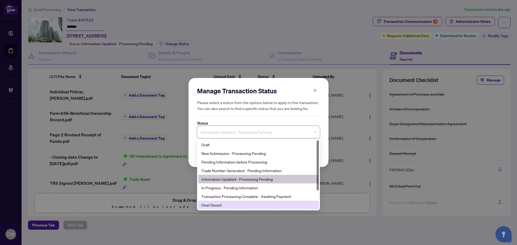
click at [236, 206] on div "Deal Closed" at bounding box center [258, 205] width 114 height 6
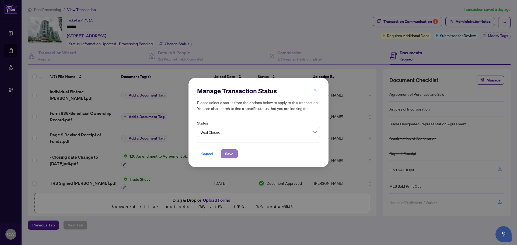
click at [229, 151] on span "Save" at bounding box center [229, 154] width 8 height 9
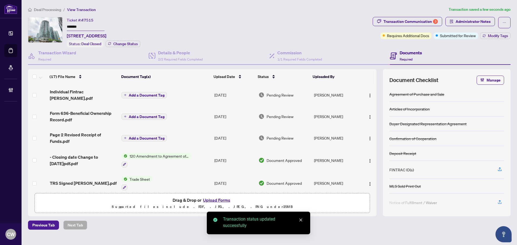
click at [416, 16] on div "Deal Processing / View Transaction Transaction saved a few seconds ago Ticket #…" at bounding box center [269, 117] width 486 height 223
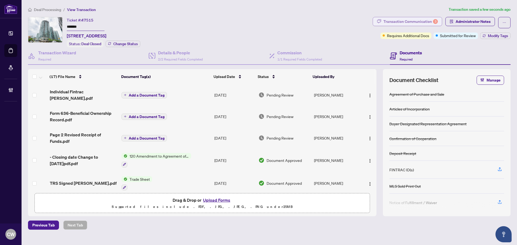
click at [410, 20] on div "Transaction Communication 3" at bounding box center [410, 21] width 54 height 9
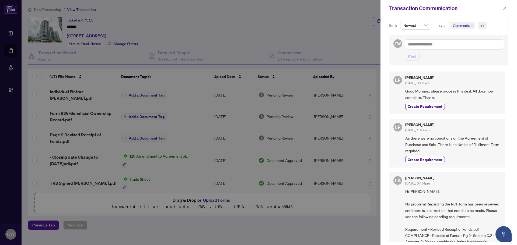
click at [470, 26] on icon "close" at bounding box center [471, 25] width 3 height 3
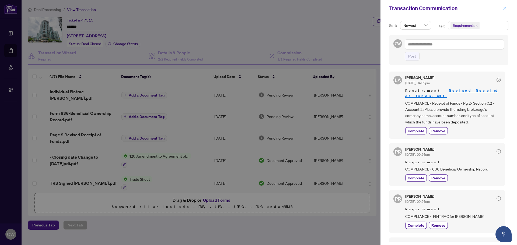
click at [506, 8] on icon "close" at bounding box center [505, 8] width 4 height 4
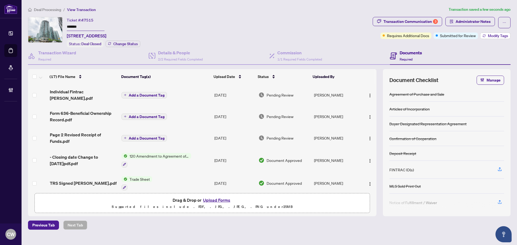
click at [496, 36] on span "Modify Tags" at bounding box center [497, 36] width 20 height 4
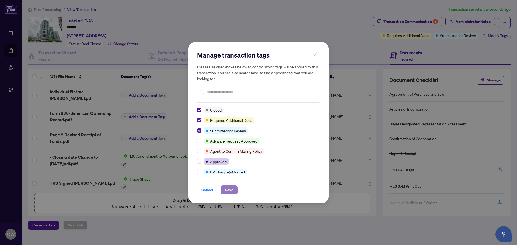
click at [232, 192] on span "Save" at bounding box center [229, 190] width 8 height 9
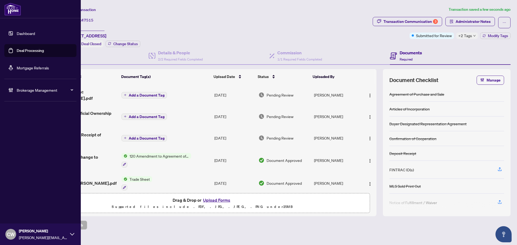
click at [17, 48] on link "Deal Processing" at bounding box center [30, 50] width 27 height 5
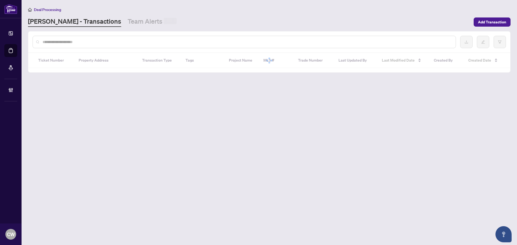
click at [93, 46] on div at bounding box center [244, 42] width 423 height 12
click at [94, 43] on input "text" at bounding box center [247, 42] width 408 height 6
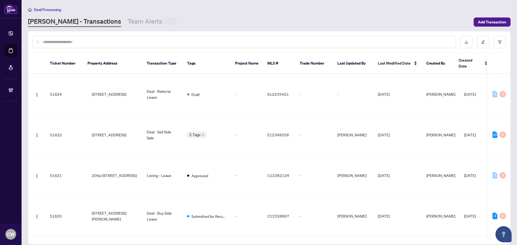
paste input "*"
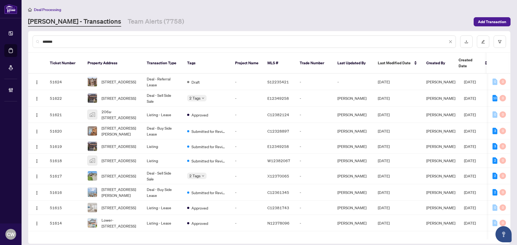
type input "*******"
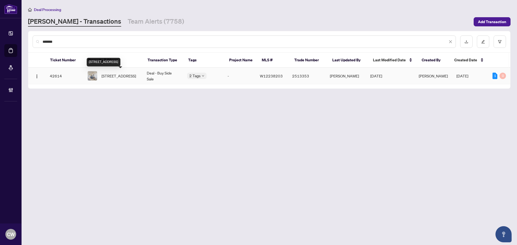
click at [130, 75] on span "2609-10 Park Lawn Rd #2609, Etobicoke, Toronto, Ontario M8V 0H9, Canada" at bounding box center [118, 76] width 34 height 6
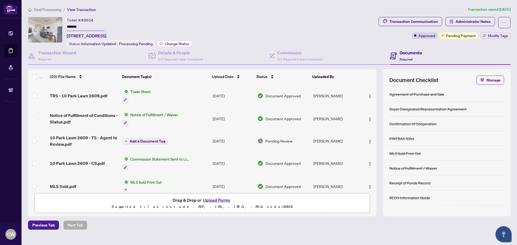
click at [179, 42] on span "Change Status" at bounding box center [177, 44] width 24 height 4
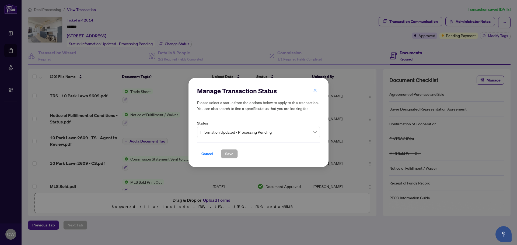
click at [254, 135] on span "Information Updated - Processing Pending" at bounding box center [258, 132] width 116 height 10
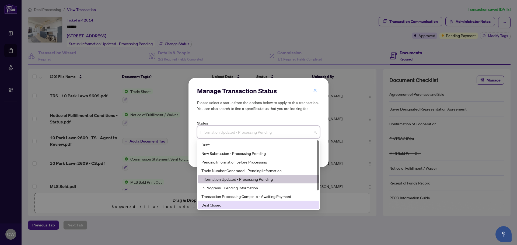
click at [232, 204] on div "Deal Closed" at bounding box center [258, 205] width 114 height 6
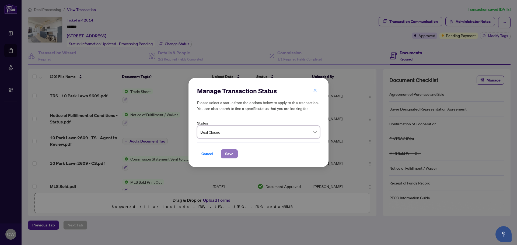
click at [229, 151] on span "Save" at bounding box center [229, 154] width 8 height 9
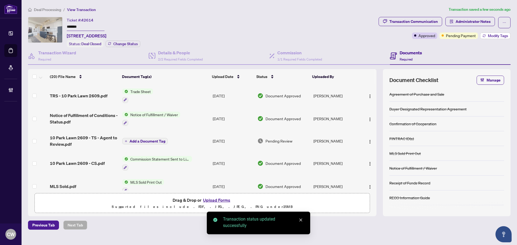
click at [494, 37] on span "Modify Tags" at bounding box center [497, 36] width 20 height 4
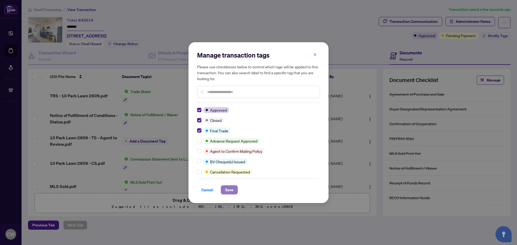
click at [228, 189] on span "Save" at bounding box center [229, 190] width 8 height 9
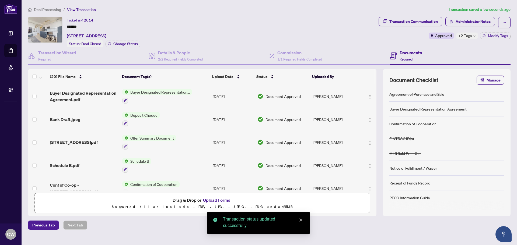
scroll to position [353, 0]
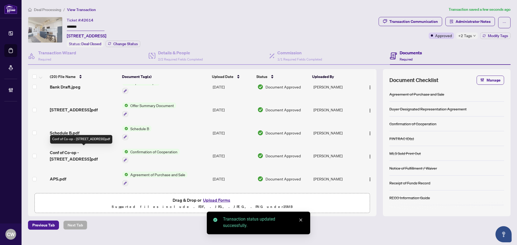
click at [94, 149] on span "Conf of Co-op - 10 Park Lawn Rd Unit 2609.pdf" at bounding box center [84, 155] width 68 height 13
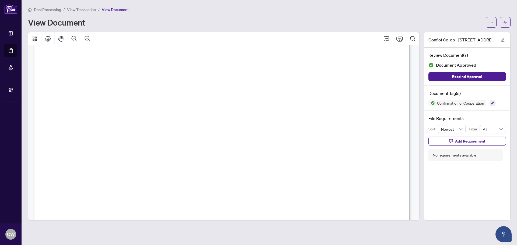
scroll to position [592, 0]
click at [506, 22] on icon "arrow-left" at bounding box center [505, 22] width 4 height 4
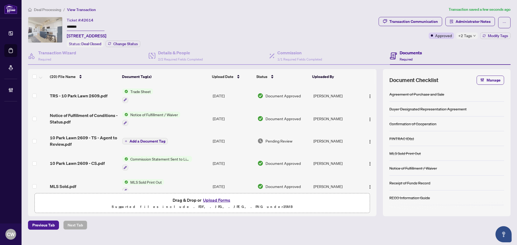
click at [77, 96] on span "TRS - 10 Park Lawn 2609.pdf" at bounding box center [79, 96] width 58 height 6
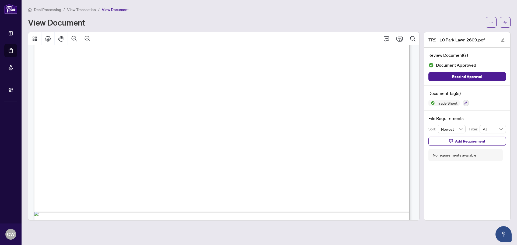
scroll to position [188, 0]
click at [507, 20] on button "button" at bounding box center [504, 22] width 11 height 11
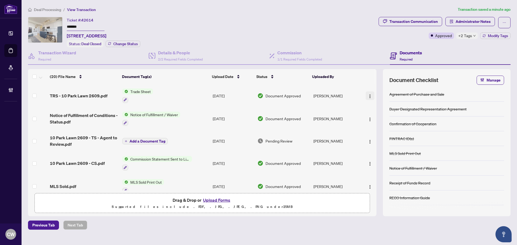
click at [368, 97] on img "button" at bounding box center [369, 96] width 4 height 4
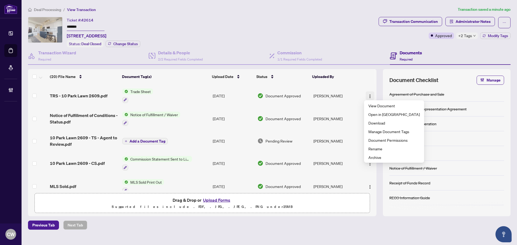
click at [368, 97] on img "button" at bounding box center [369, 96] width 4 height 4
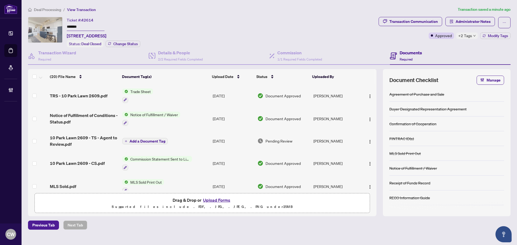
click at [219, 200] on button "Upload Forms" at bounding box center [216, 200] width 30 height 7
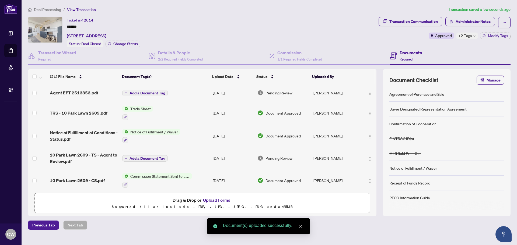
click at [139, 91] on span "Add a Document Tag" at bounding box center [147, 93] width 36 height 4
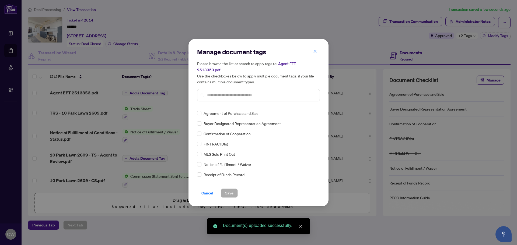
click at [230, 92] on input "text" at bounding box center [261, 95] width 108 height 6
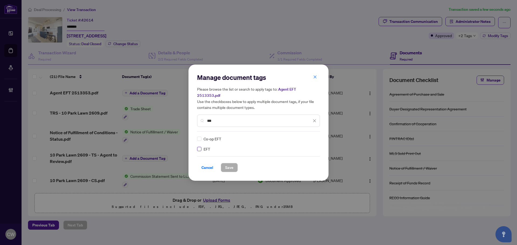
type input "***"
click at [312, 136] on div at bounding box center [311, 138] width 10 height 5
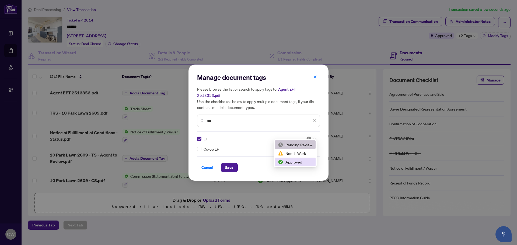
click at [303, 162] on div "Approved" at bounding box center [295, 162] width 34 height 6
click at [231, 163] on span "Save" at bounding box center [229, 167] width 8 height 9
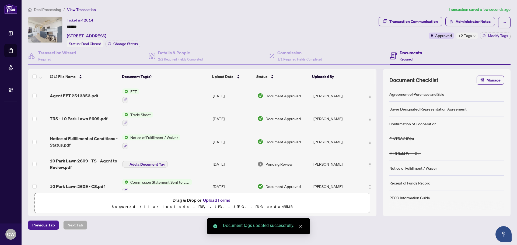
click at [369, 91] on button "button" at bounding box center [369, 95] width 9 height 9
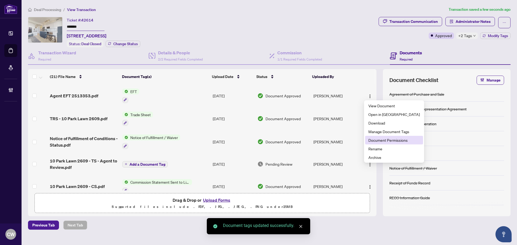
click at [381, 140] on span "Document Permissions" at bounding box center [393, 140] width 51 height 6
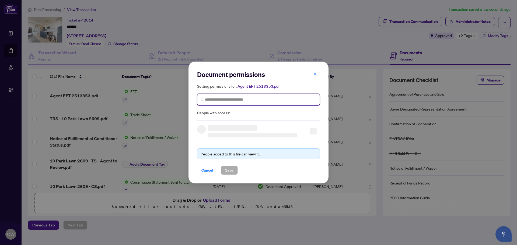
click at [219, 97] on input "search" at bounding box center [260, 100] width 111 height 6
paste input "**********"
type input "**********"
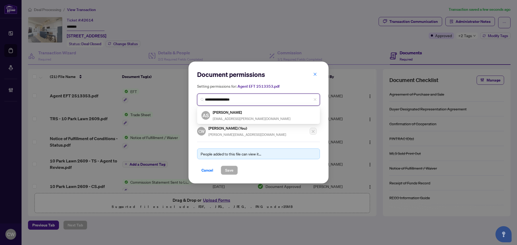
click at [233, 114] on h5 "Anna Shakiri" at bounding box center [252, 112] width 78 height 6
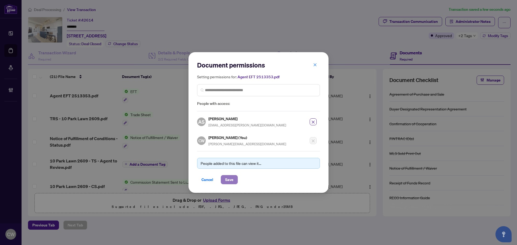
click at [228, 177] on span "Save" at bounding box center [229, 179] width 8 height 9
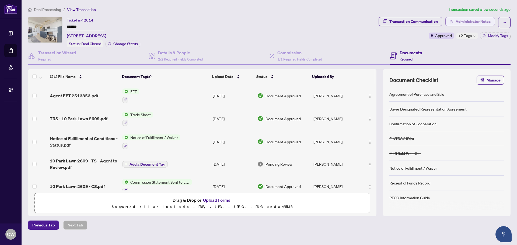
click at [483, 19] on span "Administrator Notes" at bounding box center [472, 21] width 35 height 9
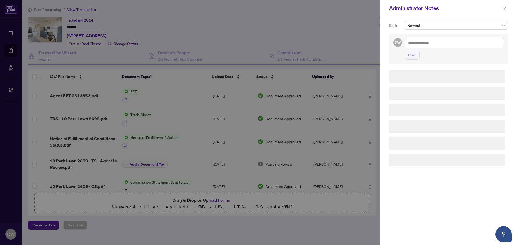
click at [445, 40] on textarea at bounding box center [453, 43] width 99 height 10
paste textarea "**********"
type textarea "**********"
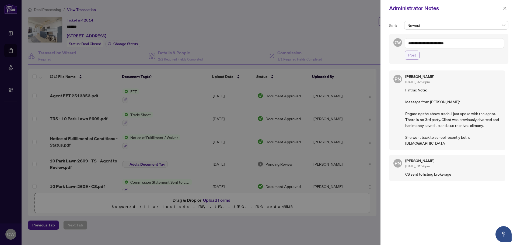
click at [413, 55] on span "Post" at bounding box center [412, 55] width 8 height 9
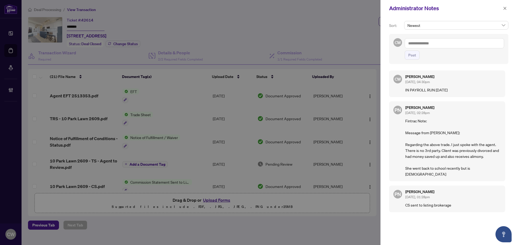
click at [508, 7] on div "Administrator Notes" at bounding box center [448, 8] width 136 height 17
click at [504, 7] on icon "close" at bounding box center [505, 8] width 4 height 4
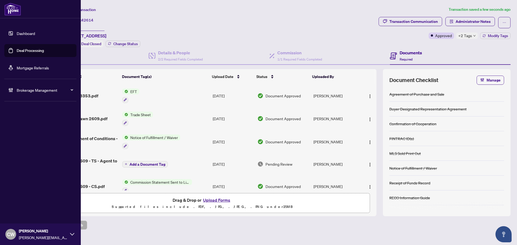
click at [17, 49] on link "Deal Processing" at bounding box center [30, 50] width 27 height 5
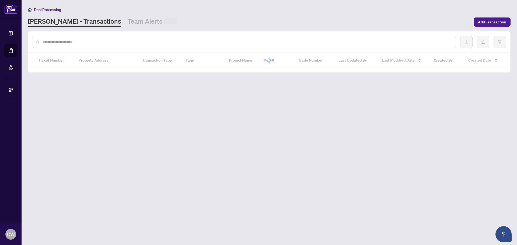
click at [104, 41] on input "text" at bounding box center [247, 42] width 408 height 6
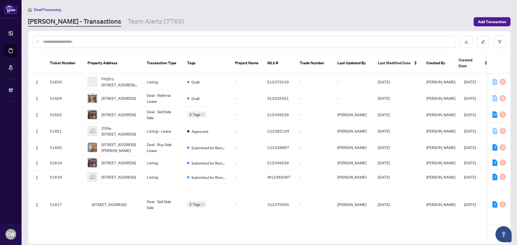
click at [94, 41] on input "text" at bounding box center [247, 42] width 408 height 6
paste input "*******"
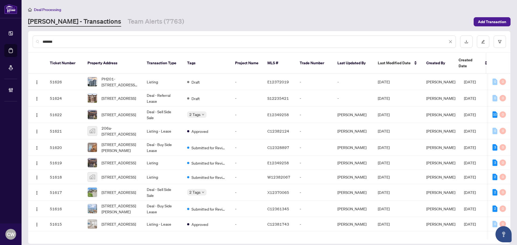
type input "*******"
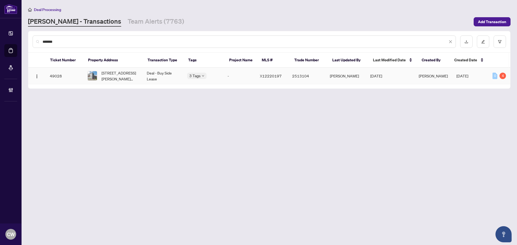
click at [122, 77] on span "507-5 Hamilton St, Hamilton, Ontario L0R 2H0, Canada" at bounding box center [119, 76] width 37 height 12
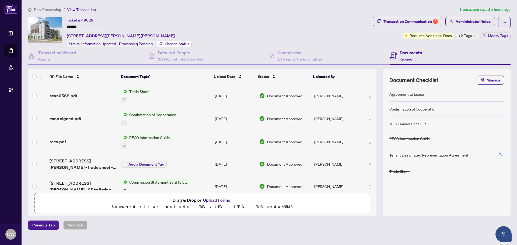
click at [177, 45] on span "Change Status" at bounding box center [177, 44] width 24 height 4
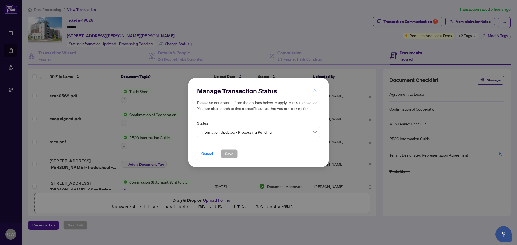
click at [234, 135] on span "Information Updated - Processing Pending" at bounding box center [258, 132] width 116 height 10
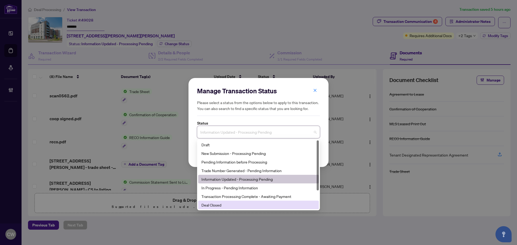
click at [225, 203] on div "Deal Closed" at bounding box center [258, 205] width 114 height 6
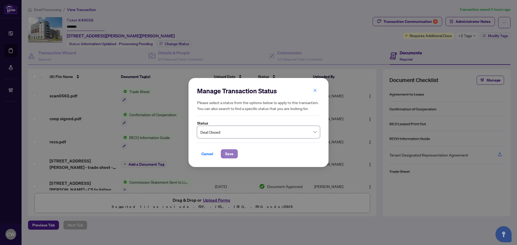
click at [230, 156] on span "Save" at bounding box center [229, 154] width 8 height 9
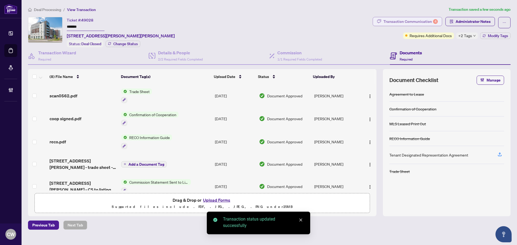
click at [409, 18] on div "Transaction Communication 4" at bounding box center [410, 21] width 54 height 9
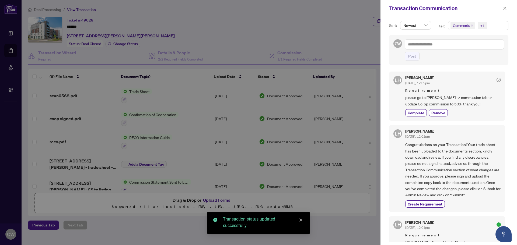
click at [472, 24] on icon "close" at bounding box center [471, 25] width 3 height 3
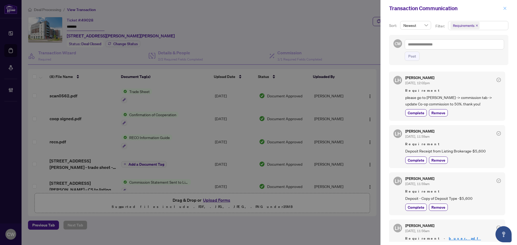
click at [504, 8] on icon "close" at bounding box center [505, 8] width 4 height 4
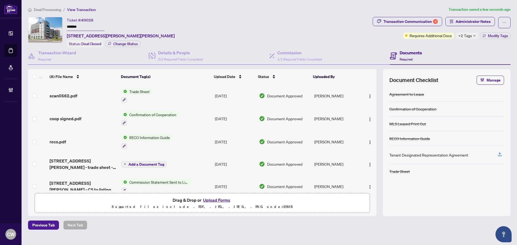
click at [66, 119] on span "coop signed.pdf" at bounding box center [65, 118] width 32 height 6
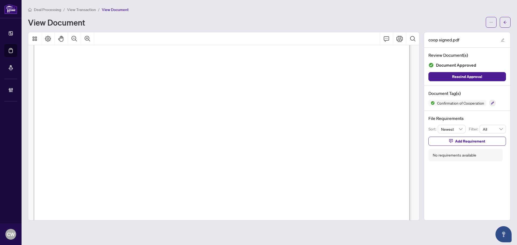
scroll to position [565, 0]
click at [509, 19] on button "button" at bounding box center [504, 22] width 11 height 11
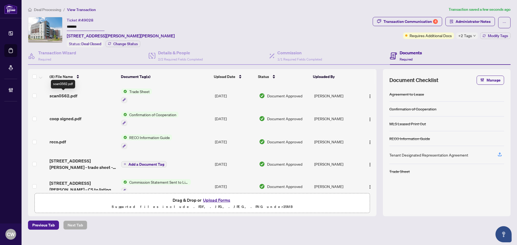
click at [62, 94] on span "scan0562.pdf" at bounding box center [63, 96] width 28 height 6
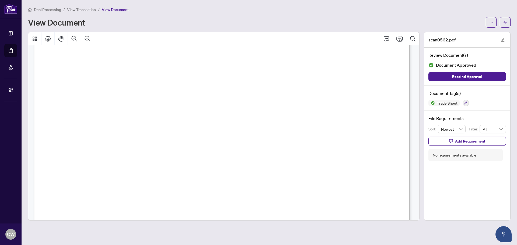
scroll to position [108, 0]
click at [86, 36] on icon "Zoom In" at bounding box center [87, 39] width 6 height 6
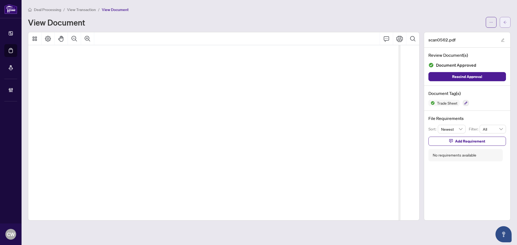
click at [504, 22] on icon "arrow-left" at bounding box center [505, 22] width 4 height 4
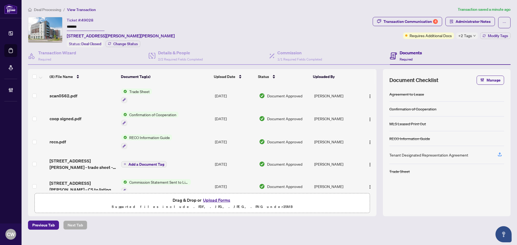
click at [218, 199] on button "Upload Forms" at bounding box center [216, 200] width 30 height 7
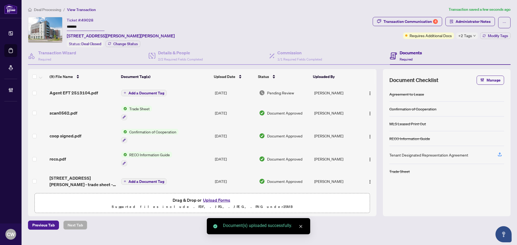
click at [148, 92] on span "Add a Document Tag" at bounding box center [146, 93] width 36 height 4
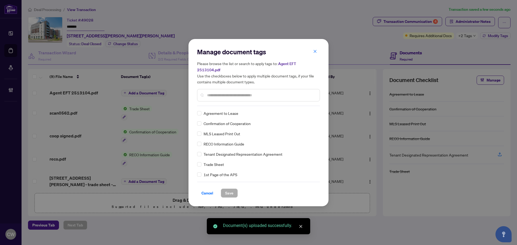
click at [238, 94] on input "text" at bounding box center [261, 95] width 108 height 6
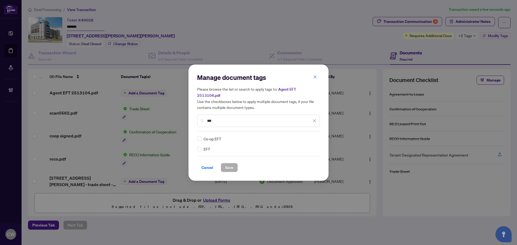
type input "***"
click at [201, 146] on div "EFT" at bounding box center [256, 149] width 119 height 6
click at [307, 136] on img at bounding box center [308, 138] width 5 height 5
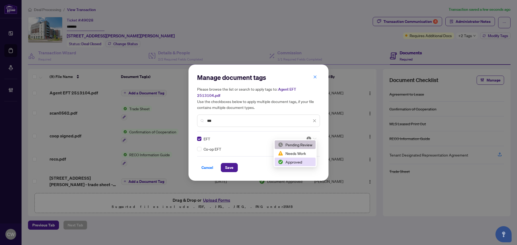
drag, startPoint x: 300, startPoint y: 162, endPoint x: 284, endPoint y: 166, distance: 17.0
click at [300, 162] on div "Approved" at bounding box center [295, 162] width 34 height 6
click at [230, 164] on span "Save" at bounding box center [229, 167] width 8 height 9
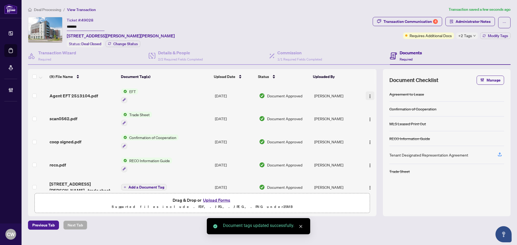
click at [368, 95] on img "button" at bounding box center [369, 96] width 4 height 4
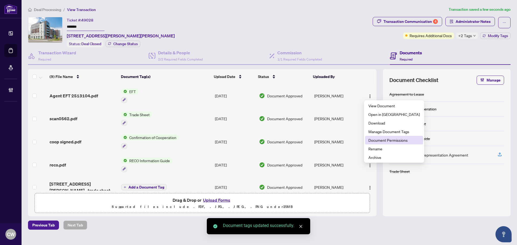
click at [373, 140] on span "Document Permissions" at bounding box center [393, 140] width 51 height 6
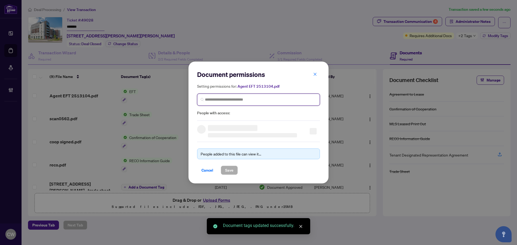
click at [259, 98] on input "search" at bounding box center [260, 100] width 111 height 6
paste input "**********"
type input "**********"
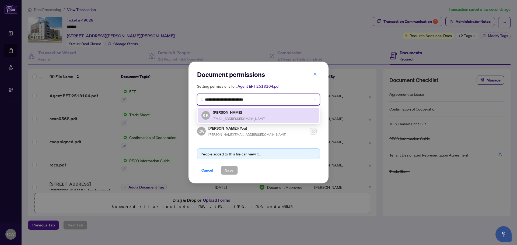
click at [224, 112] on h5 "Karl Kobylinski" at bounding box center [239, 112] width 52 height 6
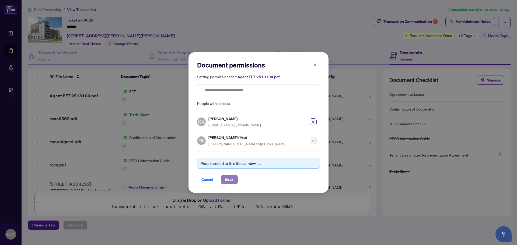
click at [229, 176] on span "Save" at bounding box center [229, 179] width 8 height 9
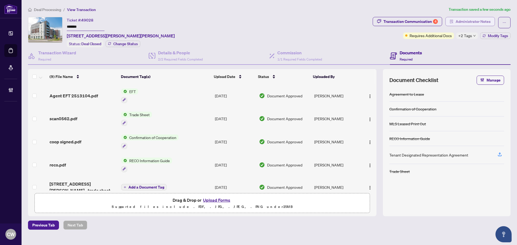
click at [474, 24] on span "Administrator Notes" at bounding box center [472, 21] width 35 height 9
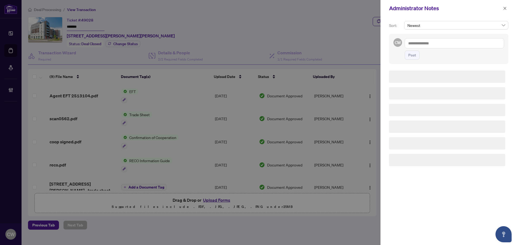
click at [436, 41] on textarea at bounding box center [453, 43] width 99 height 10
paste textarea "**********"
type textarea "**********"
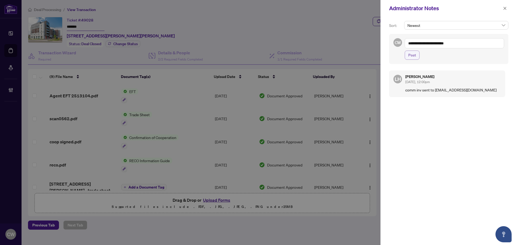
click at [410, 57] on span "Post" at bounding box center [412, 55] width 8 height 9
drag, startPoint x: 505, startPoint y: 8, endPoint x: 443, endPoint y: 0, distance: 61.9
click at [505, 8] on icon "close" at bounding box center [505, 8] width 4 height 4
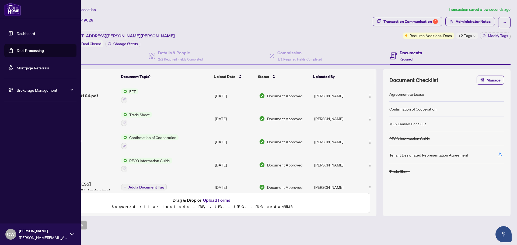
drag, startPoint x: 16, startPoint y: 49, endPoint x: 63, endPoint y: 49, distance: 47.3
click at [17, 49] on link "Deal Processing" at bounding box center [30, 50] width 27 height 5
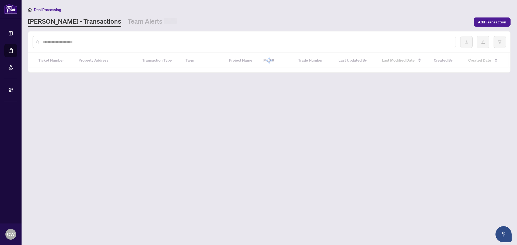
click at [93, 37] on div at bounding box center [244, 42] width 423 height 12
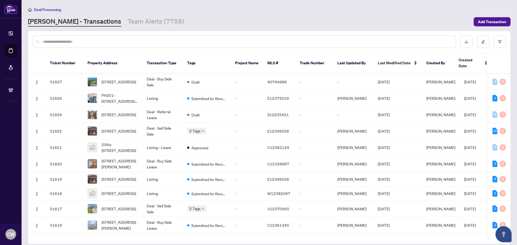
click at [85, 40] on input "text" at bounding box center [247, 42] width 408 height 6
paste input "*******"
type input "*******"
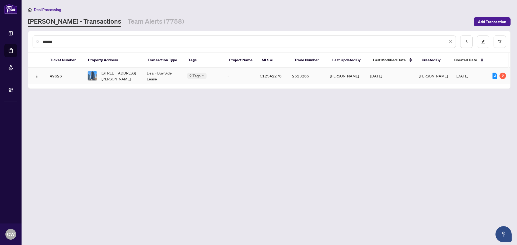
click at [112, 70] on span "[STREET_ADDRESS][PERSON_NAME]" at bounding box center [119, 76] width 37 height 12
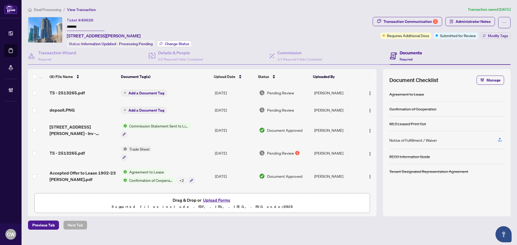
click at [176, 45] on span "Change Status" at bounding box center [177, 44] width 24 height 4
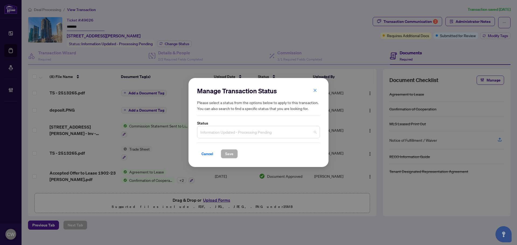
click at [275, 130] on span "Information Updated - Processing Pending" at bounding box center [258, 132] width 116 height 10
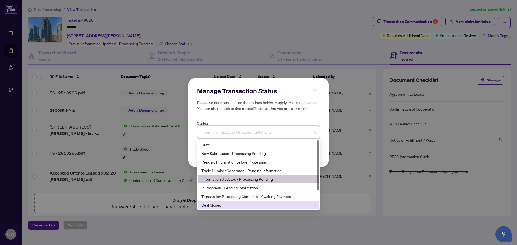
click at [235, 202] on div "Deal Closed" at bounding box center [258, 205] width 114 height 6
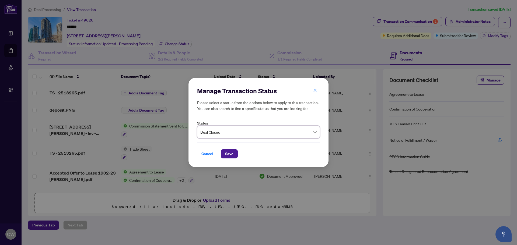
click at [224, 148] on div "Cancel Save" at bounding box center [258, 151] width 123 height 16
click at [226, 150] on span "Save" at bounding box center [229, 154] width 8 height 9
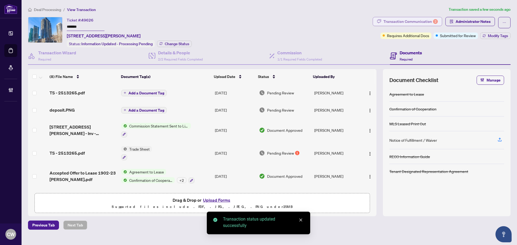
click at [414, 22] on div "Transaction Communication 2" at bounding box center [410, 21] width 54 height 9
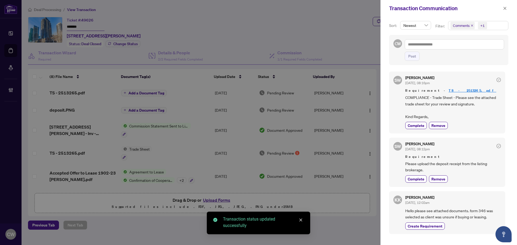
click at [471, 24] on icon "close" at bounding box center [471, 25] width 3 height 3
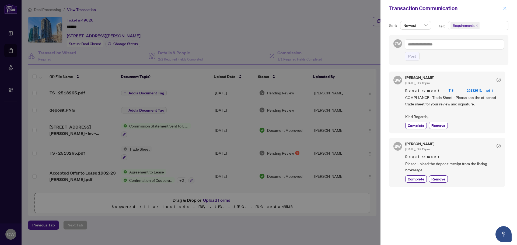
click at [504, 8] on icon "close" at bounding box center [505, 8] width 4 height 4
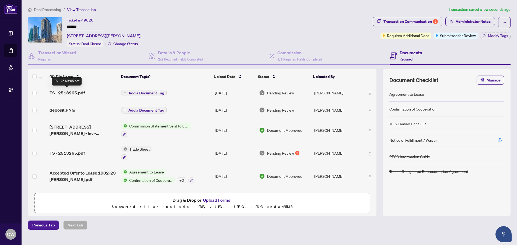
click at [74, 94] on span "TS - 2513265.pdf" at bounding box center [66, 93] width 35 height 6
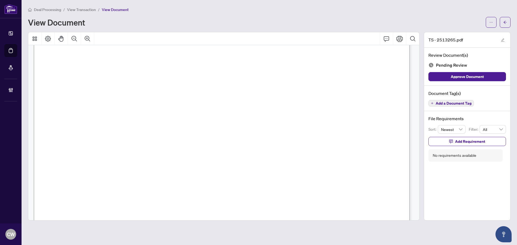
scroll to position [135, 0]
click at [505, 23] on icon "arrow-left" at bounding box center [505, 22] width 4 height 4
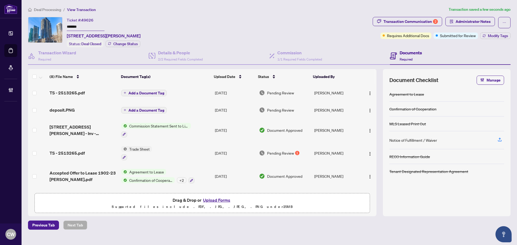
click at [144, 91] on span "Add a Document Tag" at bounding box center [146, 93] width 36 height 4
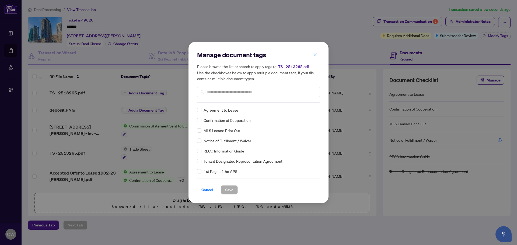
click at [235, 91] on input "text" at bounding box center [261, 92] width 108 height 6
type input "*****"
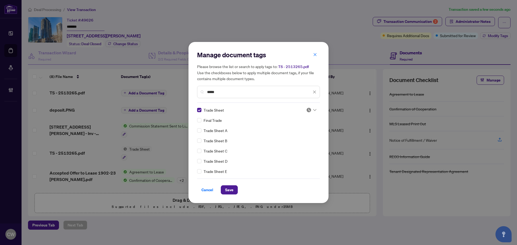
click at [306, 109] on img at bounding box center [308, 109] width 5 height 5
click at [301, 137] on div "Approved" at bounding box center [293, 136] width 34 height 6
click at [225, 189] on span "Save" at bounding box center [229, 190] width 8 height 9
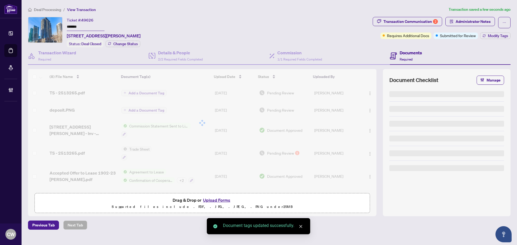
click at [412, 21] on div "Transaction Communication 2" at bounding box center [410, 21] width 54 height 9
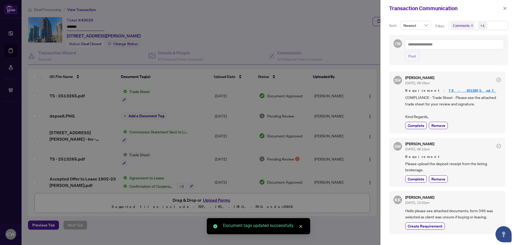
click at [471, 23] on span "Comments" at bounding box center [462, 26] width 24 height 8
click at [452, 46] on span "Select Comments" at bounding box center [453, 48] width 4 height 4
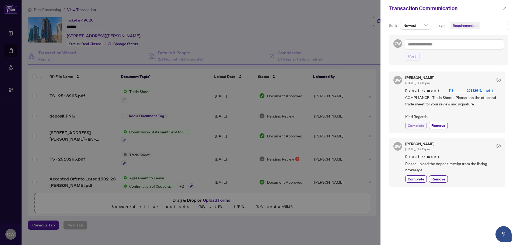
click at [419, 128] on span "Complete" at bounding box center [415, 126] width 17 height 6
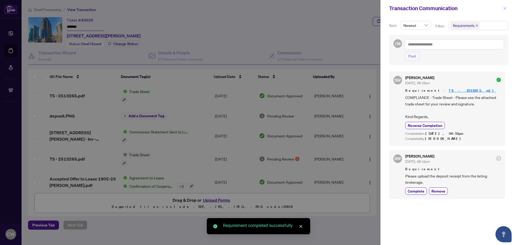
click at [504, 9] on icon "close" at bounding box center [504, 8] width 3 height 3
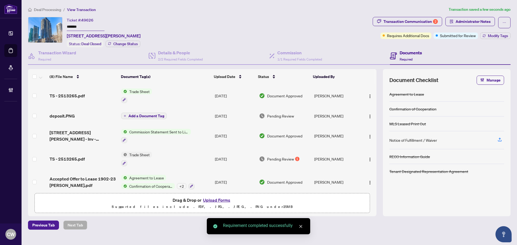
click at [496, 32] on div "Transaction Communication 2 Administrator Notes Requires Additional Docs Submit…" at bounding box center [441, 28] width 138 height 22
click at [495, 34] on span "Modify Tags" at bounding box center [497, 36] width 20 height 4
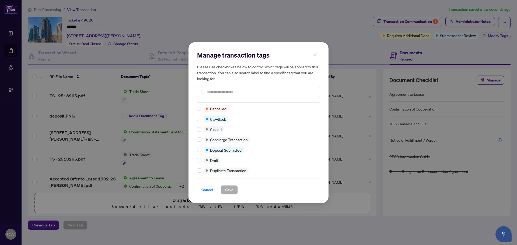
scroll to position [81, 0]
click at [196, 121] on div "Manage transaction tags Please use checkboxes below to control which tags will …" at bounding box center [258, 122] width 140 height 161
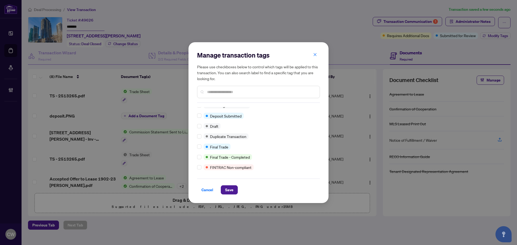
scroll to position [0, 0]
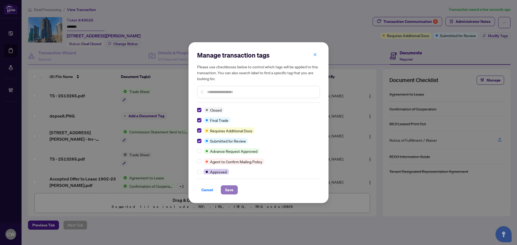
click at [232, 185] on button "Save" at bounding box center [229, 189] width 17 height 9
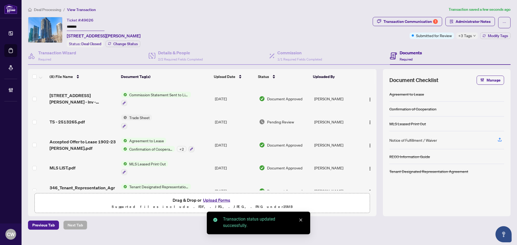
scroll to position [73, 0]
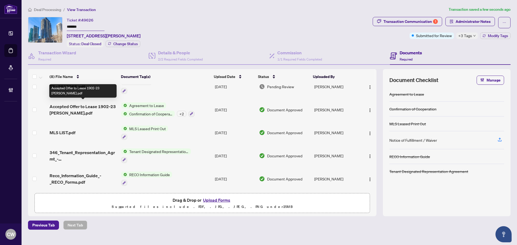
click at [84, 106] on span "Accepted Offer to Lease 1902-23 [PERSON_NAME].pdf" at bounding box center [82, 109] width 67 height 13
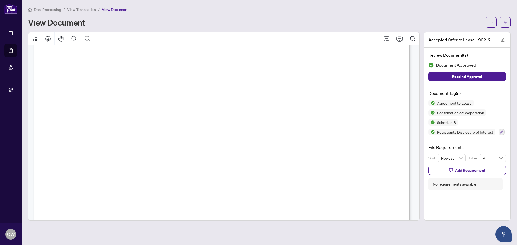
scroll to position [1184, 0]
click at [510, 20] on main "Deal Processing / View Transaction / View Document View Document Accepted Offer…" at bounding box center [269, 122] width 495 height 245
click at [504, 20] on span "button" at bounding box center [505, 22] width 4 height 9
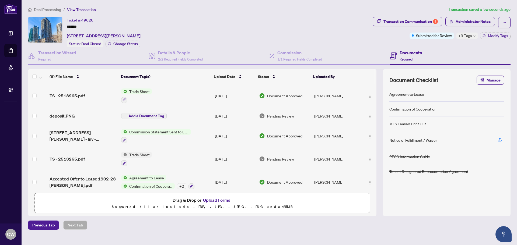
click at [140, 90] on span "Trade Sheet" at bounding box center [139, 92] width 25 height 6
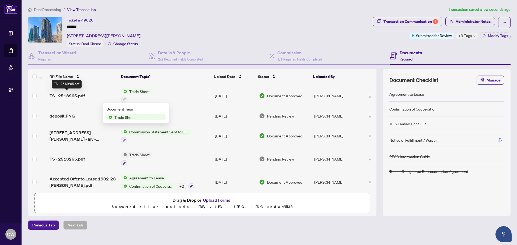
click at [68, 95] on span "TS - 2513265.pdf" at bounding box center [66, 96] width 35 height 6
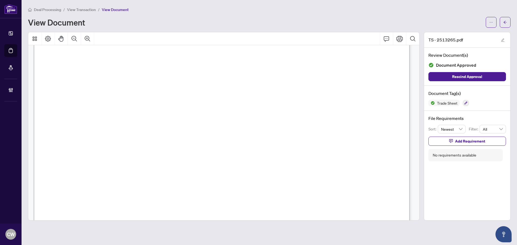
scroll to position [161, 0]
click at [507, 21] on button "button" at bounding box center [504, 22] width 11 height 11
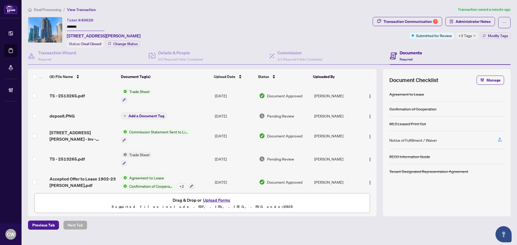
click at [220, 200] on button "Upload Forms" at bounding box center [216, 200] width 30 height 7
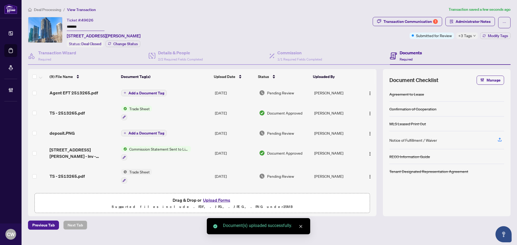
click at [148, 93] on span "Add a Document Tag" at bounding box center [146, 93] width 36 height 4
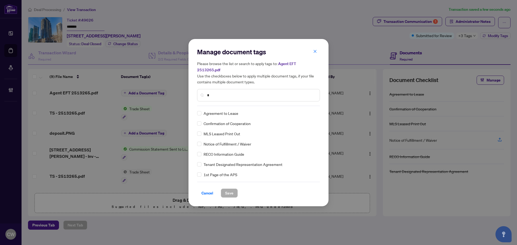
click at [220, 92] on input "*" at bounding box center [261, 95] width 108 height 6
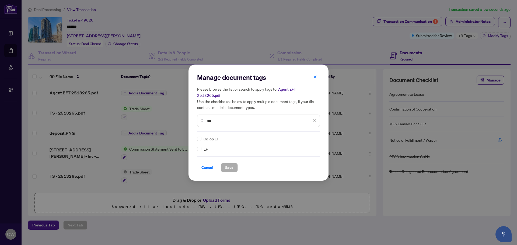
type input "***"
click at [310, 136] on img at bounding box center [308, 138] width 5 height 5
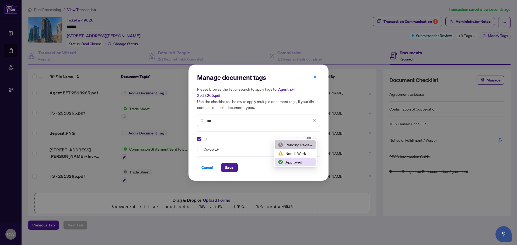
click at [297, 162] on div "Approved" at bounding box center [295, 162] width 34 height 6
click at [231, 163] on span "Save" at bounding box center [229, 167] width 8 height 9
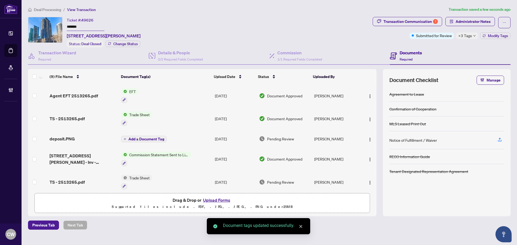
click at [367, 93] on span "button" at bounding box center [369, 96] width 4 height 6
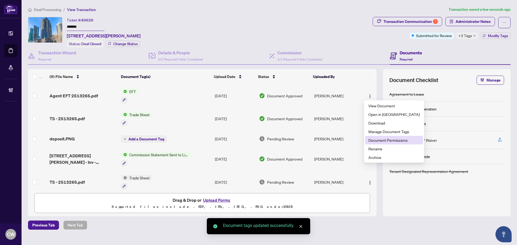
click at [378, 140] on span "Document Permissions" at bounding box center [393, 140] width 51 height 6
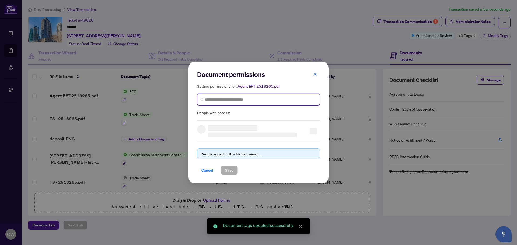
click at [245, 98] on input "search" at bounding box center [260, 100] width 111 height 6
paste input "**********"
type input "**********"
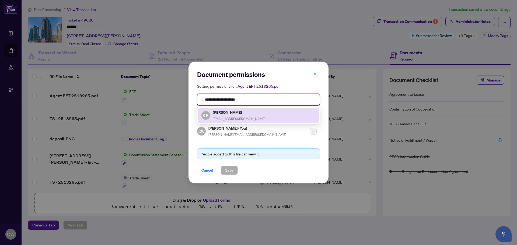
drag, startPoint x: 229, startPoint y: 109, endPoint x: 231, endPoint y: 112, distance: 3.4
click at [229, 109] on h5 "[PERSON_NAME]" at bounding box center [239, 112] width 52 height 6
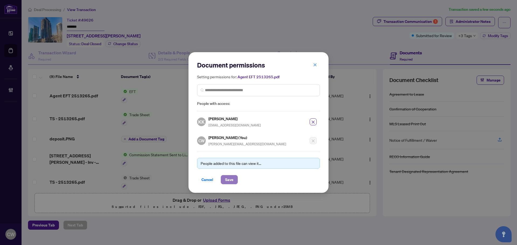
click at [229, 179] on span "Save" at bounding box center [229, 179] width 8 height 9
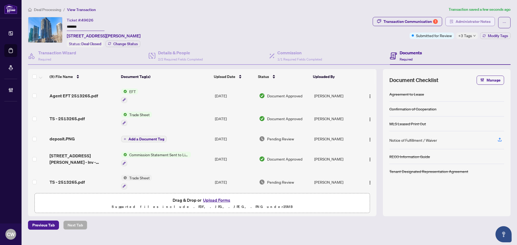
click at [478, 19] on span "Administrator Notes" at bounding box center [472, 21] width 35 height 9
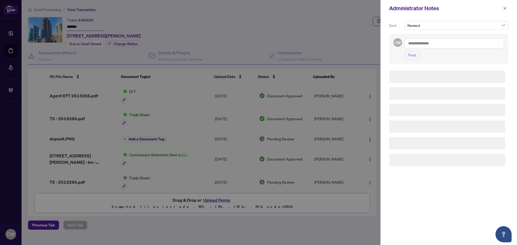
click at [431, 33] on div "Newest" at bounding box center [456, 27] width 106 height 13
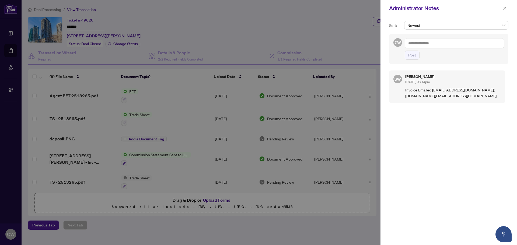
click at [437, 43] on textarea at bounding box center [453, 43] width 99 height 10
paste textarea "**********"
type textarea "**********"
click at [411, 57] on span "Post" at bounding box center [412, 55] width 8 height 9
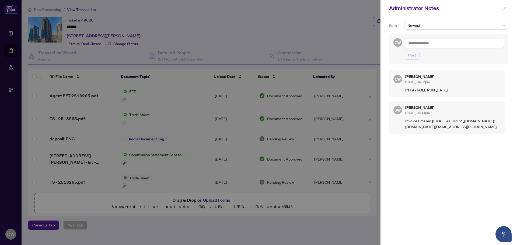
click at [502, 9] on button "button" at bounding box center [504, 8] width 7 height 6
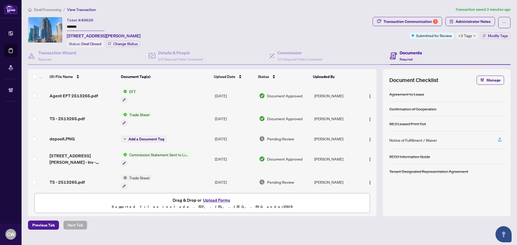
click at [0, 0] on link "Deal Processing" at bounding box center [0, 0] width 0 height 0
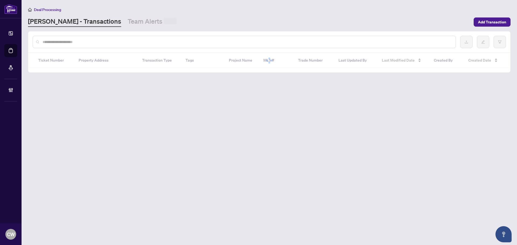
click at [98, 43] on input "text" at bounding box center [247, 42] width 408 height 6
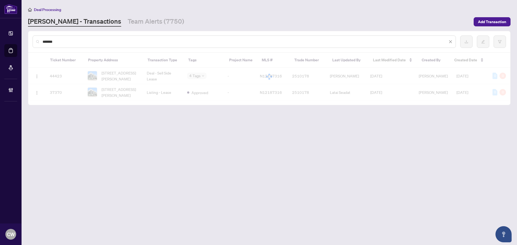
type input "*******"
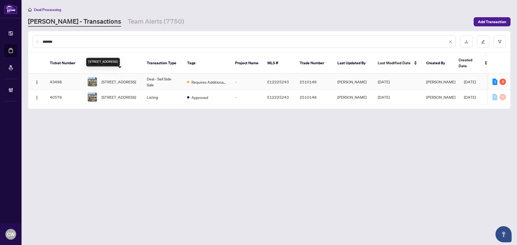
click at [117, 79] on span "[STREET_ADDRESS]" at bounding box center [118, 82] width 34 height 6
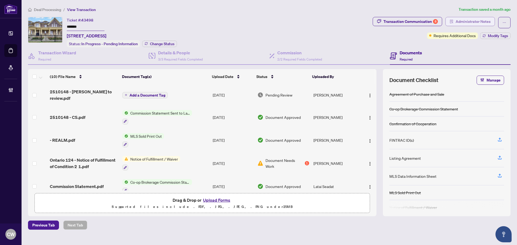
click at [464, 23] on span "Administrator Notes" at bounding box center [472, 21] width 35 height 9
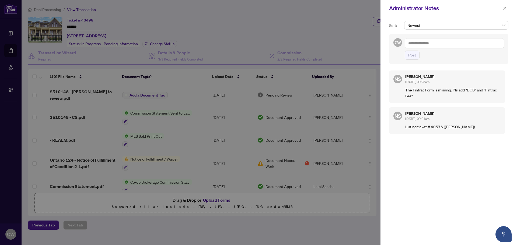
click at [443, 43] on textarea at bounding box center [453, 43] width 99 height 10
paste textarea "**********"
type textarea "**********"
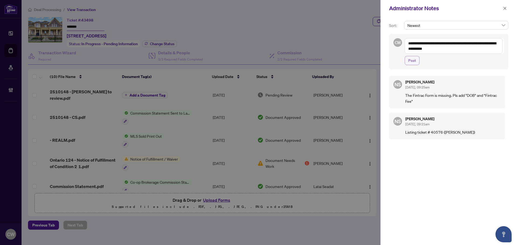
click at [414, 63] on span "Post" at bounding box center [412, 60] width 8 height 9
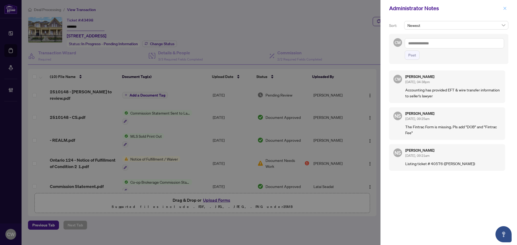
click at [505, 9] on icon "close" at bounding box center [505, 8] width 4 height 4
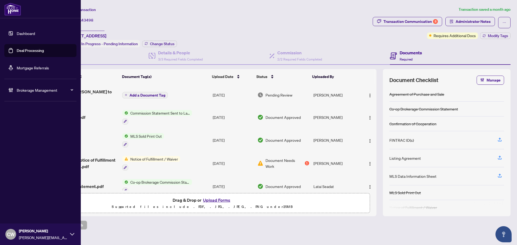
click at [17, 51] on link "Deal Processing" at bounding box center [30, 50] width 27 height 5
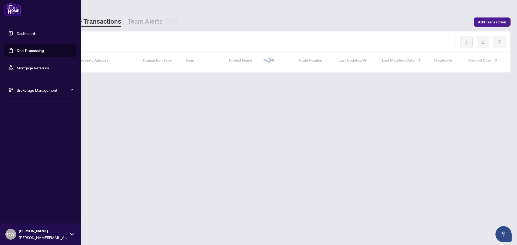
click at [88, 39] on input "text" at bounding box center [247, 42] width 408 height 6
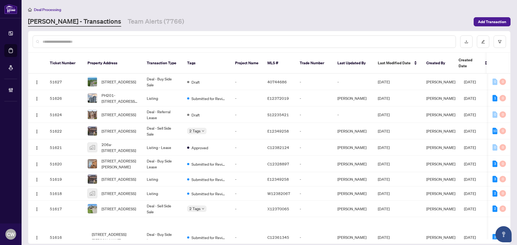
paste input "*******"
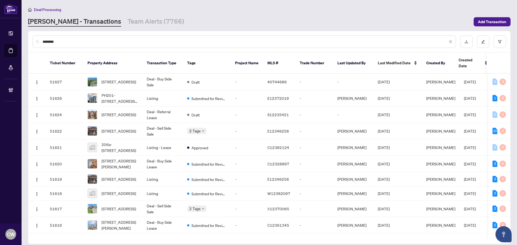
type input "*******"
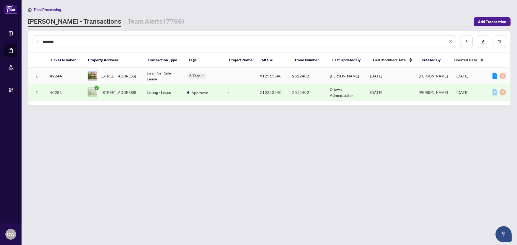
click at [124, 76] on span "[STREET_ADDRESS]" at bounding box center [118, 76] width 34 height 6
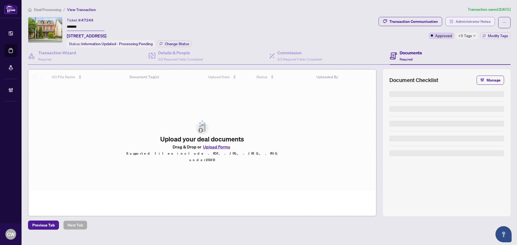
click at [468, 22] on span "Administrator Notes" at bounding box center [472, 21] width 35 height 9
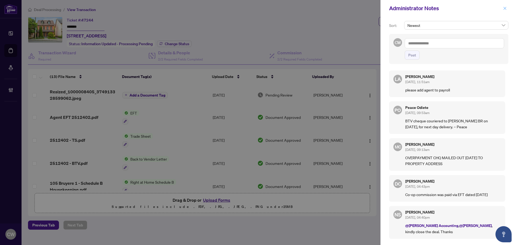
click at [507, 8] on button "button" at bounding box center [504, 8] width 7 height 6
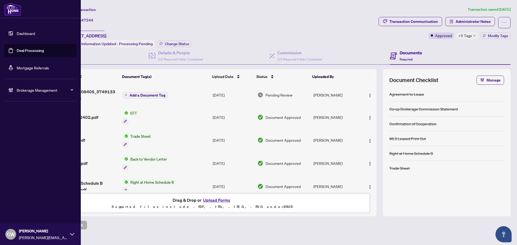
drag, startPoint x: 17, startPoint y: 50, endPoint x: 77, endPoint y: 50, distance: 60.0
click at [17, 50] on link "Deal Processing" at bounding box center [30, 50] width 27 height 5
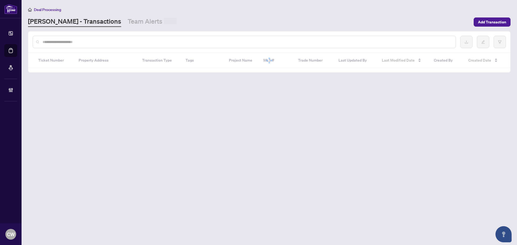
click at [85, 42] on input "text" at bounding box center [247, 42] width 408 height 6
paste input "*******"
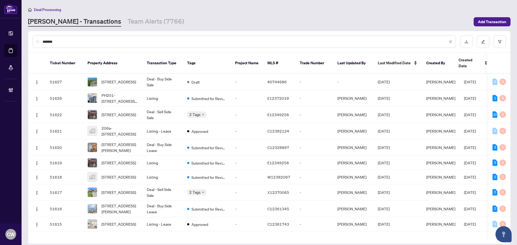
type input "*******"
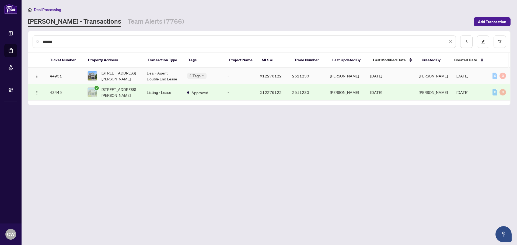
click at [119, 73] on span "[STREET_ADDRESS][PERSON_NAME]" at bounding box center [119, 76] width 37 height 12
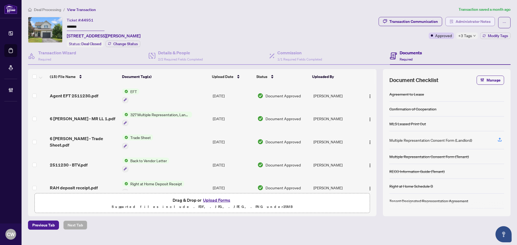
click at [480, 20] on span "Administrator Notes" at bounding box center [472, 21] width 35 height 9
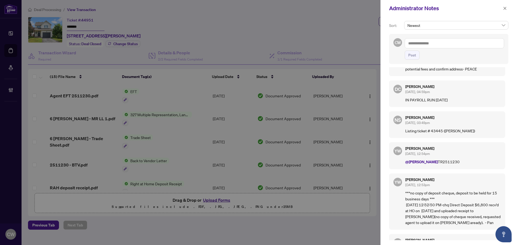
scroll to position [81, 0]
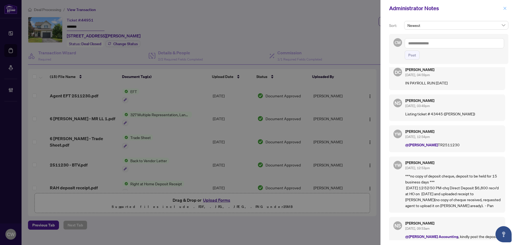
click at [504, 10] on icon "close" at bounding box center [505, 8] width 4 height 4
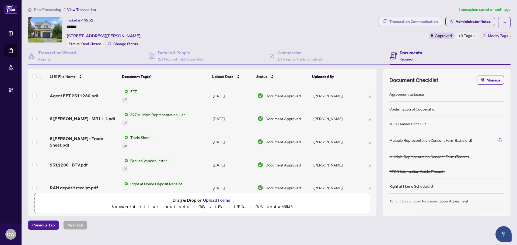
click at [432, 22] on div "Transaction Communication" at bounding box center [413, 21] width 48 height 9
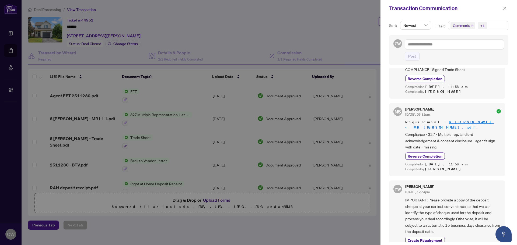
scroll to position [646, 0]
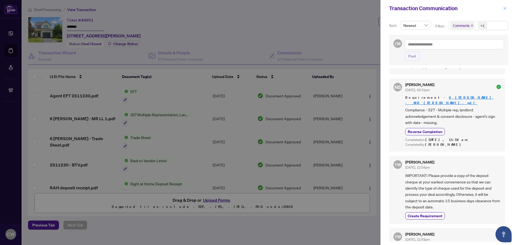
click at [504, 10] on icon "close" at bounding box center [505, 8] width 4 height 4
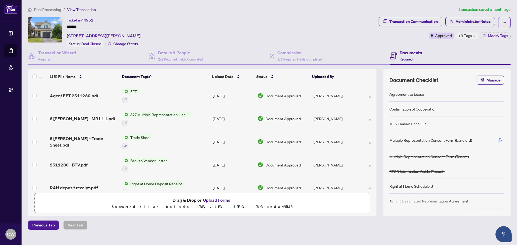
click at [24, 49] on main "Deal Processing / View Transaction Transaction saved a month ago Ticket #: 4495…" at bounding box center [269, 122] width 495 height 245
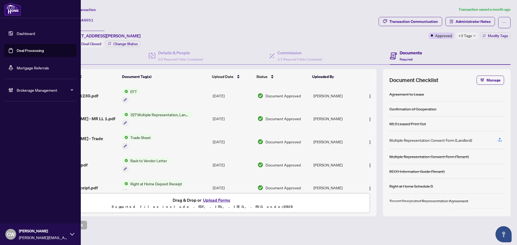
click at [20, 51] on link "Deal Processing" at bounding box center [30, 50] width 27 height 5
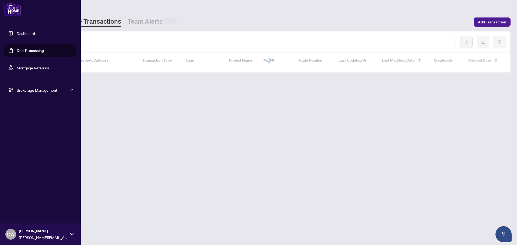
click at [107, 38] on div at bounding box center [244, 42] width 423 height 12
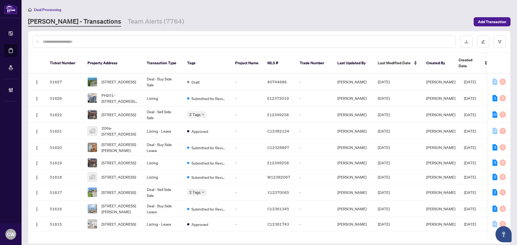
click at [100, 39] on input "text" at bounding box center [247, 42] width 408 height 6
paste input "**********"
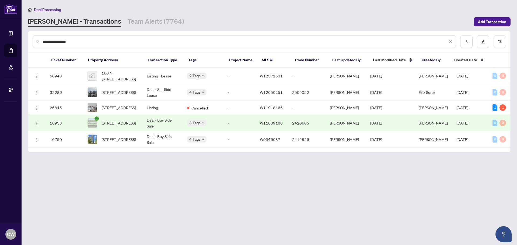
click at [100, 42] on input "**********" at bounding box center [245, 42] width 405 height 6
drag, startPoint x: 89, startPoint y: 40, endPoint x: 40, endPoint y: 32, distance: 49.5
click at [40, 32] on div "**********" at bounding box center [269, 41] width 482 height 21
paste input "text"
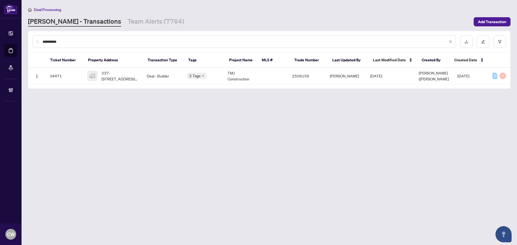
click at [64, 39] on input "*********" at bounding box center [245, 42] width 405 height 6
drag, startPoint x: 61, startPoint y: 40, endPoint x: 35, endPoint y: 40, distance: 26.6
click at [35, 40] on div "*********" at bounding box center [244, 42] width 423 height 12
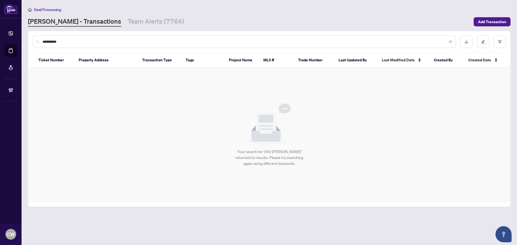
click at [67, 40] on input "**********" at bounding box center [245, 42] width 405 height 6
drag, startPoint x: 68, startPoint y: 40, endPoint x: 32, endPoint y: 40, distance: 35.8
click at [32, 40] on div "**********" at bounding box center [269, 41] width 482 height 21
drag, startPoint x: 75, startPoint y: 43, endPoint x: 36, endPoint y: 40, distance: 39.1
click at [36, 40] on div "**********" at bounding box center [244, 42] width 423 height 12
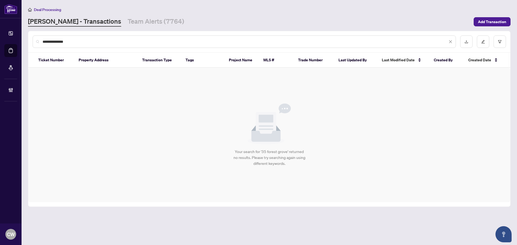
click at [70, 41] on input "**********" at bounding box center [245, 42] width 405 height 6
paste input "text"
drag, startPoint x: 71, startPoint y: 41, endPoint x: 40, endPoint y: 41, distance: 30.9
click at [40, 41] on div "*******" at bounding box center [244, 42] width 423 height 12
type input "*******"
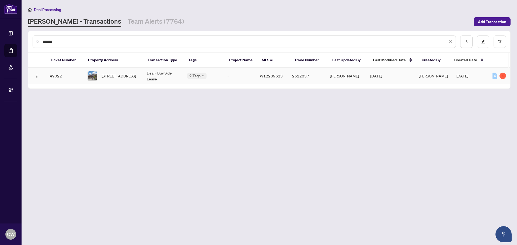
click at [68, 77] on td "49022" at bounding box center [64, 76] width 38 height 16
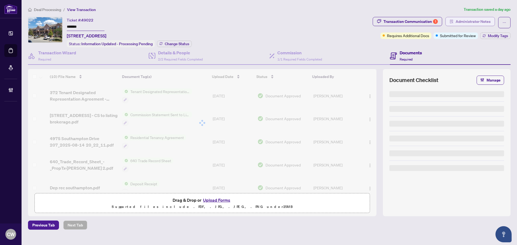
click at [466, 23] on span "Administrator Notes" at bounding box center [472, 21] width 35 height 9
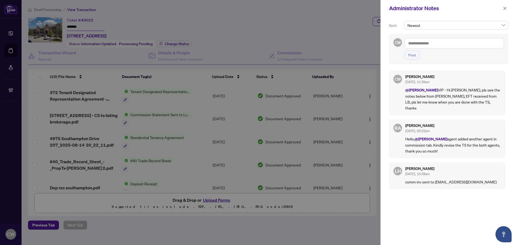
drag, startPoint x: 503, startPoint y: 6, endPoint x: 492, endPoint y: 10, distance: 11.7
click at [503, 6] on icon "close" at bounding box center [505, 8] width 4 height 4
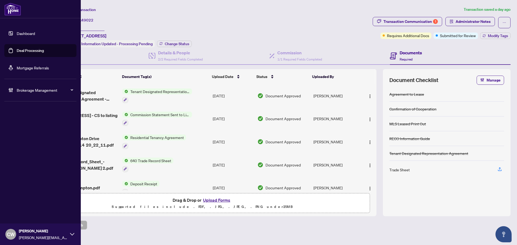
click at [18, 49] on link "Deal Processing" at bounding box center [30, 50] width 27 height 5
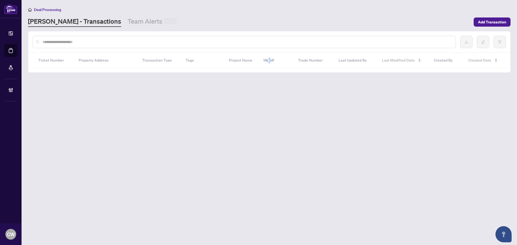
click at [88, 44] on input "text" at bounding box center [247, 42] width 408 height 6
paste input "*******"
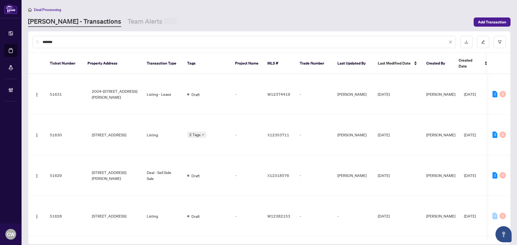
type input "*******"
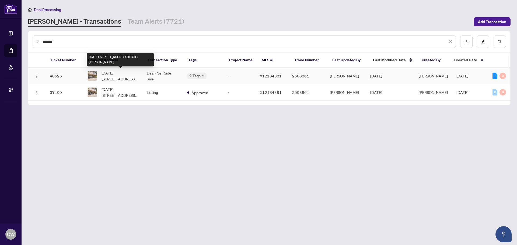
click at [115, 77] on span "[DATE][STREET_ADDRESS][DATE][PERSON_NAME]" at bounding box center [119, 76] width 37 height 12
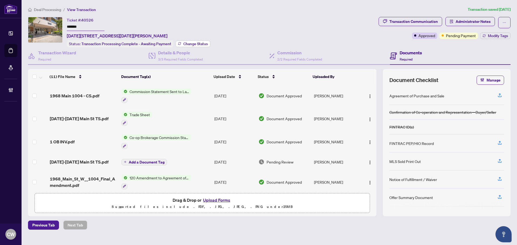
click at [193, 44] on span "Change Status" at bounding box center [195, 44] width 24 height 4
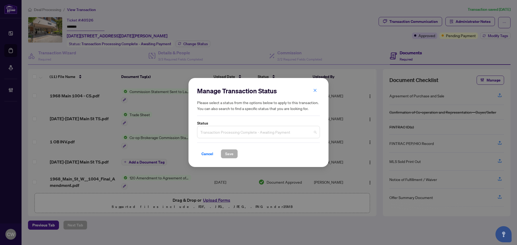
click at [253, 130] on span "Transaction Processing Complete - Awaiting Payment" at bounding box center [258, 132] width 116 height 10
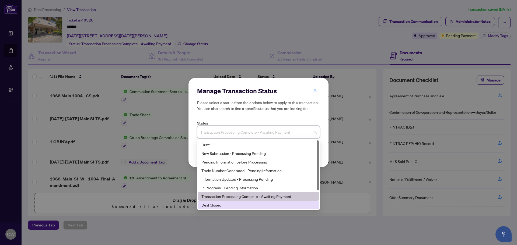
click at [237, 204] on div "Deal Closed" at bounding box center [258, 205] width 114 height 6
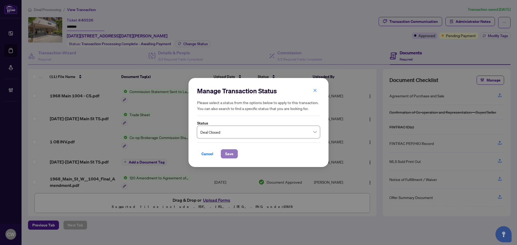
click at [228, 156] on span "Save" at bounding box center [229, 154] width 8 height 9
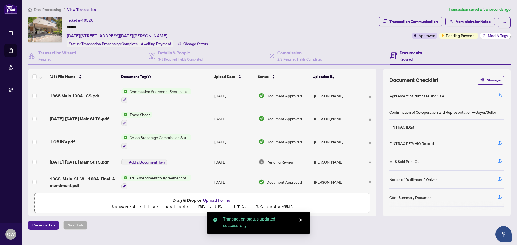
click at [494, 38] on button "Modify Tags" at bounding box center [495, 36] width 30 height 6
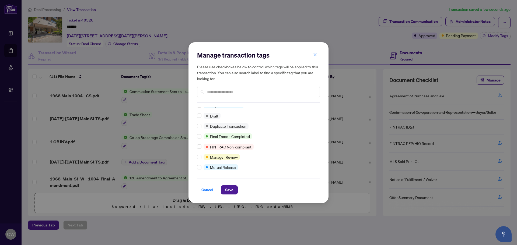
scroll to position [5, 0]
click at [229, 187] on span "Save" at bounding box center [229, 190] width 8 height 9
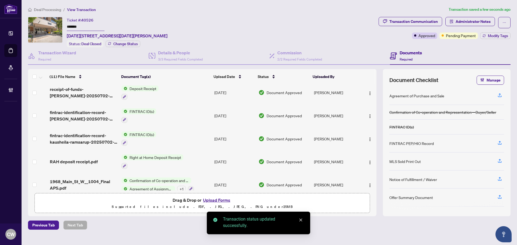
scroll to position [142, 0]
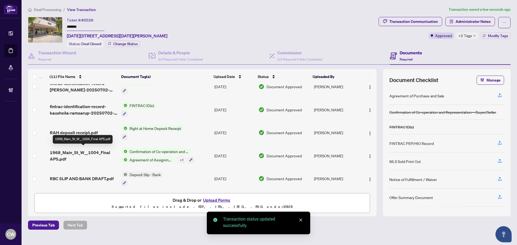
click at [86, 152] on span "1968_Main_St_W__1004_Final APS.pdf" at bounding box center [83, 155] width 67 height 13
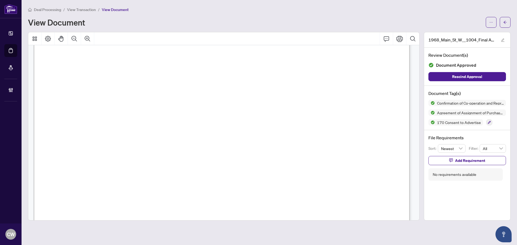
scroll to position [565, 0]
click at [505, 18] on button "button" at bounding box center [504, 22] width 11 height 11
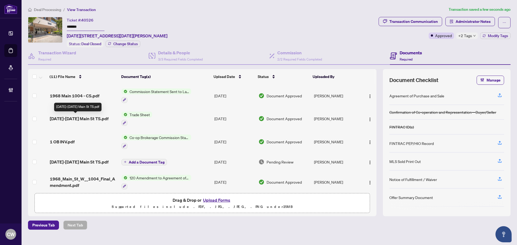
click at [84, 117] on span "[DATE]-[DATE] Main St TS.pdf" at bounding box center [79, 118] width 59 height 6
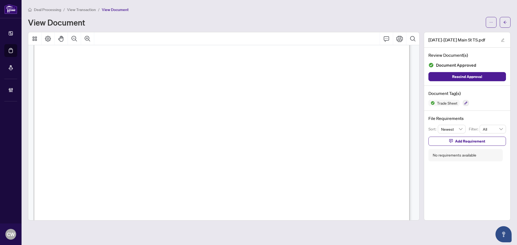
scroll to position [161, 0]
click at [505, 26] on span "button" at bounding box center [505, 22] width 4 height 9
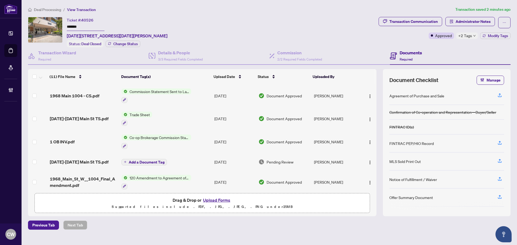
click at [216, 200] on button "Upload Forms" at bounding box center [216, 200] width 30 height 7
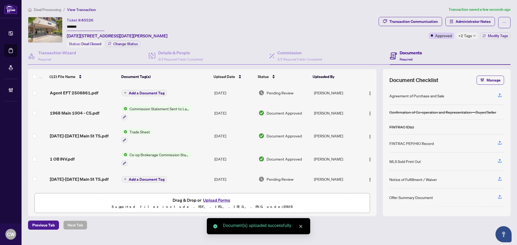
click at [151, 90] on button "Add a Document Tag" at bounding box center [143, 93] width 45 height 6
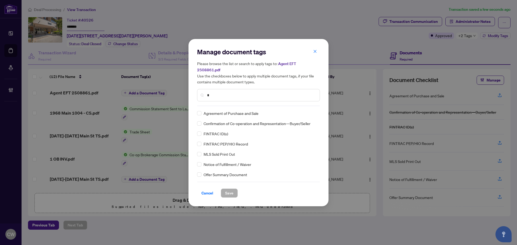
click at [241, 92] on input "*" at bounding box center [261, 95] width 108 height 6
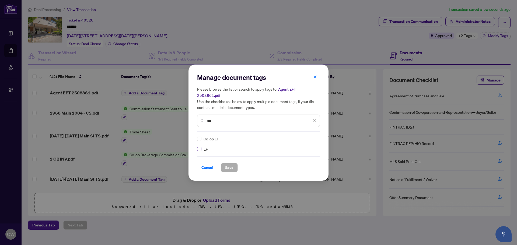
type input "***"
click at [312, 136] on div at bounding box center [311, 138] width 10 height 5
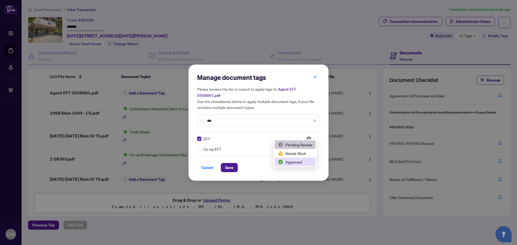
click at [300, 163] on div "Approved" at bounding box center [295, 162] width 34 height 6
click at [227, 164] on span "Save" at bounding box center [229, 167] width 8 height 9
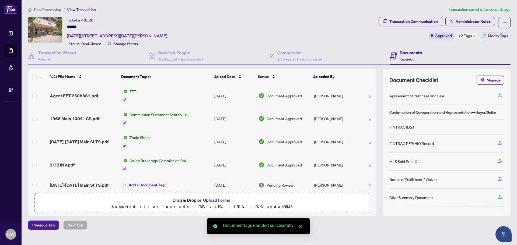
click at [366, 91] on button "button" at bounding box center [369, 95] width 9 height 9
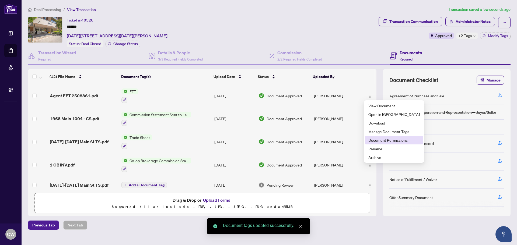
click at [388, 139] on span "Document Permissions" at bounding box center [393, 140] width 51 height 6
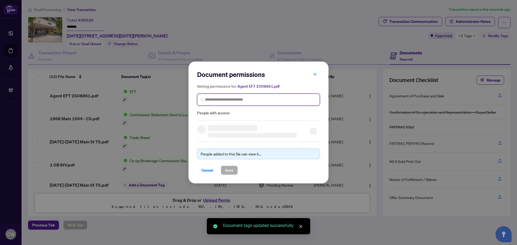
click at [240, 100] on input "search" at bounding box center [260, 100] width 111 height 6
paste input "**********"
type input "**********"
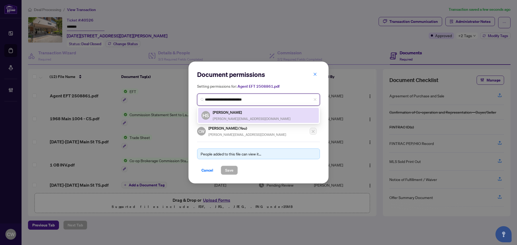
click at [228, 117] on span "[PERSON_NAME][EMAIL_ADDRESS][DOMAIN_NAME]" at bounding box center [252, 119] width 78 height 4
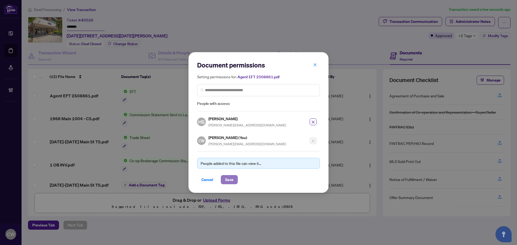
click at [234, 179] on button "Save" at bounding box center [229, 179] width 17 height 9
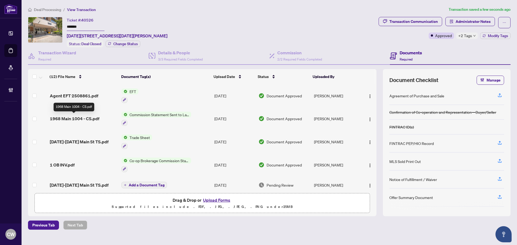
click at [90, 119] on span "1968 Main 1004 - CS.pdf" at bounding box center [74, 118] width 49 height 6
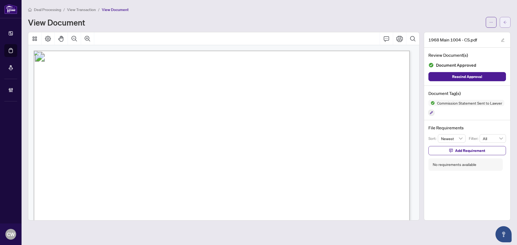
click at [505, 22] on icon "arrow-left" at bounding box center [504, 22] width 3 height 3
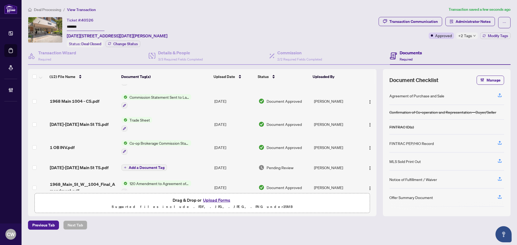
scroll to position [27, 0]
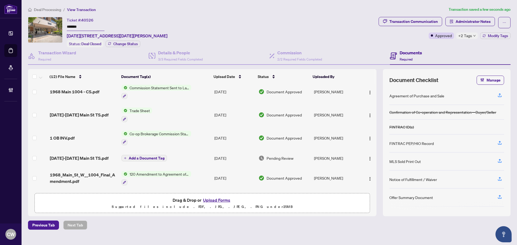
click at [70, 135] on span "1 OB INV.pdf" at bounding box center [62, 138] width 25 height 6
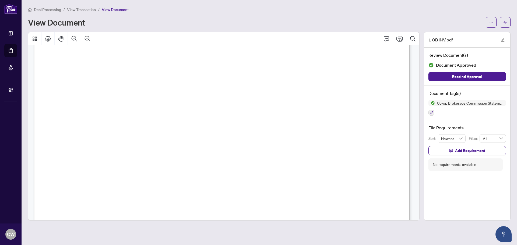
scroll to position [188, 0]
click at [504, 20] on span "button" at bounding box center [505, 22] width 4 height 9
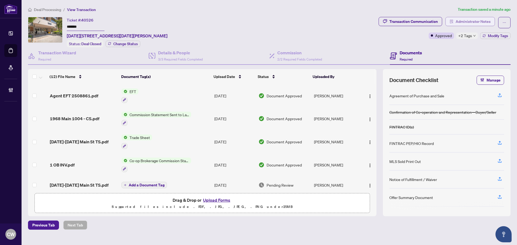
click at [470, 22] on span "Administrator Notes" at bounding box center [472, 21] width 35 height 9
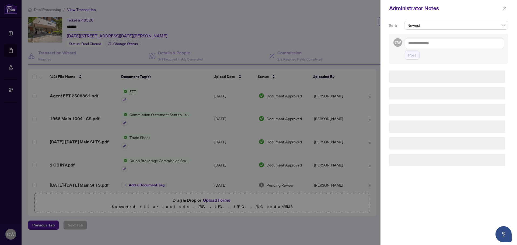
click at [437, 46] on textarea at bounding box center [453, 43] width 99 height 10
paste textarea "**********"
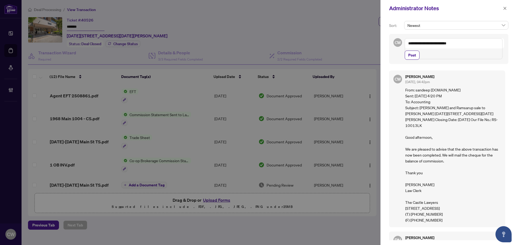
paste textarea "**********"
type textarea "**********"
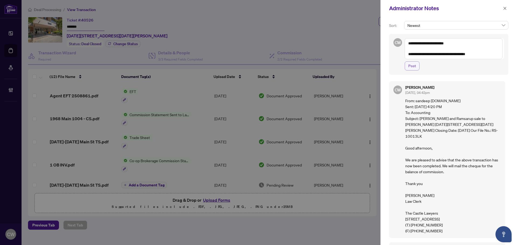
click at [414, 65] on span "Post" at bounding box center [412, 66] width 8 height 9
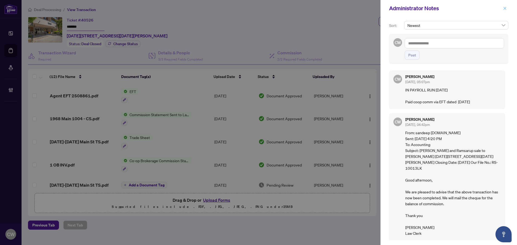
click at [504, 10] on icon "close" at bounding box center [505, 8] width 4 height 4
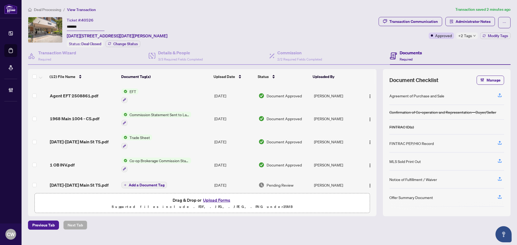
click at [0, 0] on link "Deal Processing" at bounding box center [0, 0] width 0 height 0
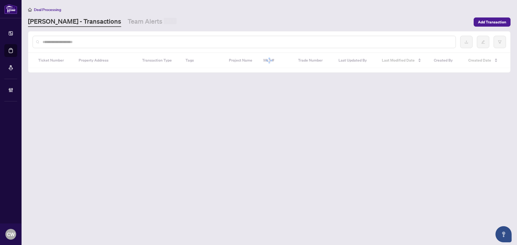
click at [86, 44] on input "text" at bounding box center [247, 42] width 408 height 6
paste input "*******"
type input "*******"
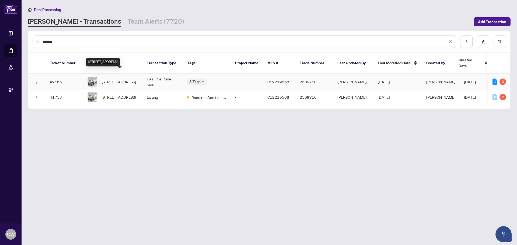
click at [114, 79] on span "[STREET_ADDRESS]" at bounding box center [118, 82] width 34 height 6
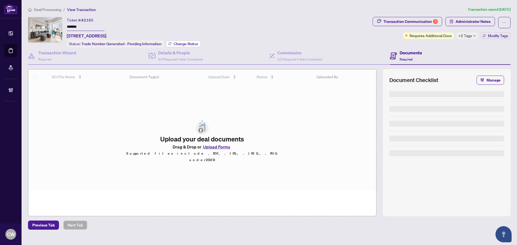
drag, startPoint x: 178, startPoint y: 44, endPoint x: 181, endPoint y: 44, distance: 3.0
click at [181, 44] on span "Change Status" at bounding box center [186, 44] width 24 height 4
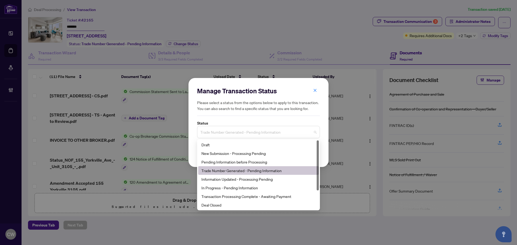
click at [236, 133] on span "Trade Number Generated - Pending Information" at bounding box center [258, 132] width 116 height 10
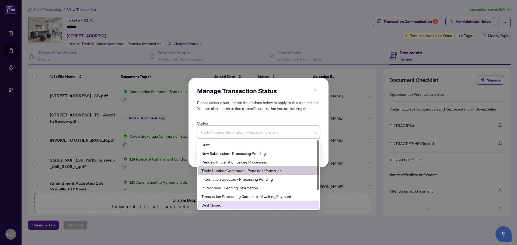
click at [220, 202] on div "Deal Closed" at bounding box center [258, 205] width 121 height 9
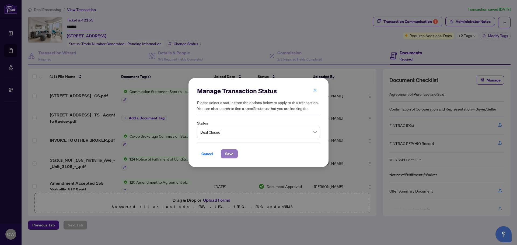
click at [229, 153] on span "Save" at bounding box center [229, 154] width 8 height 9
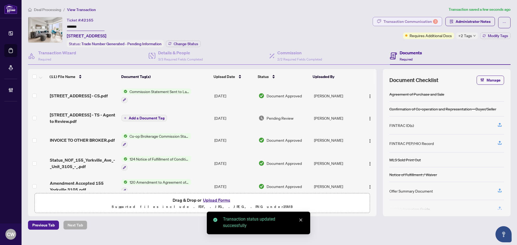
click at [408, 19] on div "Transaction Communication 3" at bounding box center [410, 21] width 54 height 9
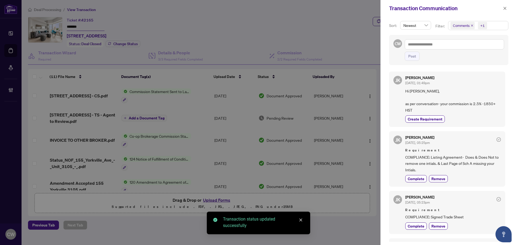
click at [470, 24] on icon "close" at bounding box center [471, 25] width 3 height 3
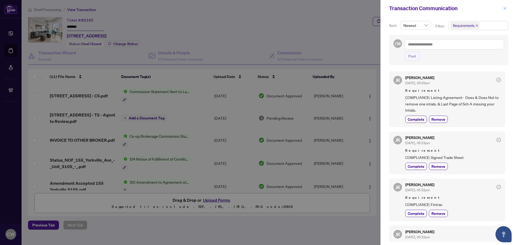
click at [505, 8] on icon "close" at bounding box center [504, 8] width 3 height 3
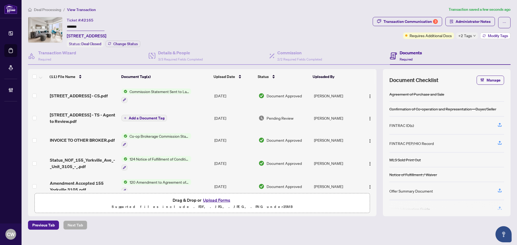
click at [504, 34] on span "Modify Tags" at bounding box center [497, 36] width 20 height 4
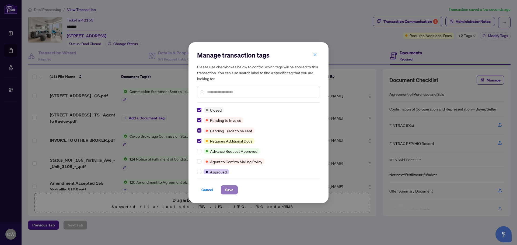
click at [228, 192] on span "Save" at bounding box center [229, 190] width 8 height 9
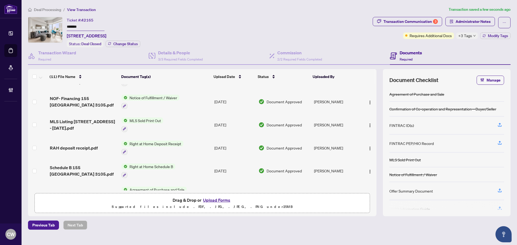
scroll to position [141, 0]
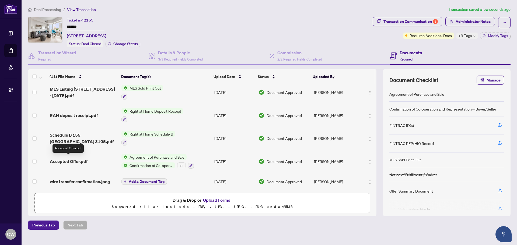
click at [77, 161] on span "Accepted Offer.pdf" at bounding box center [69, 161] width 38 height 6
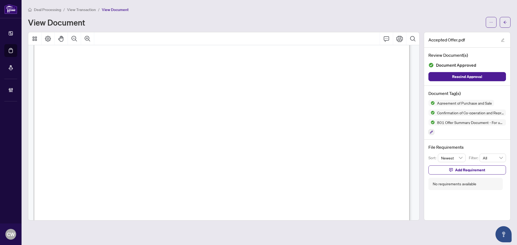
scroll to position [2666, 0]
click at [506, 17] on button "button" at bounding box center [504, 22] width 11 height 11
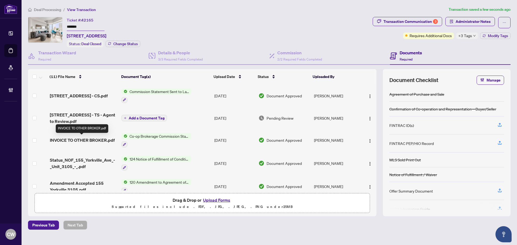
click at [83, 140] on span "INVOICE TO OTHER BROKER.pdf" at bounding box center [82, 140] width 65 height 6
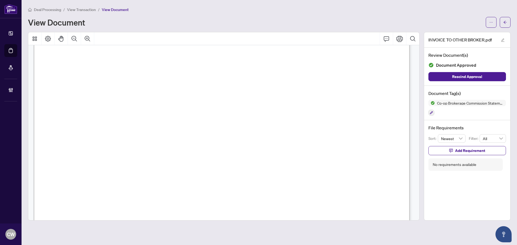
scroll to position [188, 0]
click at [510, 18] on button "button" at bounding box center [504, 22] width 11 height 11
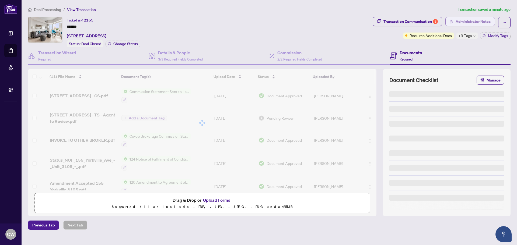
click at [485, 20] on span "Administrator Notes" at bounding box center [472, 21] width 35 height 9
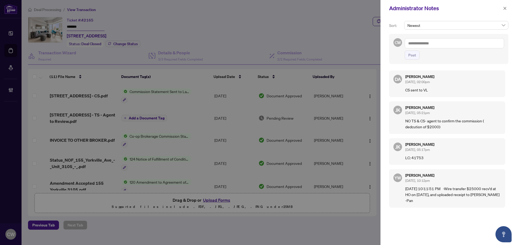
click at [471, 38] on textarea at bounding box center [453, 43] width 99 height 10
paste textarea "**********"
type textarea "**********"
drag, startPoint x: 415, startPoint y: 55, endPoint x: 411, endPoint y: 55, distance: 4.6
click at [411, 55] on button "Post" at bounding box center [411, 55] width 15 height 9
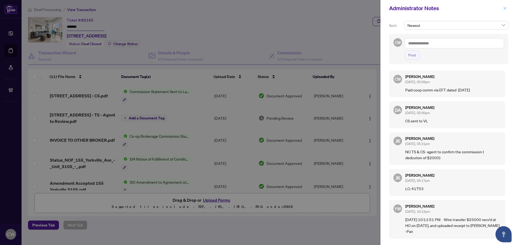
click at [504, 8] on icon "close" at bounding box center [505, 8] width 4 height 4
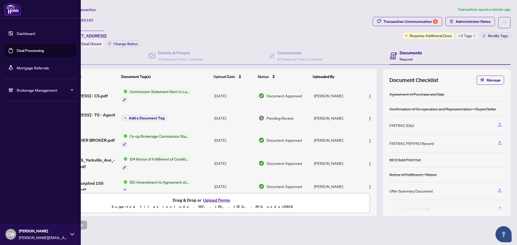
drag, startPoint x: 17, startPoint y: 46, endPoint x: 26, endPoint y: 46, distance: 8.6
click at [17, 48] on link "Deal Processing" at bounding box center [30, 50] width 27 height 5
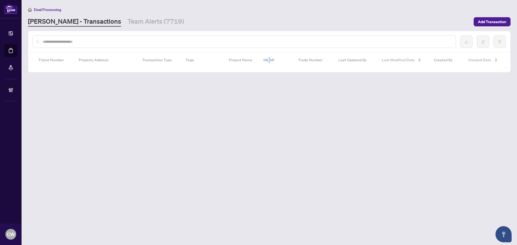
drag, startPoint x: 112, startPoint y: 41, endPoint x: 108, endPoint y: 51, distance: 10.0
click at [112, 41] on input "text" at bounding box center [247, 42] width 408 height 6
paste input "*******"
type input "*******"
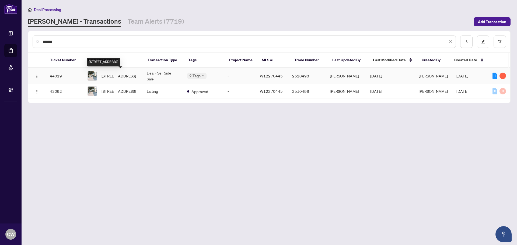
click at [114, 73] on span "[STREET_ADDRESS]" at bounding box center [118, 76] width 34 height 6
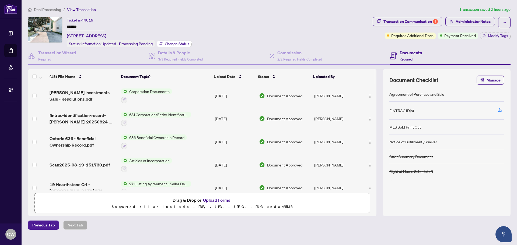
click at [178, 43] on span "Change Status" at bounding box center [177, 44] width 24 height 4
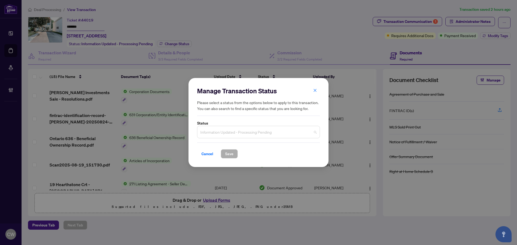
click at [251, 135] on span "Information Updated - Processing Pending" at bounding box center [258, 132] width 116 height 10
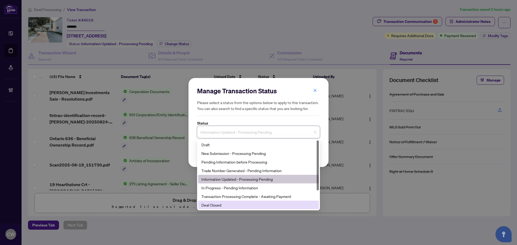
click at [232, 207] on div "Deal Closed" at bounding box center [258, 205] width 114 height 6
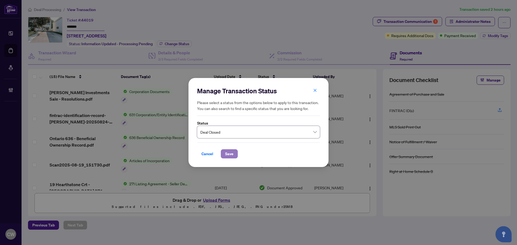
click at [229, 151] on span "Save" at bounding box center [229, 154] width 8 height 9
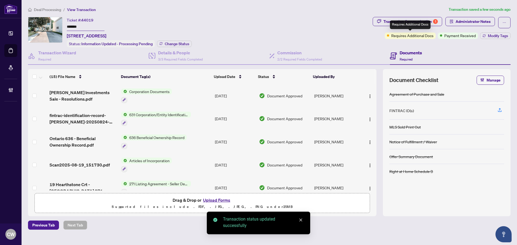
click at [410, 21] on div "Requires Additional Docs" at bounding box center [410, 24] width 41 height 9
click at [400, 23] on div "Transaction Communication 1" at bounding box center [410, 21] width 54 height 9
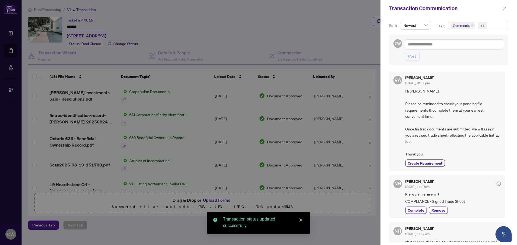
click at [471, 25] on icon "close" at bounding box center [472, 25] width 2 height 2
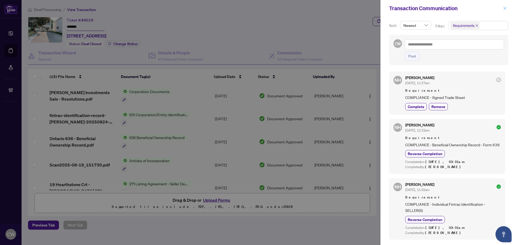
click at [505, 8] on icon "close" at bounding box center [504, 8] width 3 height 3
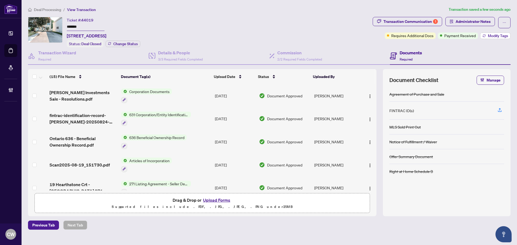
click at [492, 35] on span "Modify Tags" at bounding box center [497, 36] width 20 height 4
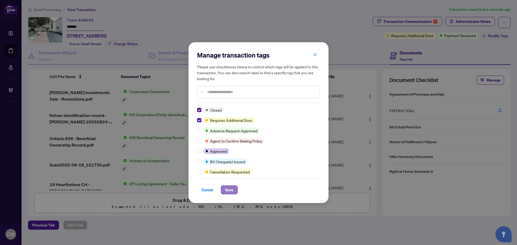
click at [228, 191] on span "Save" at bounding box center [229, 190] width 8 height 9
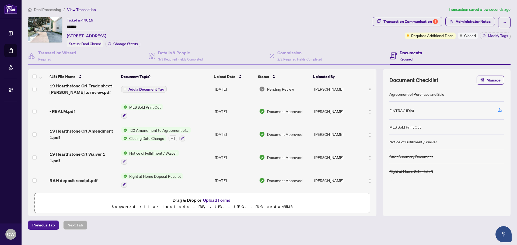
scroll to position [238, 0]
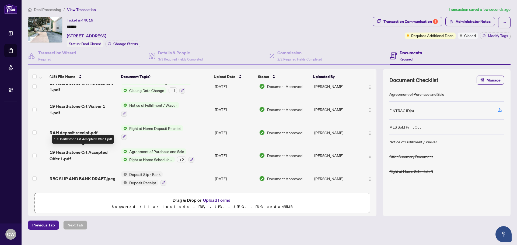
click at [82, 154] on span "19 Hearthstone Crt Accepted Offer 1.pdf" at bounding box center [82, 155] width 67 height 13
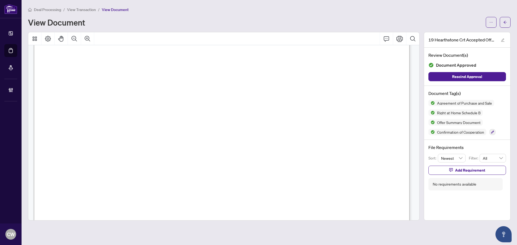
scroll to position [2201, 0]
click at [502, 22] on button "button" at bounding box center [504, 22] width 11 height 11
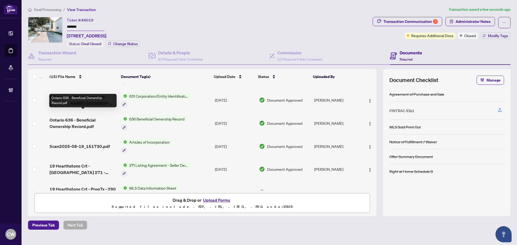
scroll to position [54, 0]
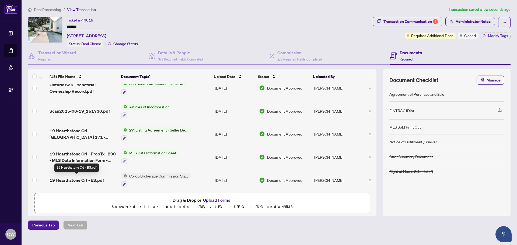
click at [76, 177] on span "19 Hearthstone Crt - BS.pdf" at bounding box center [76, 180] width 54 height 6
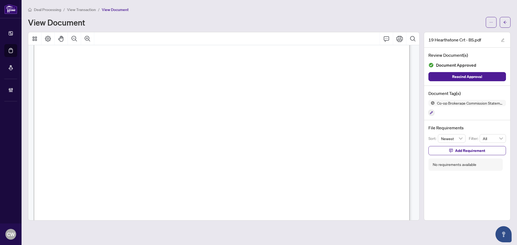
scroll to position [81, 0]
click at [503, 21] on icon "arrow-left" at bounding box center [505, 22] width 4 height 4
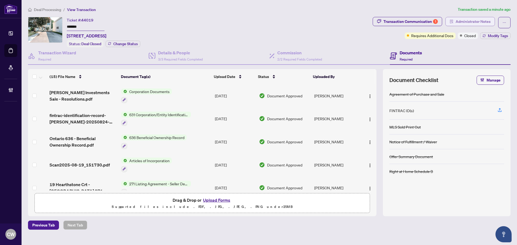
click at [491, 20] on button "Administrator Notes" at bounding box center [469, 21] width 49 height 9
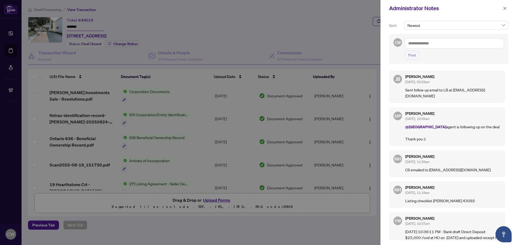
click at [447, 47] on textarea at bounding box center [453, 43] width 99 height 10
paste textarea "**********"
type textarea "**********"
click at [415, 57] on span "Post" at bounding box center [412, 55] width 8 height 9
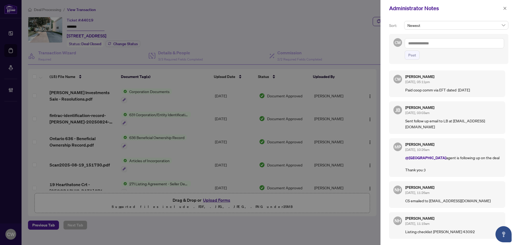
drag, startPoint x: 504, startPoint y: 9, endPoint x: 445, endPoint y: 0, distance: 60.1
click at [504, 9] on icon "close" at bounding box center [505, 8] width 4 height 4
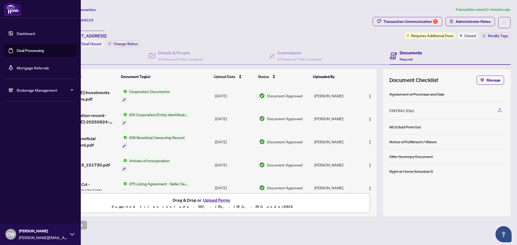
click at [20, 53] on link "Deal Processing" at bounding box center [30, 50] width 27 height 5
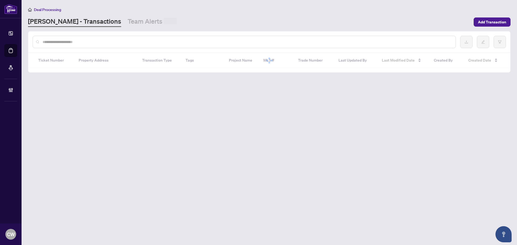
click at [106, 40] on input "text" at bounding box center [247, 42] width 408 height 6
paste input "*******"
type input "*******"
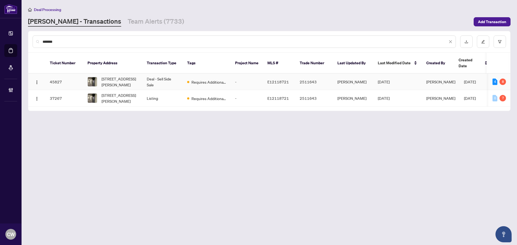
click at [116, 76] on span "[STREET_ADDRESS][PERSON_NAME]" at bounding box center [119, 82] width 37 height 12
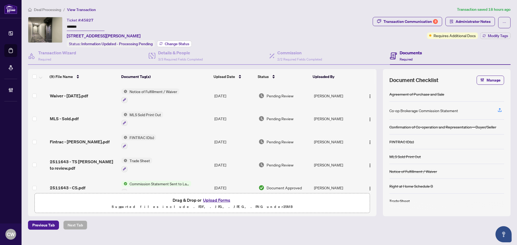
click at [176, 42] on span "Change Status" at bounding box center [177, 44] width 24 height 4
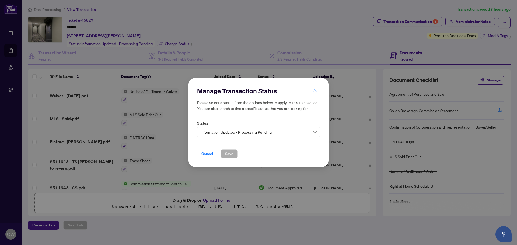
click at [251, 128] on span "Information Updated - Processing Pending" at bounding box center [258, 132] width 116 height 10
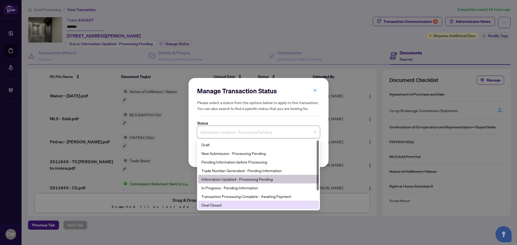
click at [235, 204] on div "Deal Closed" at bounding box center [258, 205] width 114 height 6
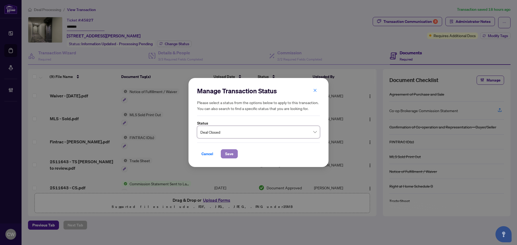
click at [227, 153] on span "Save" at bounding box center [229, 154] width 8 height 9
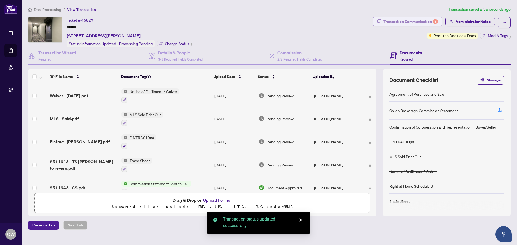
click at [411, 19] on div "Transaction Communication 8" at bounding box center [410, 21] width 54 height 9
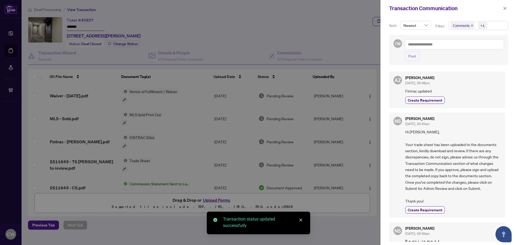
click at [470, 24] on span "Comments" at bounding box center [462, 26] width 24 height 8
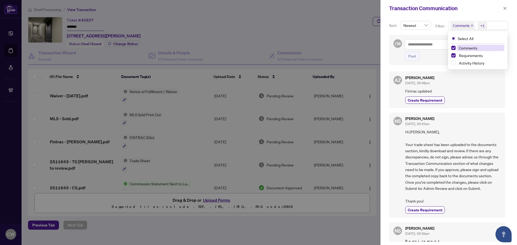
click at [472, 25] on icon "close" at bounding box center [471, 25] width 3 height 3
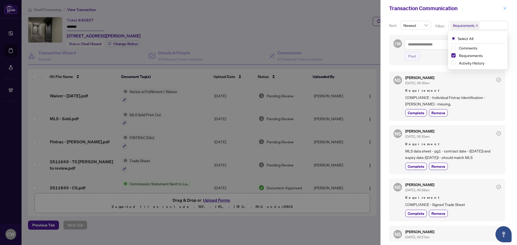
click at [505, 8] on icon "close" at bounding box center [505, 8] width 4 height 4
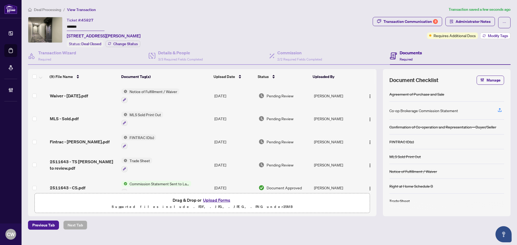
click at [498, 35] on span "Modify Tags" at bounding box center [497, 36] width 20 height 4
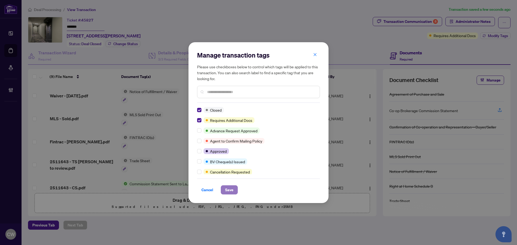
click at [229, 188] on span "Save" at bounding box center [229, 190] width 8 height 9
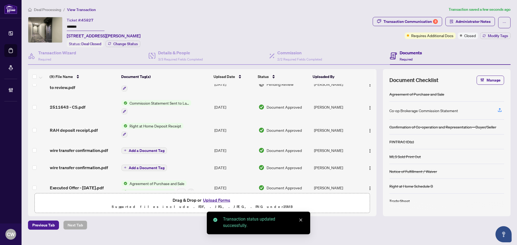
scroll to position [91, 0]
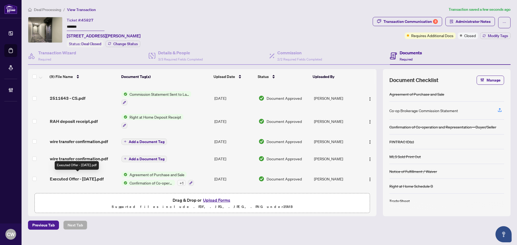
click at [89, 176] on span "Executed Offer - [DATE].pdf" at bounding box center [77, 179] width 54 height 6
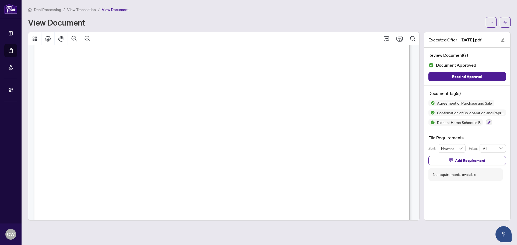
scroll to position [2184, 0]
click at [502, 23] on button "button" at bounding box center [504, 22] width 11 height 11
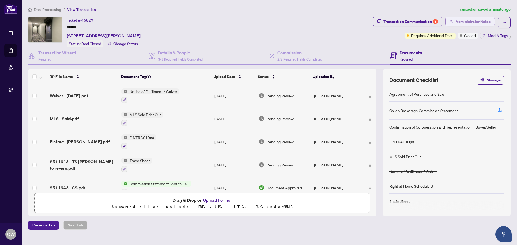
click at [465, 23] on span "Administrator Notes" at bounding box center [472, 21] width 35 height 9
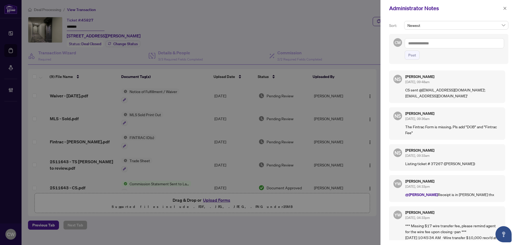
click at [461, 40] on textarea at bounding box center [453, 43] width 99 height 10
paste textarea "**********"
type textarea "**********"
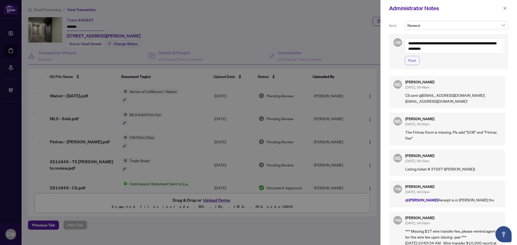
click at [411, 61] on span "Post" at bounding box center [412, 60] width 8 height 9
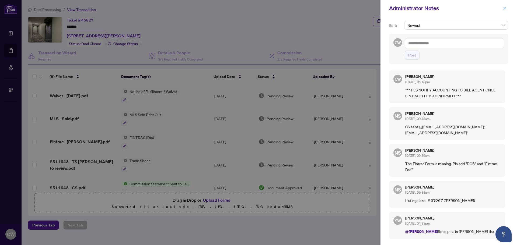
click at [505, 7] on icon "close" at bounding box center [505, 8] width 4 height 4
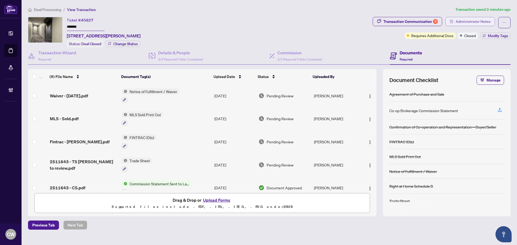
click at [482, 22] on span "Administrator Notes" at bounding box center [472, 21] width 35 height 9
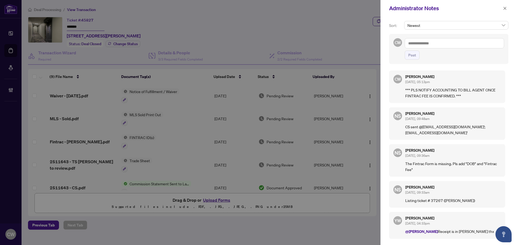
click at [439, 43] on textarea at bounding box center [453, 43] width 99 height 10
paste textarea "**********"
type textarea "**********"
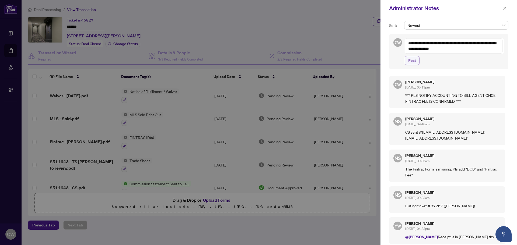
click at [413, 59] on span "Post" at bounding box center [412, 60] width 8 height 9
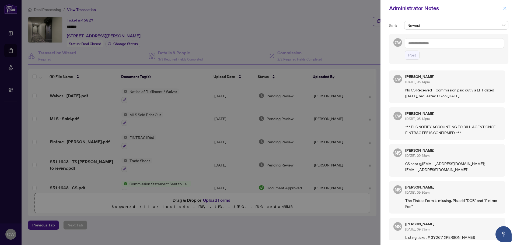
click at [505, 9] on icon "close" at bounding box center [504, 8] width 3 height 3
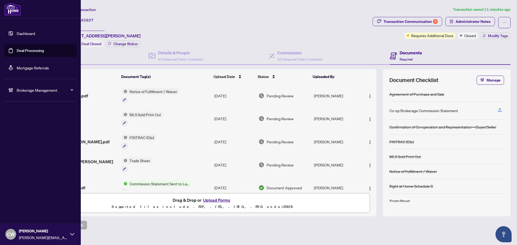
click at [17, 49] on link "Deal Processing" at bounding box center [30, 50] width 27 height 5
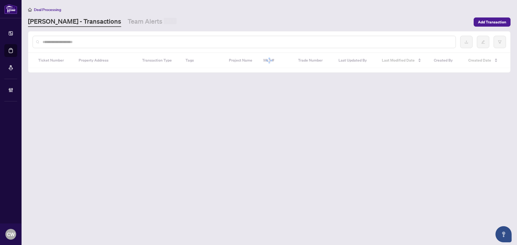
click at [92, 42] on input "text" at bounding box center [247, 42] width 408 height 6
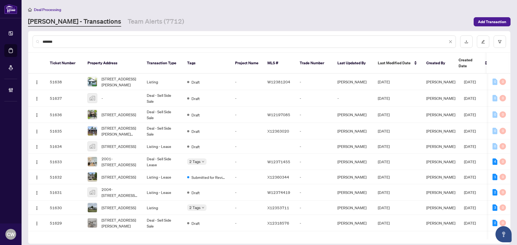
type input "*******"
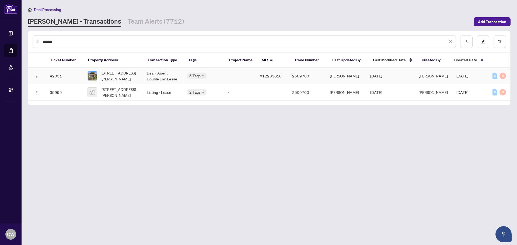
click at [117, 77] on span "[STREET_ADDRESS][PERSON_NAME]" at bounding box center [119, 76] width 37 height 12
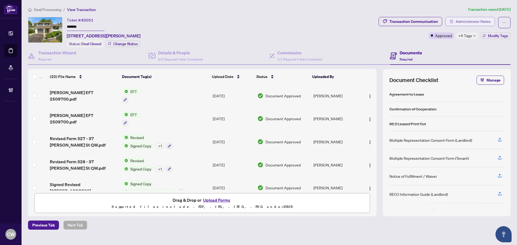
click at [470, 21] on span "Administrator Notes" at bounding box center [472, 21] width 35 height 9
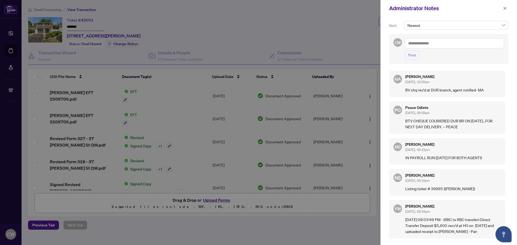
click at [434, 44] on textarea at bounding box center [453, 43] width 99 height 10
type textarea "*"
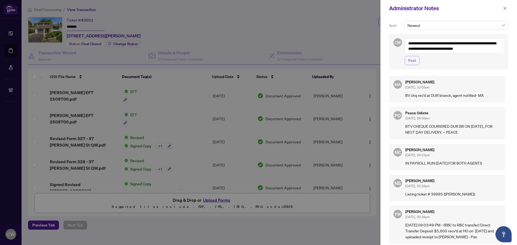
type textarea "**********"
click at [412, 61] on span "Post" at bounding box center [412, 60] width 8 height 9
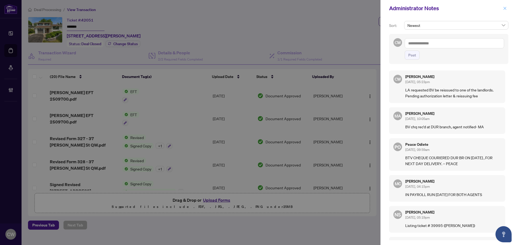
click at [503, 10] on icon "close" at bounding box center [504, 8] width 3 height 3
